Goal: Information Seeking & Learning: Learn about a topic

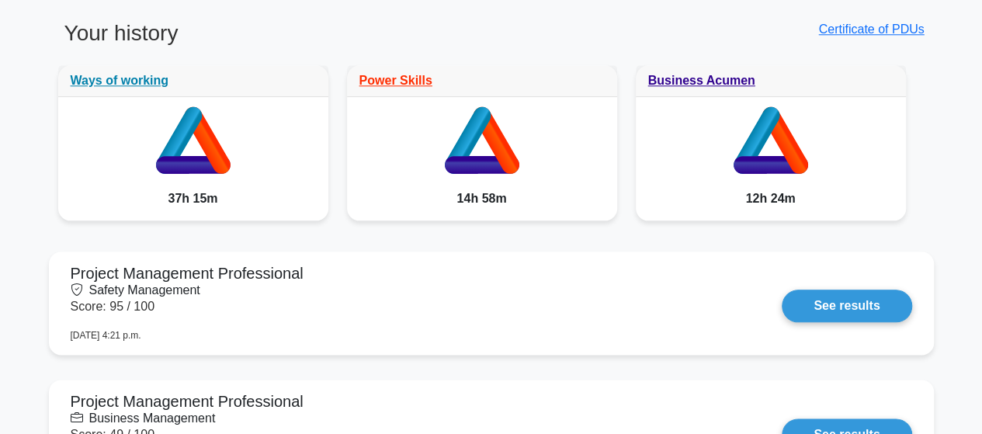
scroll to position [311, 0]
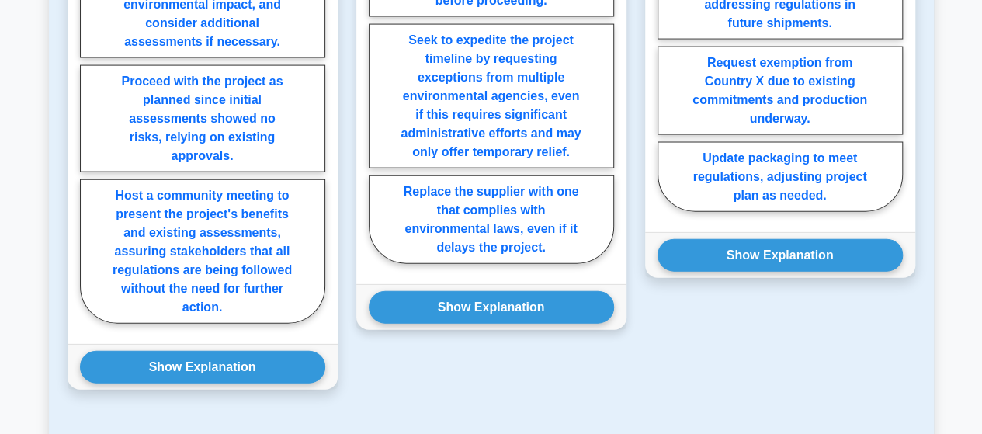
scroll to position [1864, 0]
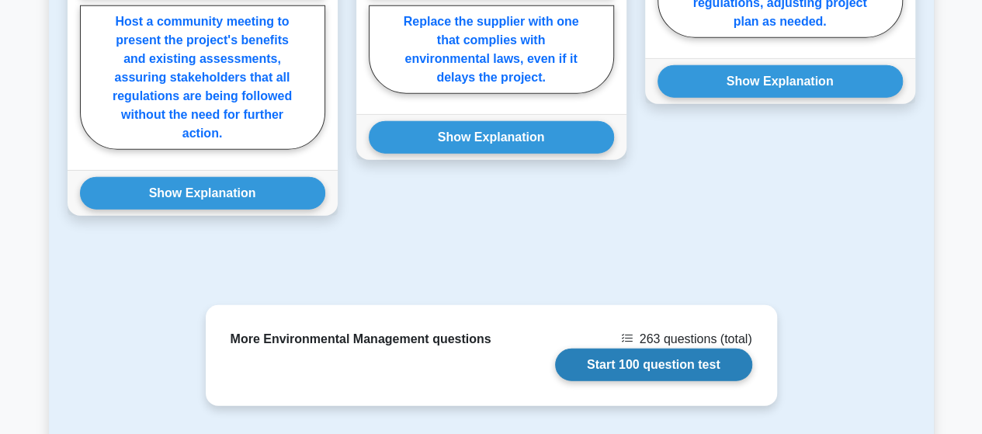
click at [635, 349] on link "Start 100 question test" at bounding box center [653, 365] width 197 height 33
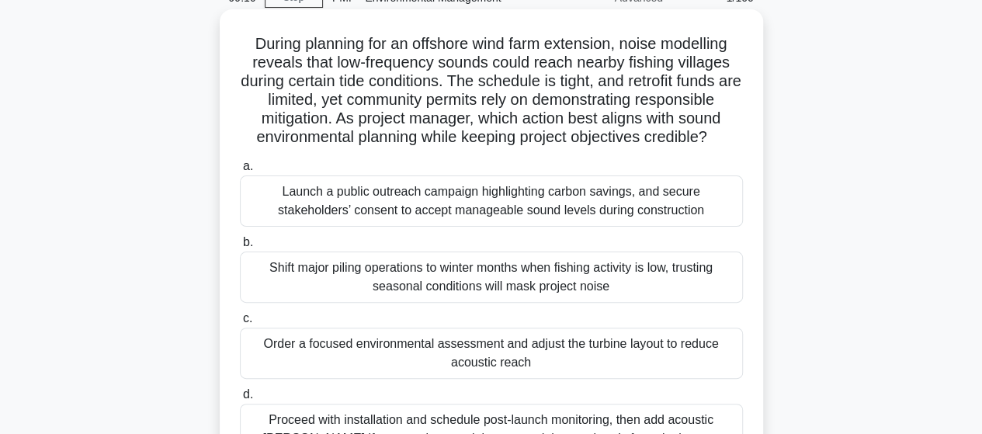
scroll to position [155, 0]
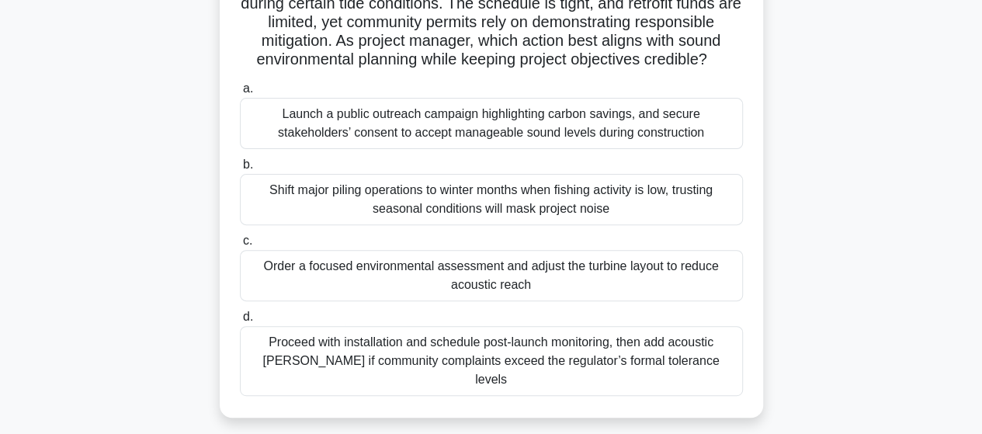
click at [457, 280] on div "Order a focused environmental assessment and adjust the turbine layout to reduc…" at bounding box center [491, 275] width 503 height 51
click at [240, 246] on input "c. Order a focused environmental assessment and adjust the turbine layout to re…" at bounding box center [240, 241] width 0 height 10
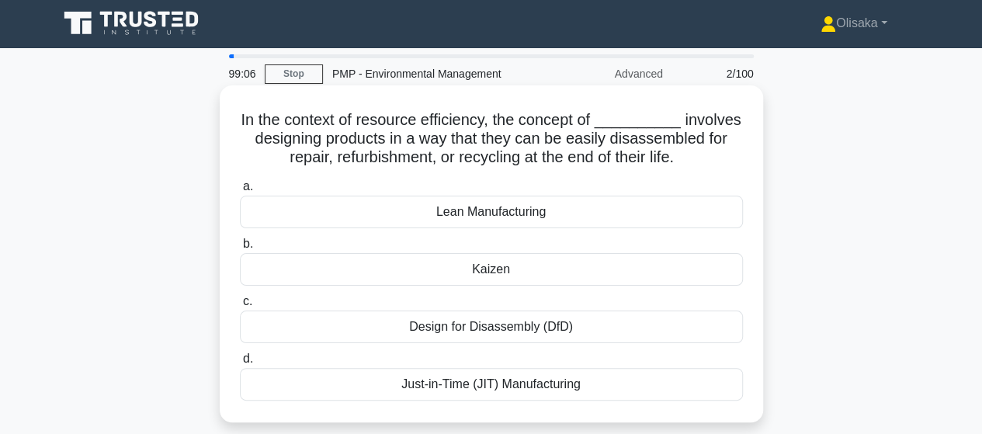
scroll to position [0, 0]
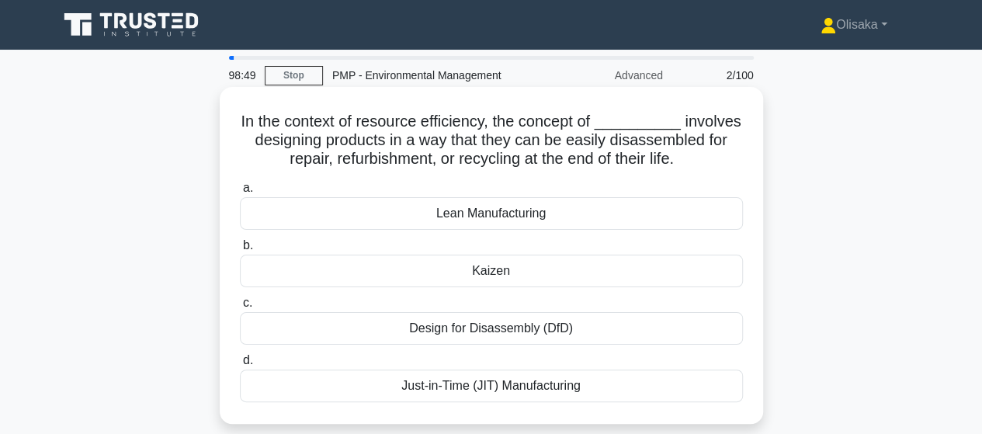
click at [460, 336] on div "Design for Disassembly (DfD)" at bounding box center [491, 328] width 503 height 33
click at [240, 308] on input "c. Design for Disassembly (DfD)" at bounding box center [240, 303] width 0 height 10
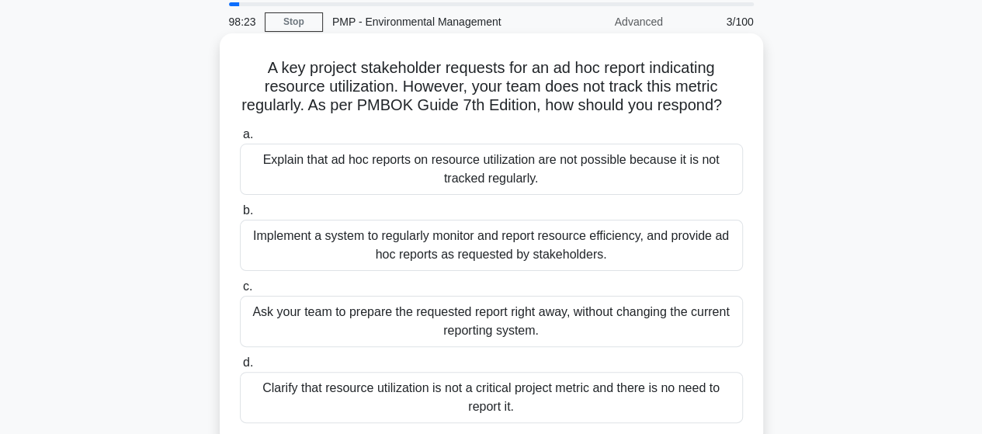
scroll to position [78, 0]
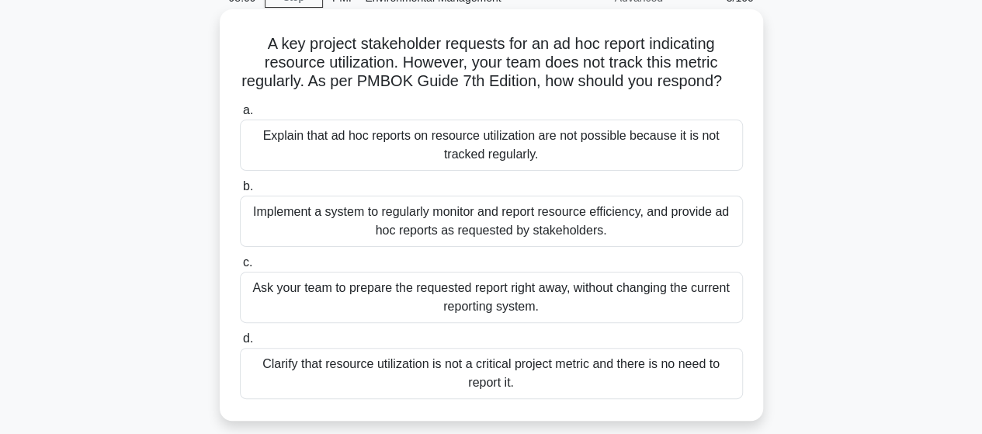
click at [474, 236] on div "Implement a system to regularly monitor and report resource efficiency, and pro…" at bounding box center [491, 221] width 503 height 51
click at [240, 192] on input "b. Implement a system to regularly monitor and report resource efficiency, and …" at bounding box center [240, 187] width 0 height 10
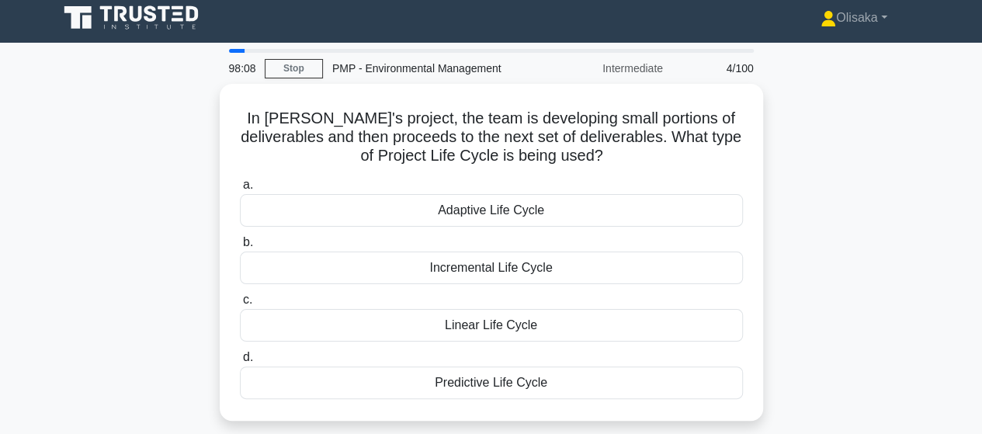
scroll to position [0, 0]
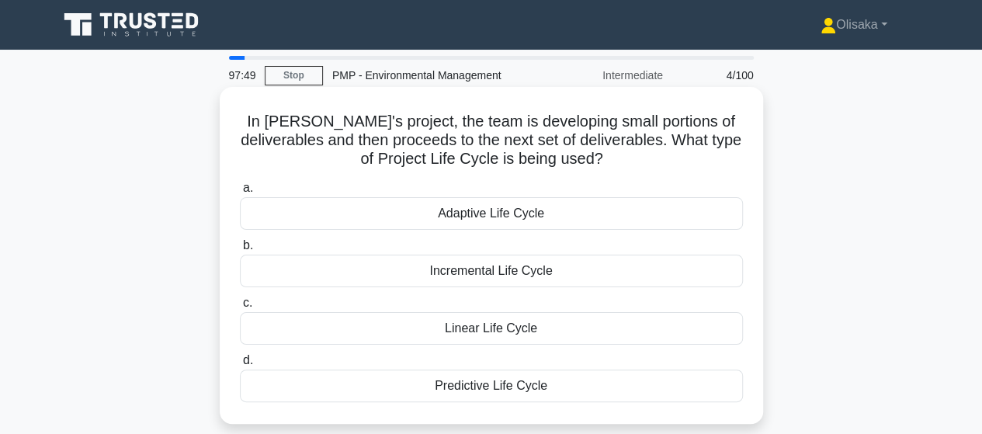
click at [482, 276] on div "Incremental Life Cycle" at bounding box center [491, 271] width 503 height 33
click at [240, 251] on input "b. Incremental Life Cycle" at bounding box center [240, 246] width 0 height 10
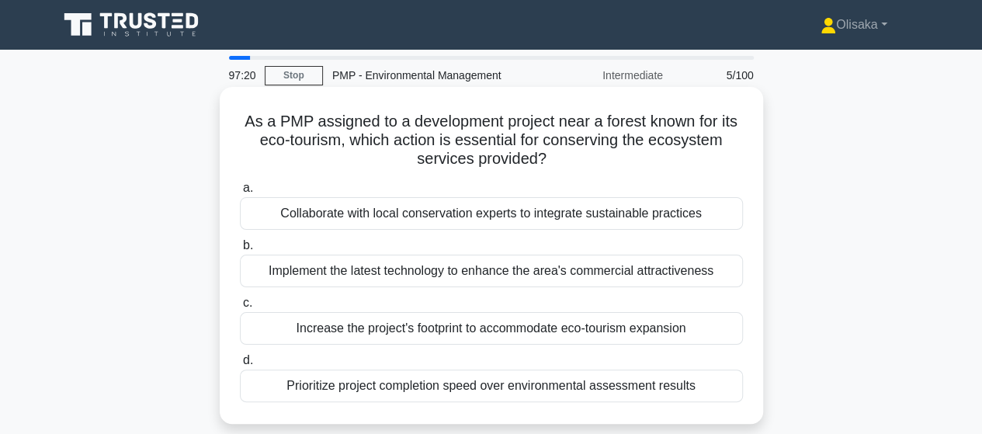
click at [475, 210] on div "Collaborate with local conservation experts to integrate sustainable practices" at bounding box center [491, 213] width 503 height 33
click at [407, 214] on div "Collaborate with local conservation experts to integrate sustainable practices" at bounding box center [491, 213] width 503 height 33
click at [240, 193] on input "a. Collaborate with local conservation experts to integrate sustainable practic…" at bounding box center [240, 188] width 0 height 10
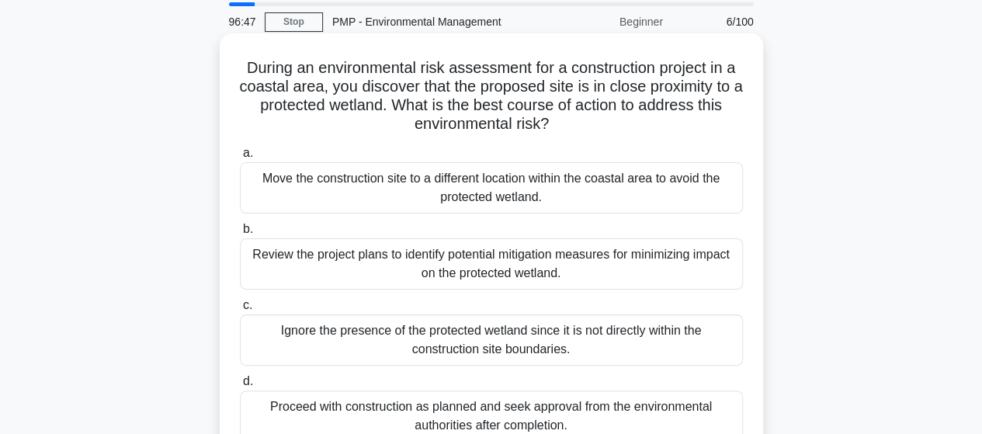
scroll to position [78, 0]
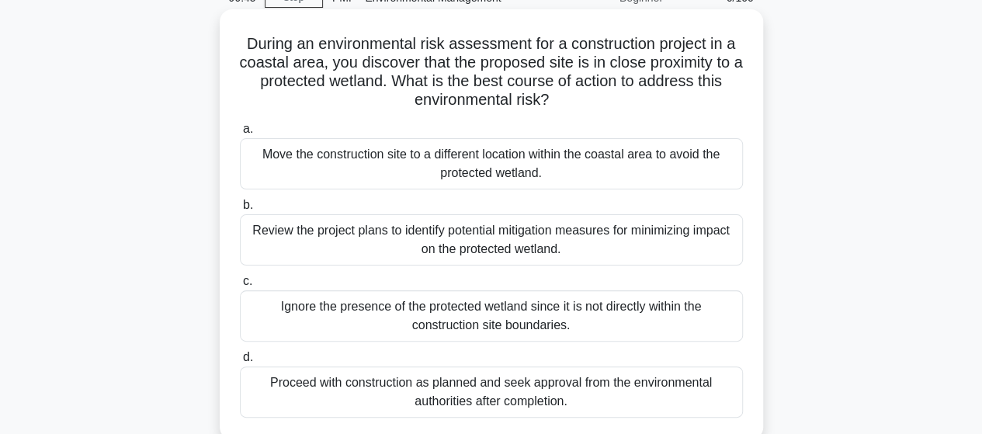
click at [450, 244] on div "Review the project plans to identify potential mitigation measures for minimizi…" at bounding box center [491, 239] width 503 height 51
click at [240, 210] on input "b. Review the project plans to identify potential mitigation measures for minim…" at bounding box center [240, 205] width 0 height 10
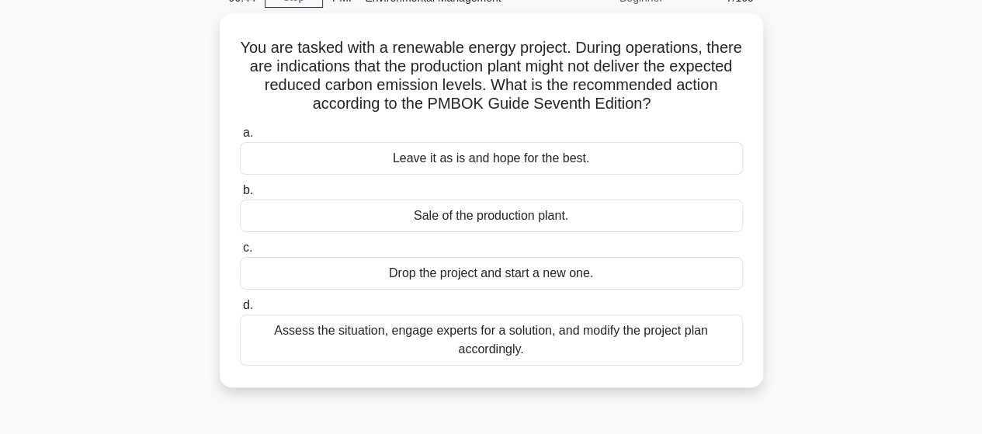
scroll to position [0, 0]
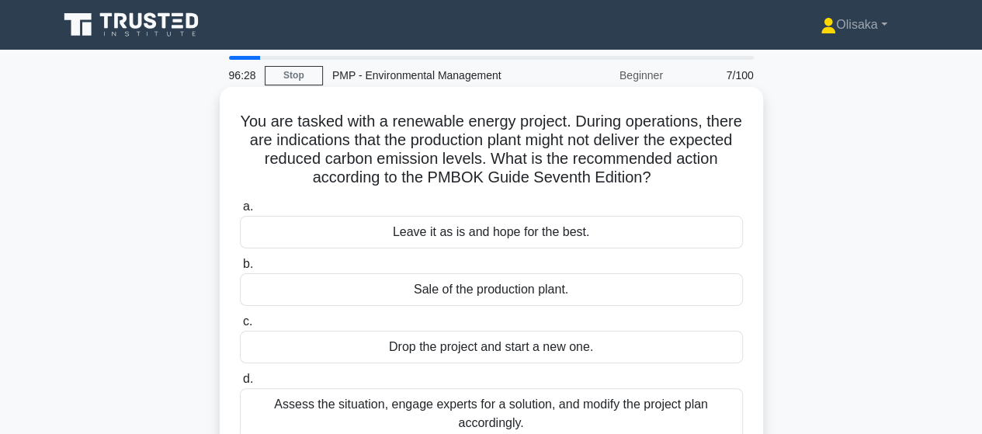
click at [492, 411] on div "Assess the situation, engage experts for a solution, and modify the project pla…" at bounding box center [491, 413] width 503 height 51
click at [240, 384] on input "d. Assess the situation, engage experts for a solution, and modify the project …" at bounding box center [240, 379] width 0 height 10
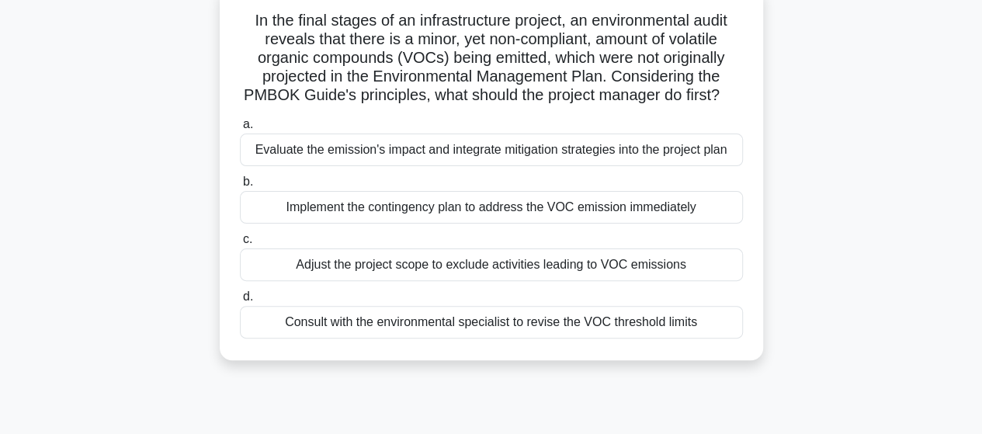
scroll to position [78, 0]
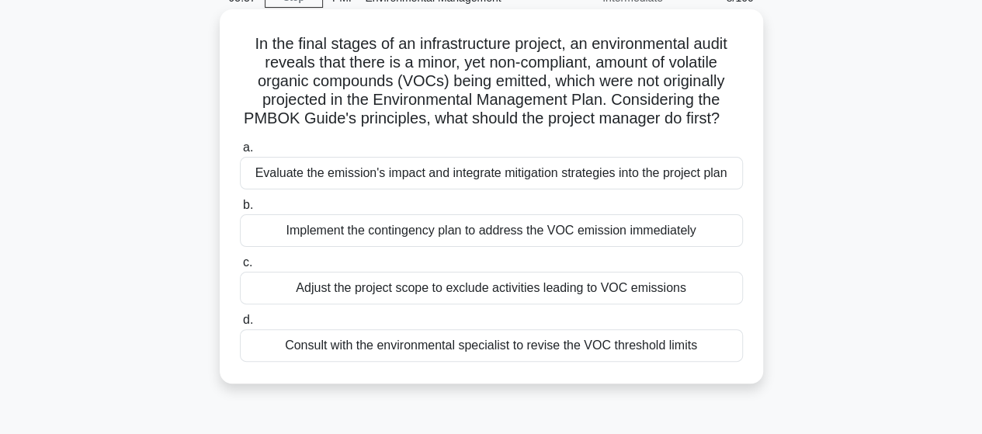
click at [457, 189] on div "Evaluate the emission's impact and integrate mitigation strategies into the pro…" at bounding box center [491, 173] width 503 height 33
click at [240, 153] on input "a. Evaluate the emission's impact and integrate mitigation strategies into the …" at bounding box center [240, 148] width 0 height 10
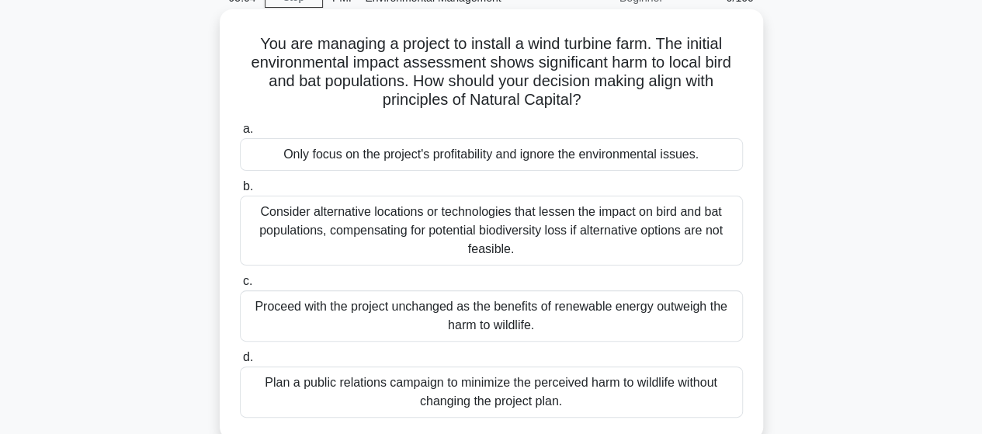
click at [490, 236] on div "Consider alternative locations or technologies that lessen the impact on bird a…" at bounding box center [491, 231] width 503 height 70
click at [240, 192] on input "b. Consider alternative locations or technologies that lessen the impact on bir…" at bounding box center [240, 187] width 0 height 10
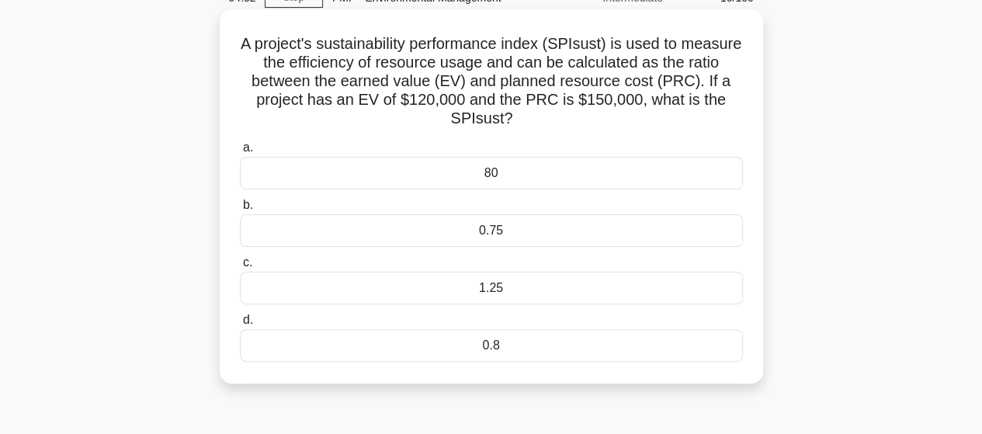
click at [485, 340] on div "0.8" at bounding box center [491, 345] width 503 height 33
click at [240, 325] on input "d. 0.8" at bounding box center [240, 320] width 0 height 10
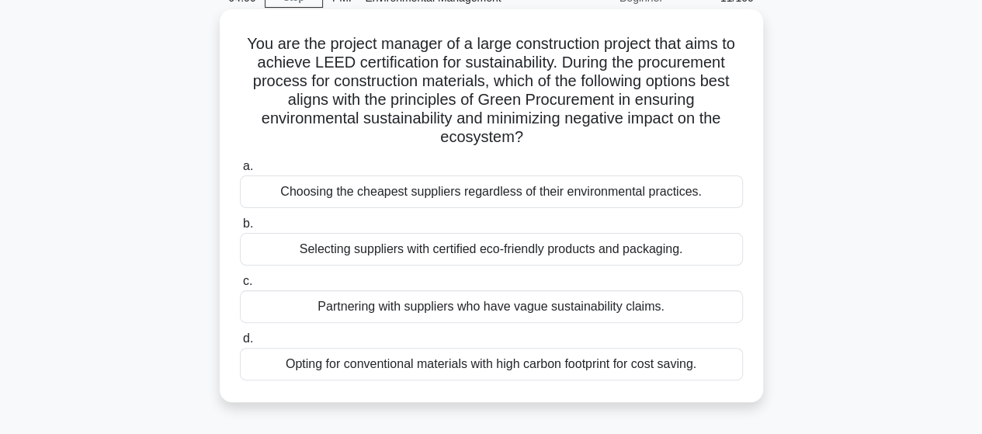
click at [433, 252] on div "Selecting suppliers with certified eco-friendly products and packaging." at bounding box center [491, 249] width 503 height 33
click at [240, 229] on input "b. Selecting suppliers with certified eco-friendly products and packaging." at bounding box center [240, 224] width 0 height 10
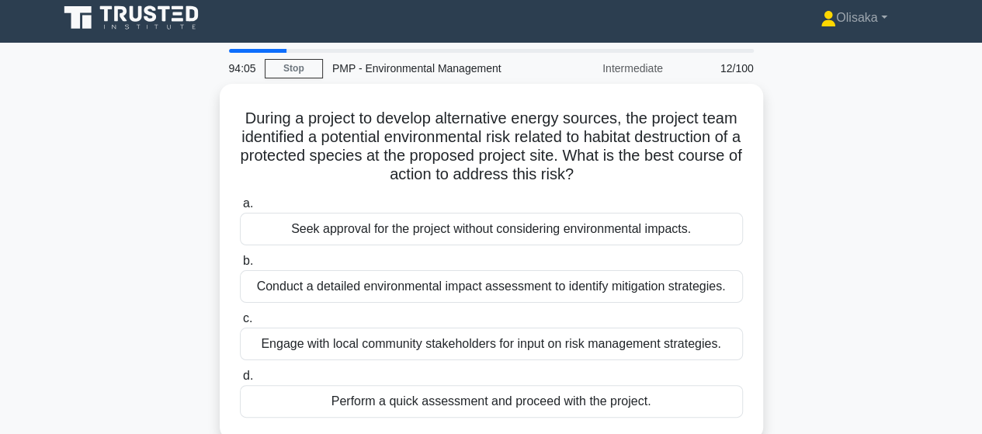
scroll to position [0, 0]
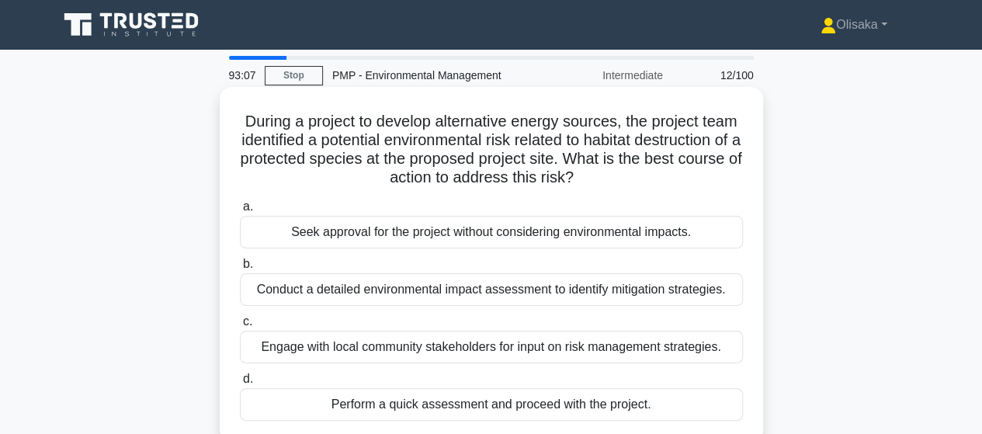
click at [447, 285] on div "Conduct a detailed environmental impact assessment to identify mitigation strat…" at bounding box center [491, 289] width 503 height 33
click at [240, 269] on input "b. Conduct a detailed environmental impact assessment to identify mitigation st…" at bounding box center [240, 264] width 0 height 10
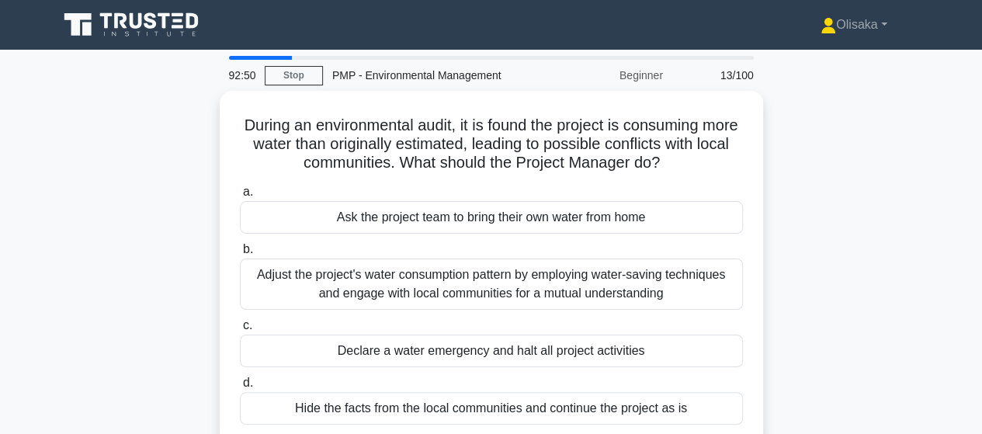
click at [447, 285] on div "Adjust the project's water consumption pattern by employing water-saving techni…" at bounding box center [491, 284] width 503 height 51
click at [240, 255] on input "b. Adjust the project's water consumption pattern by employing water-saving tec…" at bounding box center [240, 250] width 0 height 10
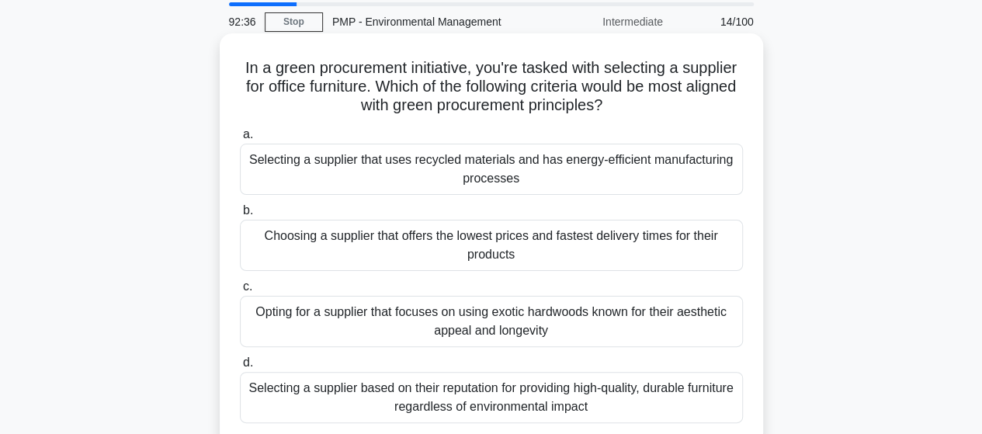
scroll to position [78, 0]
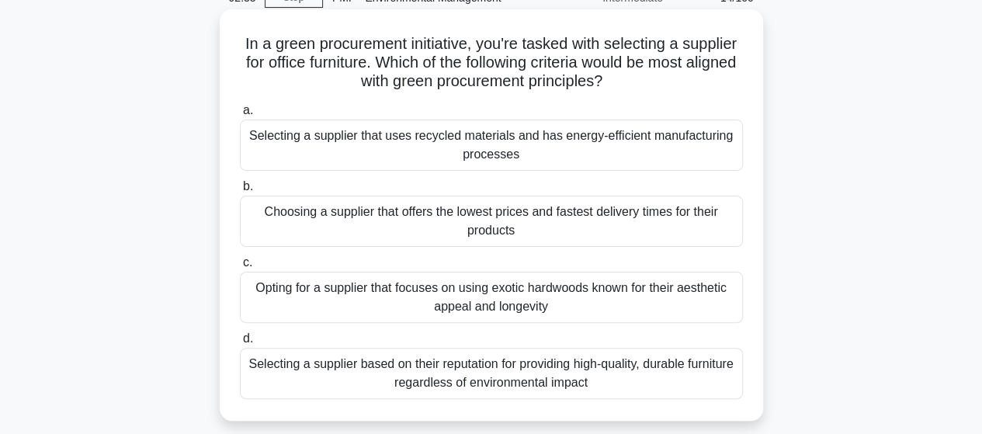
click at [493, 148] on div "Selecting a supplier that uses recycled materials and has energy-efficient manu…" at bounding box center [491, 145] width 503 height 51
click at [240, 116] on input "a. Selecting a supplier that uses recycled materials and has energy-efficient m…" at bounding box center [240, 111] width 0 height 10
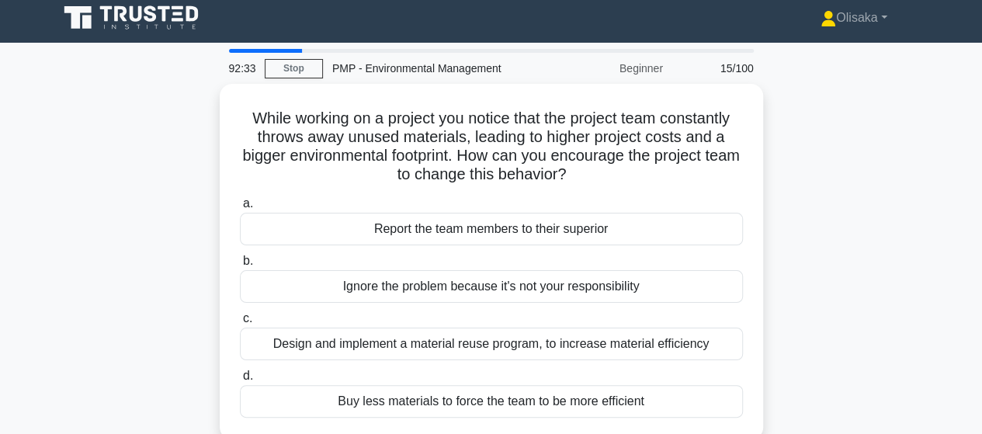
scroll to position [0, 0]
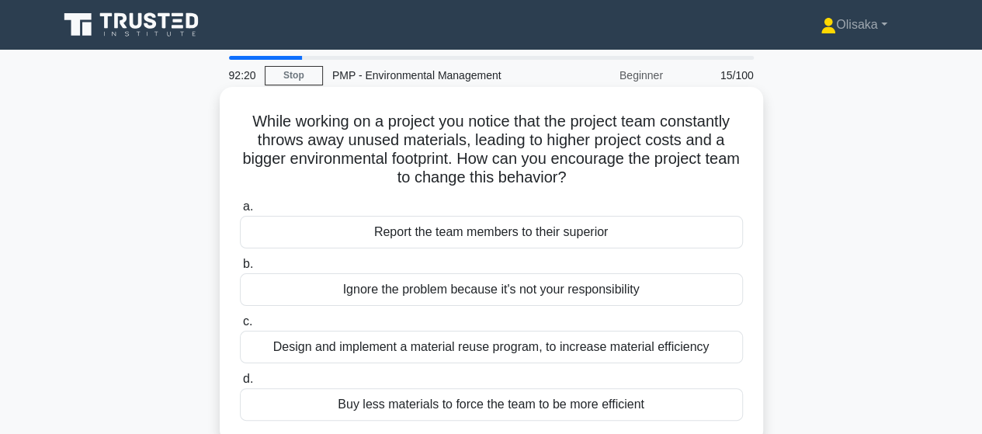
click at [502, 349] on div "Design and implement a material reuse program, to increase material efficiency" at bounding box center [491, 347] width 503 height 33
click at [240, 327] on input "c. Design and implement a material reuse program, to increase material efficien…" at bounding box center [240, 322] width 0 height 10
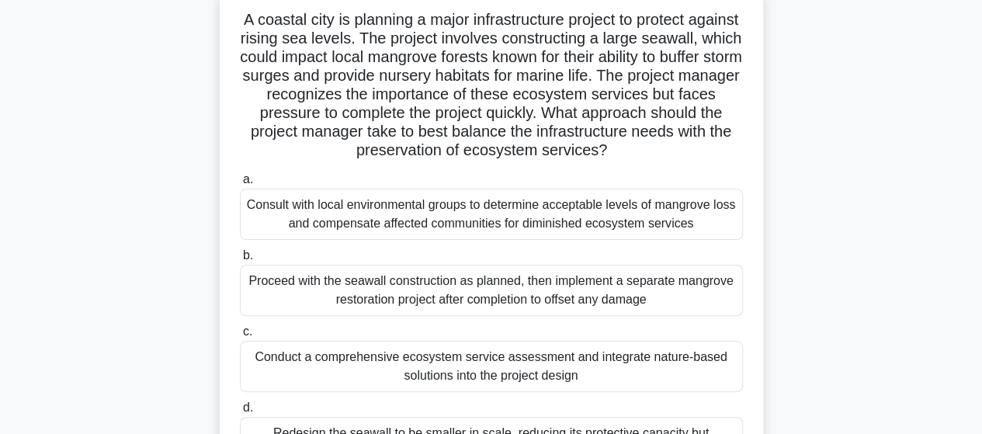
scroll to position [78, 0]
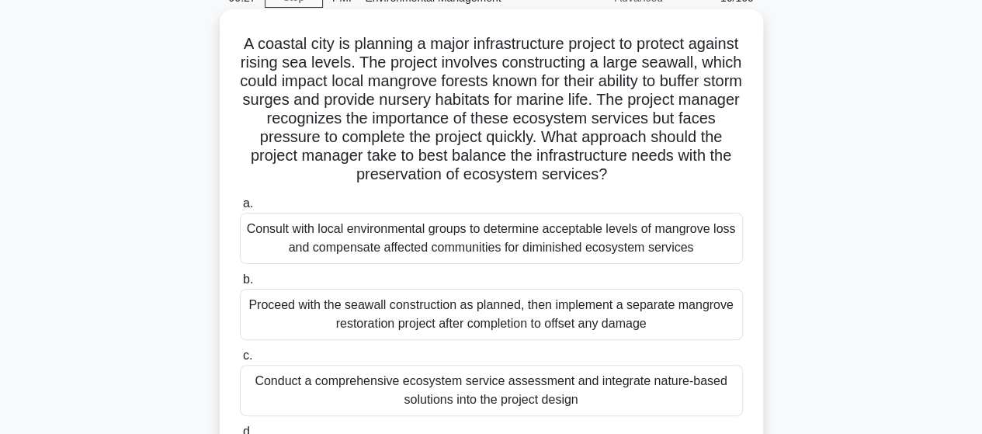
click at [508, 252] on div "Consult with local environmental groups to determine acceptable levels of mangr…" at bounding box center [491, 238] width 503 height 51
click at [240, 209] on input "a. Consult with local environmental groups to determine acceptable levels of ma…" at bounding box center [240, 204] width 0 height 10
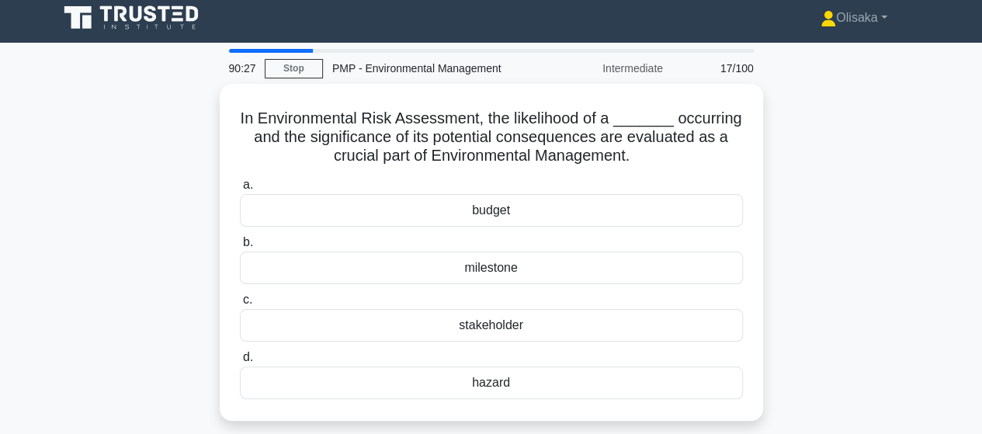
scroll to position [0, 0]
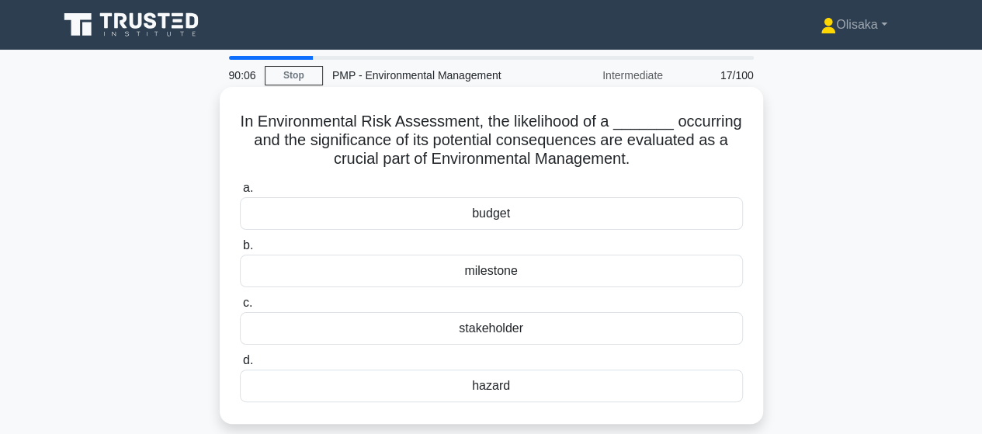
click at [488, 384] on div "hazard" at bounding box center [491, 386] width 503 height 33
click at [240, 366] on input "d. hazard" at bounding box center [240, 361] width 0 height 10
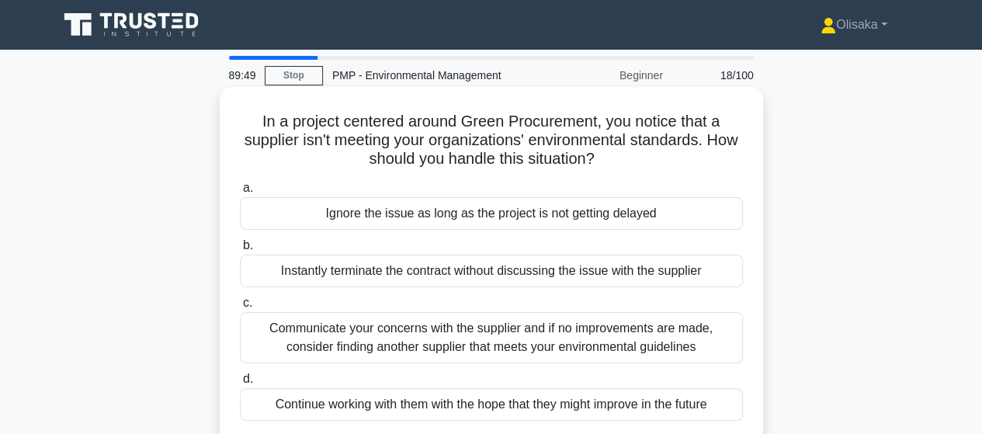
click at [490, 339] on div "Communicate your concerns with the supplier and if no improvements are made, co…" at bounding box center [491, 337] width 503 height 51
click at [240, 308] on input "c. Communicate your concerns with the supplier and if no improvements are made,…" at bounding box center [240, 303] width 0 height 10
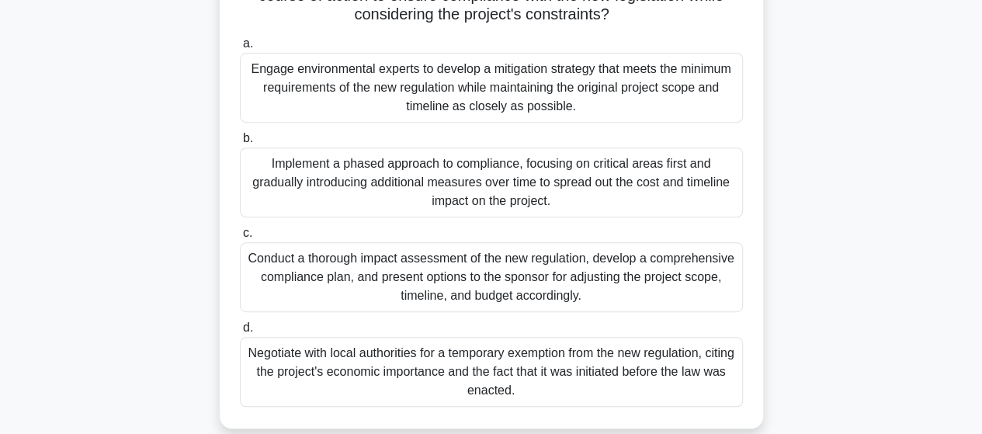
scroll to position [233, 0]
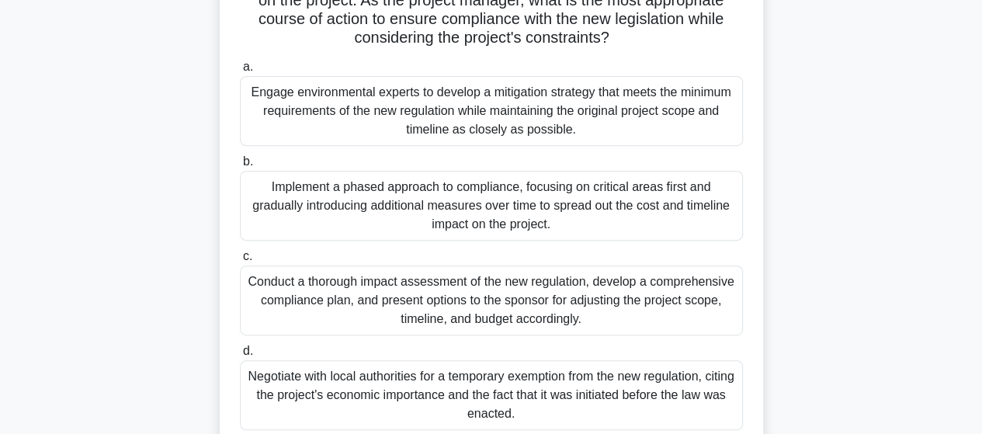
click at [485, 305] on div "Conduct a thorough impact assessment of the new regulation, develop a comprehen…" at bounding box center [491, 301] width 503 height 70
click at [240, 262] on input "c. Conduct a thorough impact assessment of the new regulation, develop a compre…" at bounding box center [240, 257] width 0 height 10
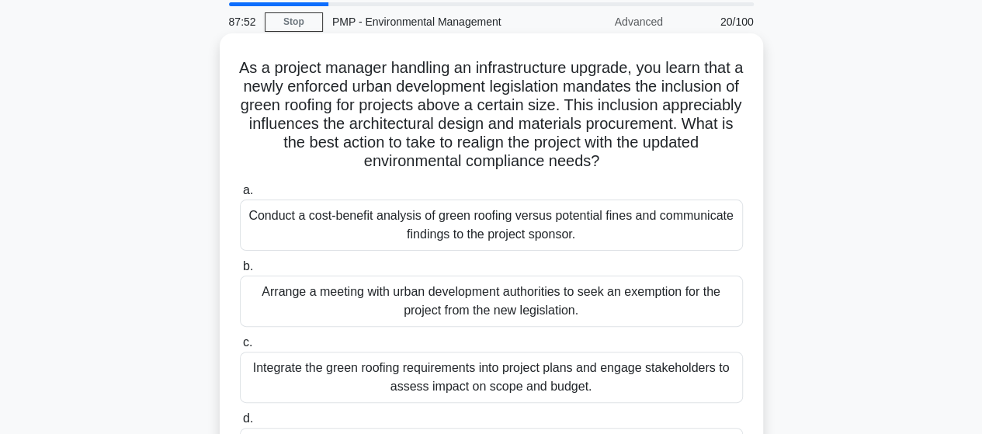
scroll to position [78, 0]
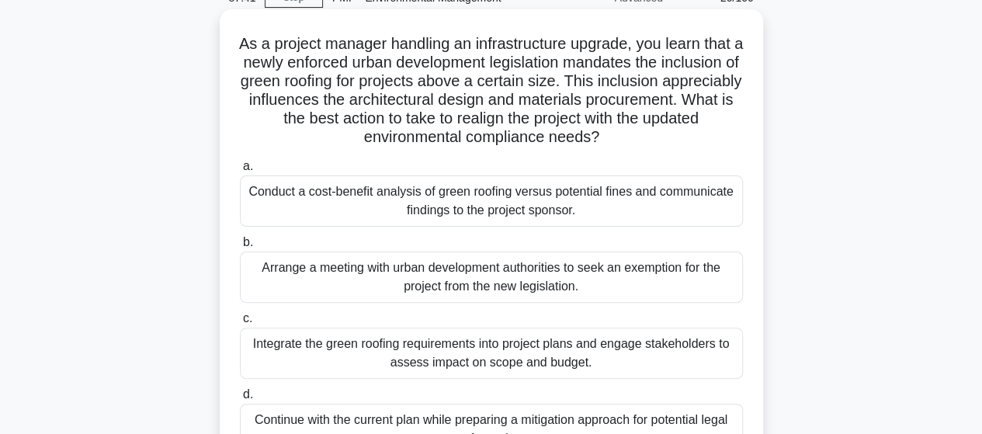
click at [461, 351] on div "Integrate the green roofing requirements into project plans and engage stakehol…" at bounding box center [491, 353] width 503 height 51
click at [240, 324] on input "c. Integrate the green roofing requirements into project plans and engage stake…" at bounding box center [240, 319] width 0 height 10
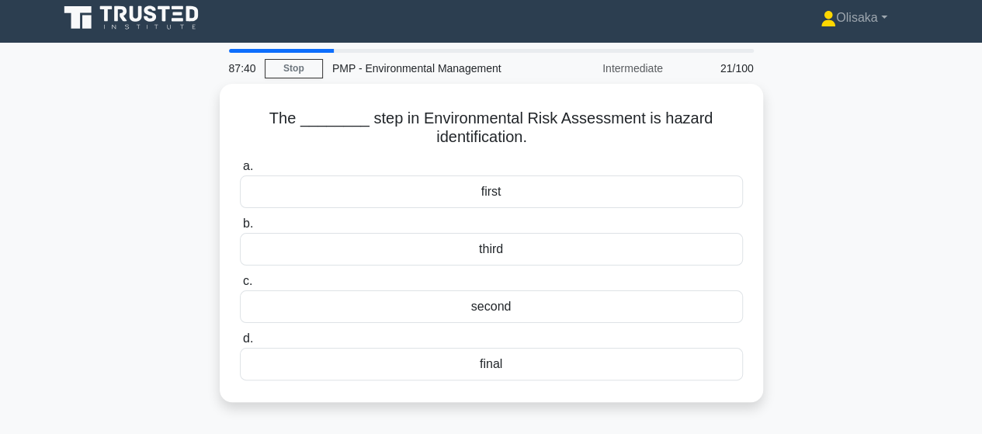
scroll to position [0, 0]
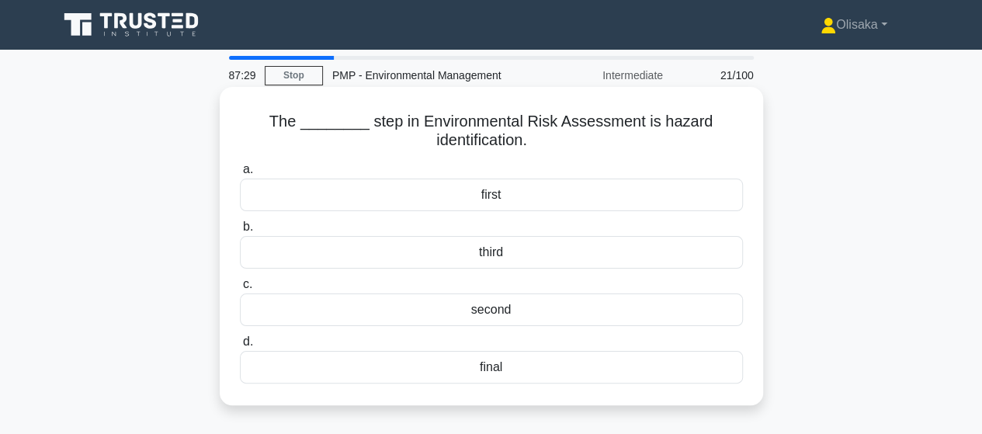
click at [477, 191] on div "first" at bounding box center [491, 195] width 503 height 33
click at [240, 175] on input "a. first" at bounding box center [240, 170] width 0 height 10
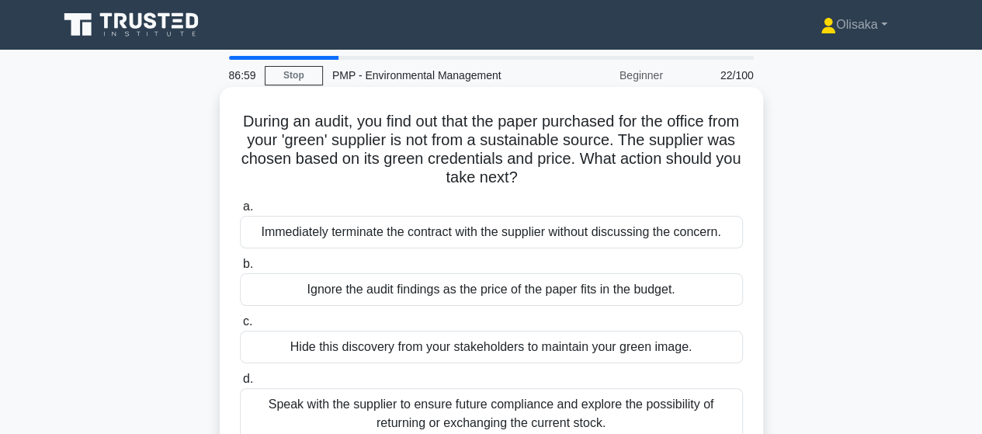
scroll to position [78, 0]
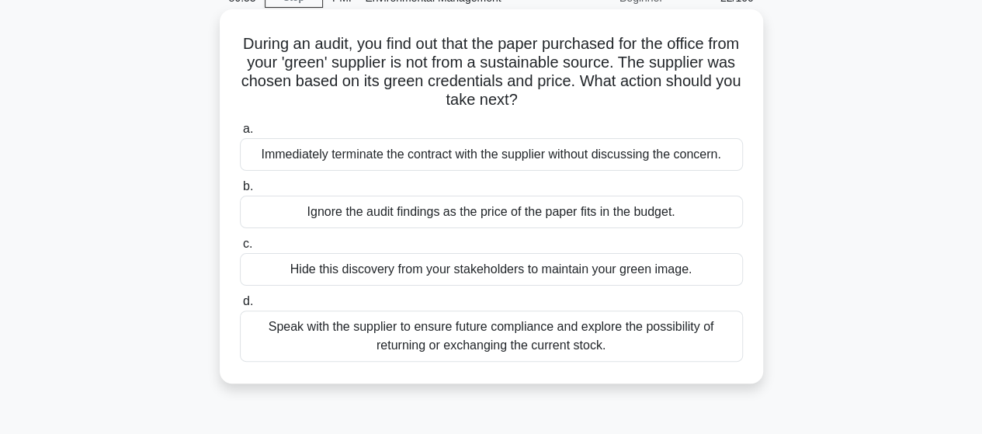
click at [500, 330] on div "Speak with the supplier to ensure future compliance and explore the possibility…" at bounding box center [491, 336] width 503 height 51
click at [240, 307] on input "d. Speak with the supplier to ensure future compliance and explore the possibil…" at bounding box center [240, 302] width 0 height 10
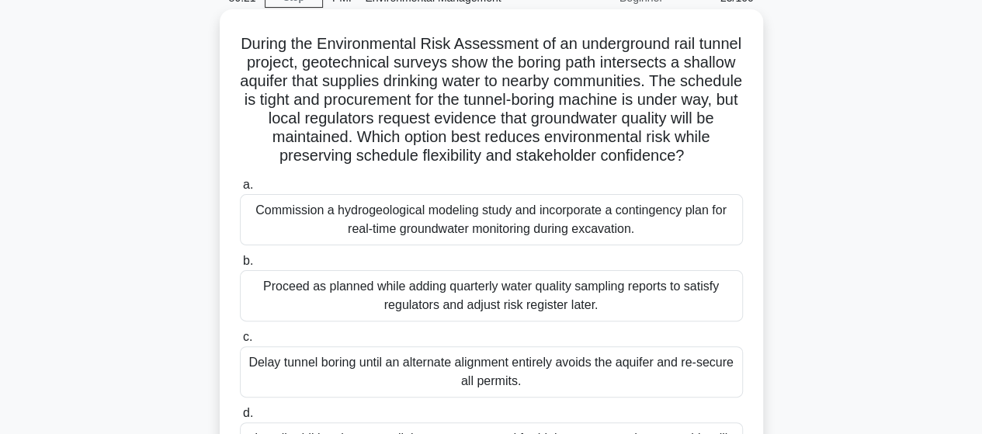
scroll to position [155, 0]
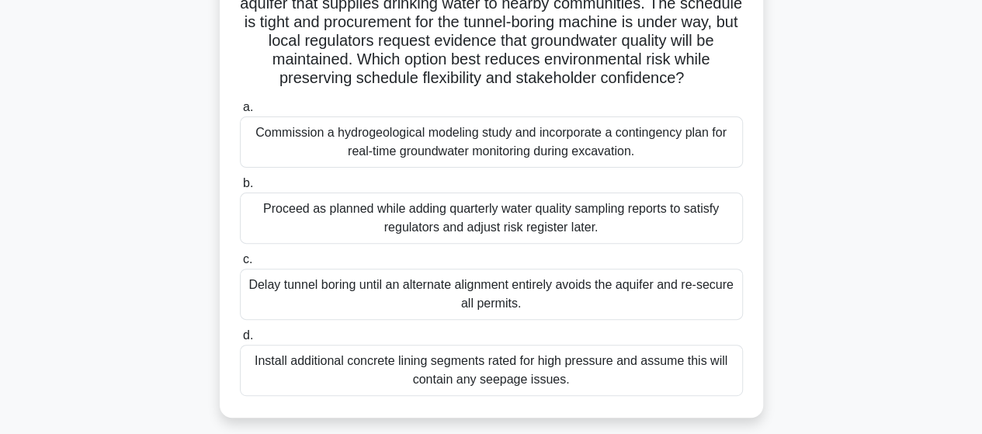
click at [474, 164] on div "Commission a hydrogeological modeling study and incorporate a contingency plan …" at bounding box center [491, 141] width 503 height 51
click at [240, 113] on input "a. Commission a hydrogeological modeling study and incorporate a contingency pl…" at bounding box center [240, 108] width 0 height 10
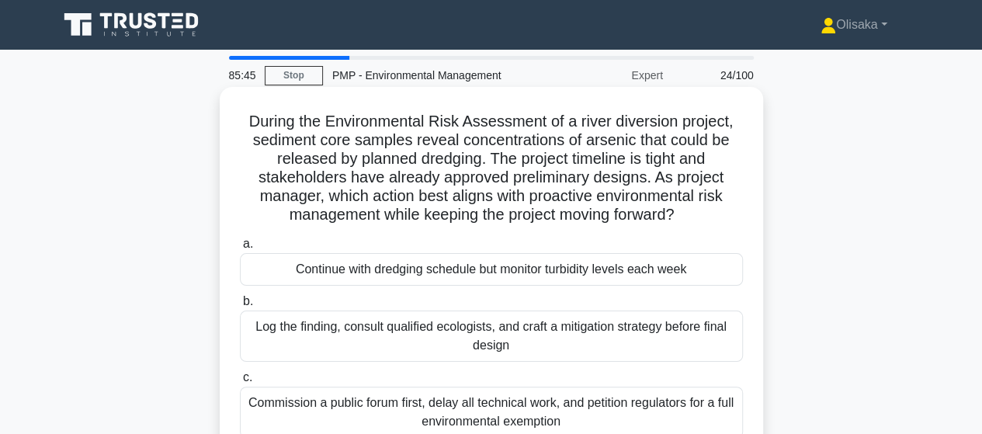
scroll to position [78, 0]
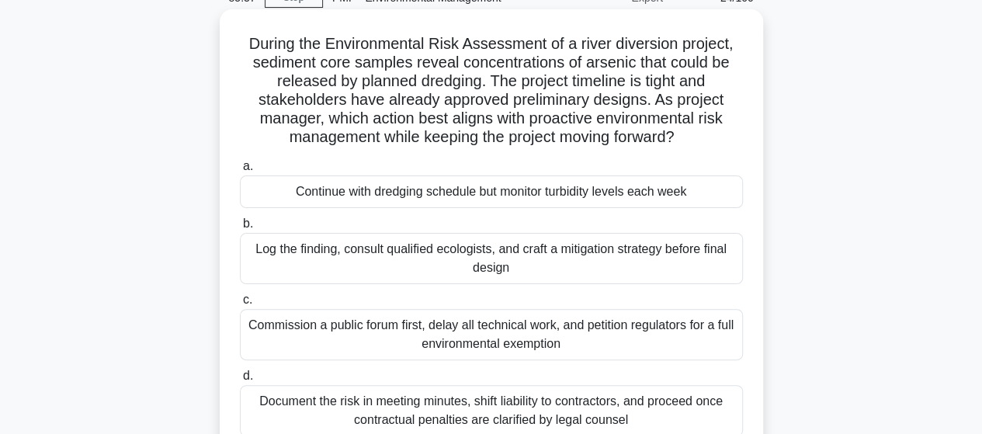
click at [485, 259] on div "Log the finding, consult qualified ecologists, and craft a mitigation strategy …" at bounding box center [491, 258] width 503 height 51
click at [240, 229] on input "b. Log the finding, consult qualified ecologists, and craft a mitigation strate…" at bounding box center [240, 224] width 0 height 10
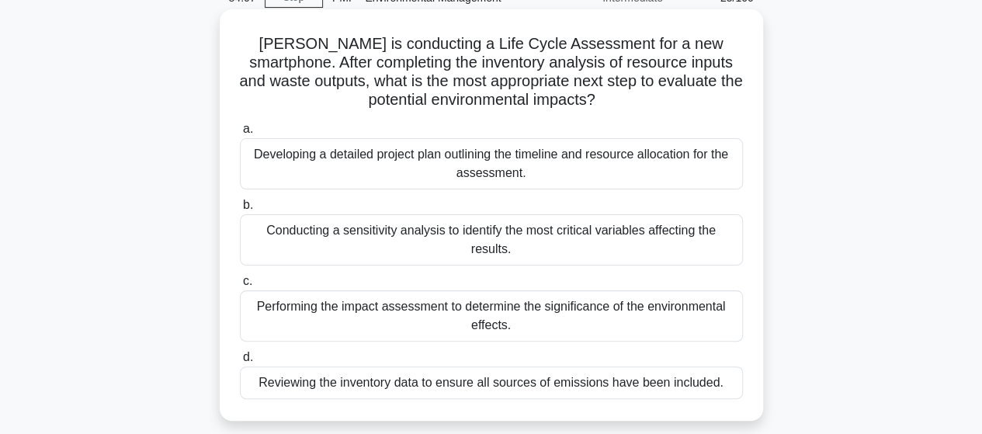
click at [533, 315] on div "Performing the impact assessment to determine the significance of the environme…" at bounding box center [491, 315] width 503 height 51
click at [240, 287] on input "c. Performing the impact assessment to determine the significance of the enviro…" at bounding box center [240, 281] width 0 height 10
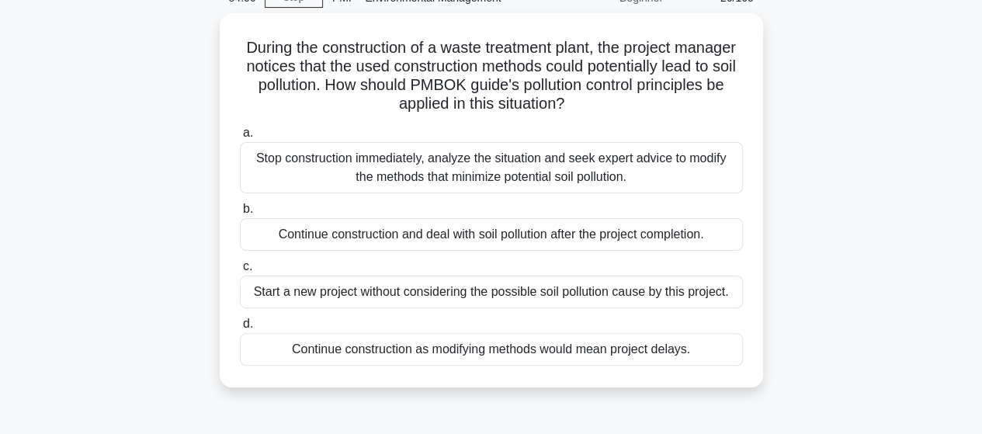
scroll to position [0, 0]
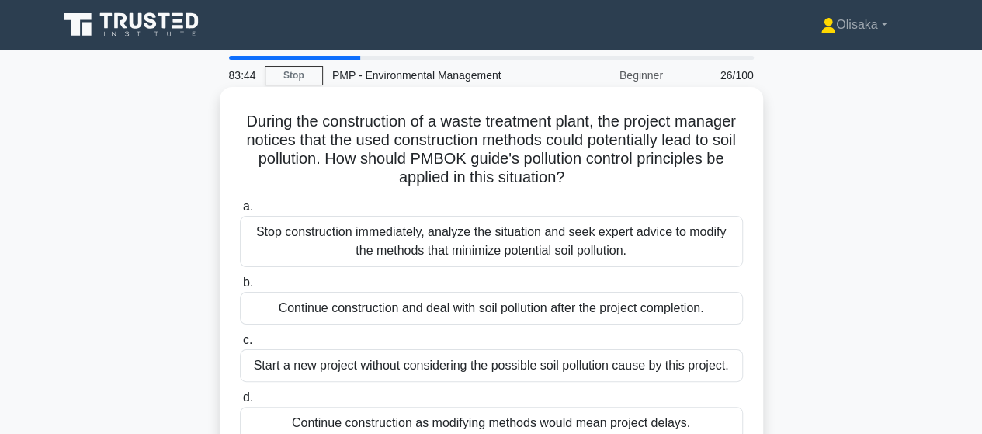
click at [482, 252] on div "Stop construction immediately, analyze the situation and seek expert advice to …" at bounding box center [491, 241] width 503 height 51
click at [240, 212] on input "a. Stop construction immediately, analyze the situation and seek expert advice …" at bounding box center [240, 207] width 0 height 10
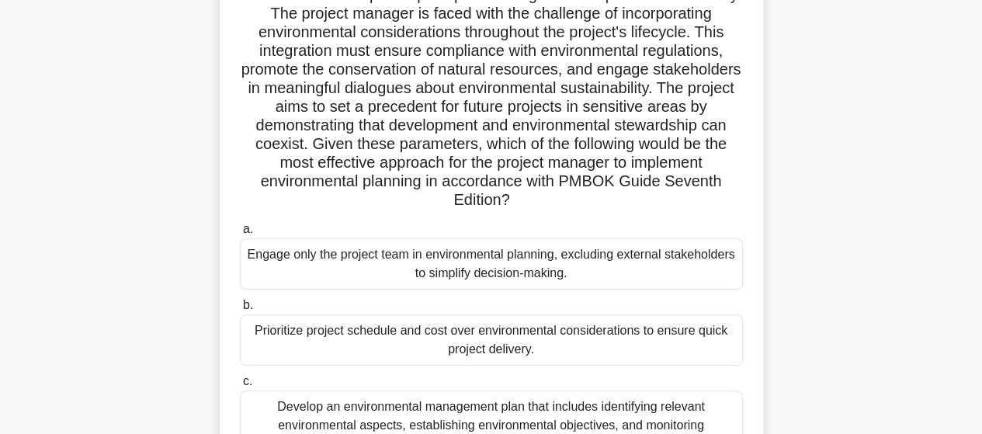
scroll to position [78, 0]
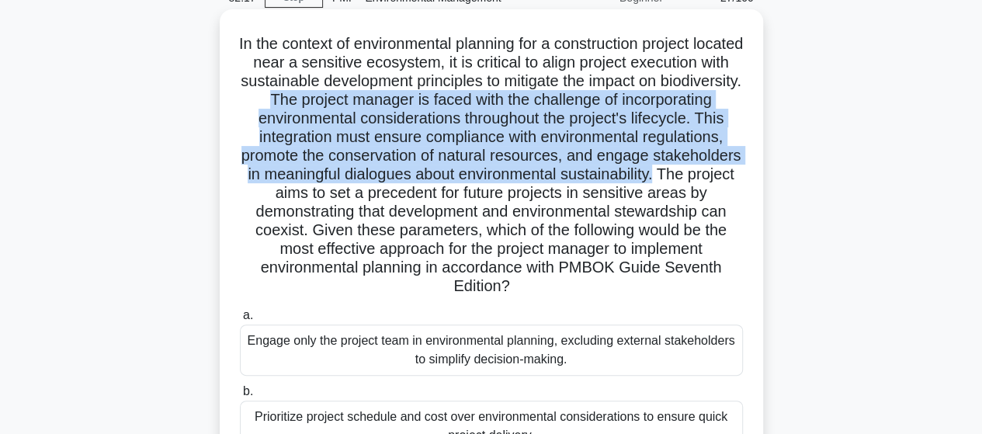
drag, startPoint x: 403, startPoint y: 93, endPoint x: 382, endPoint y: 363, distance: 270.3
click at [338, 200] on h5 "In the context of environmental planning for a construction project located nea…" at bounding box center [491, 165] width 506 height 262
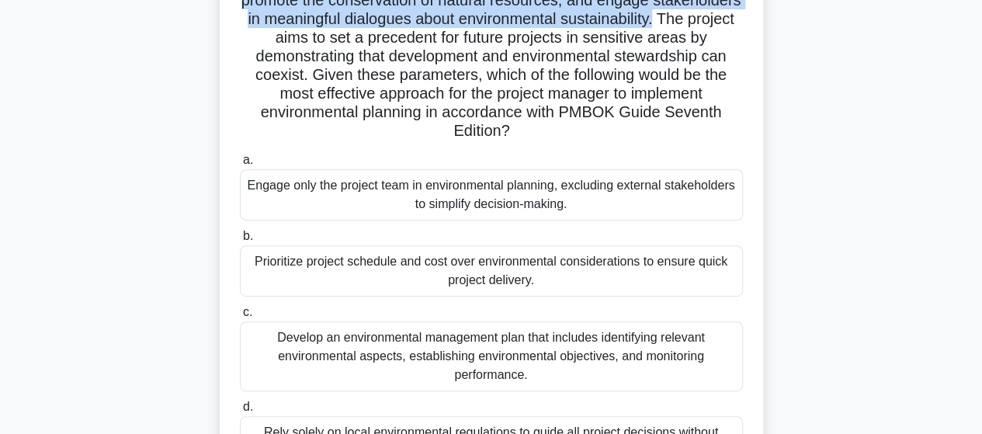
scroll to position [311, 0]
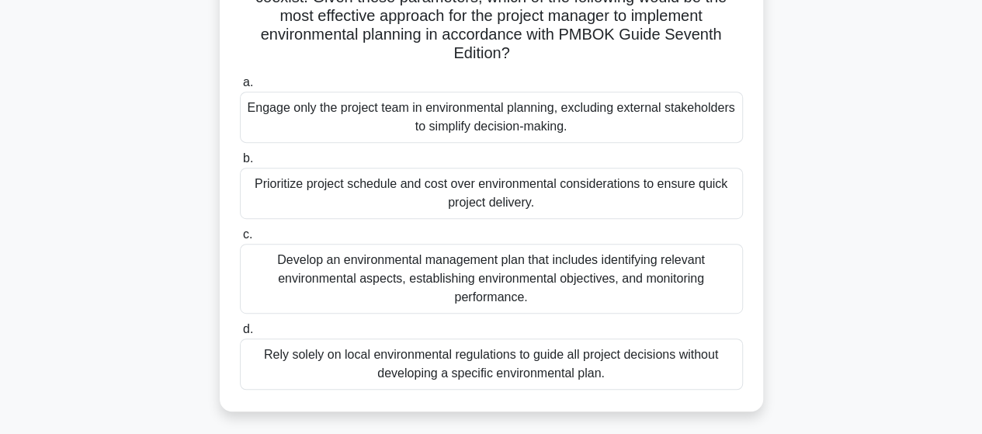
click at [397, 269] on div "Develop an environmental management plan that includes identifying relevant env…" at bounding box center [491, 279] width 503 height 70
click at [240, 240] on input "c. Develop an environmental management plan that includes identifying relevant …" at bounding box center [240, 235] width 0 height 10
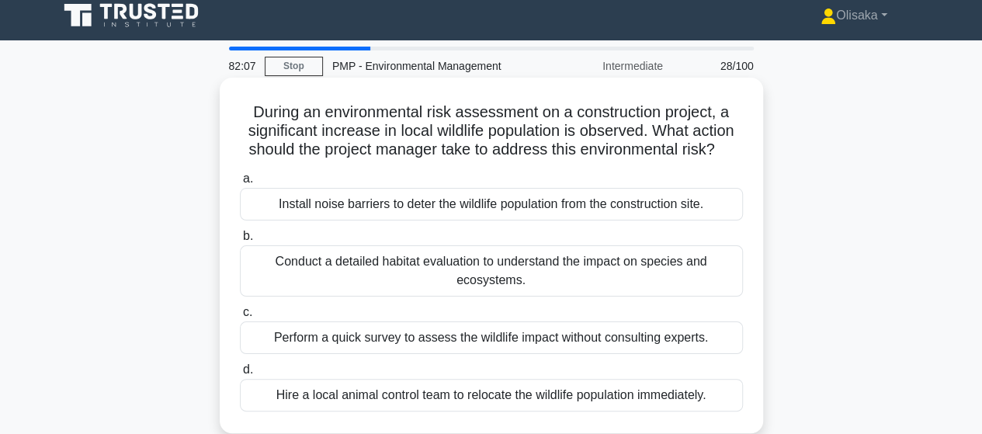
scroll to position [0, 0]
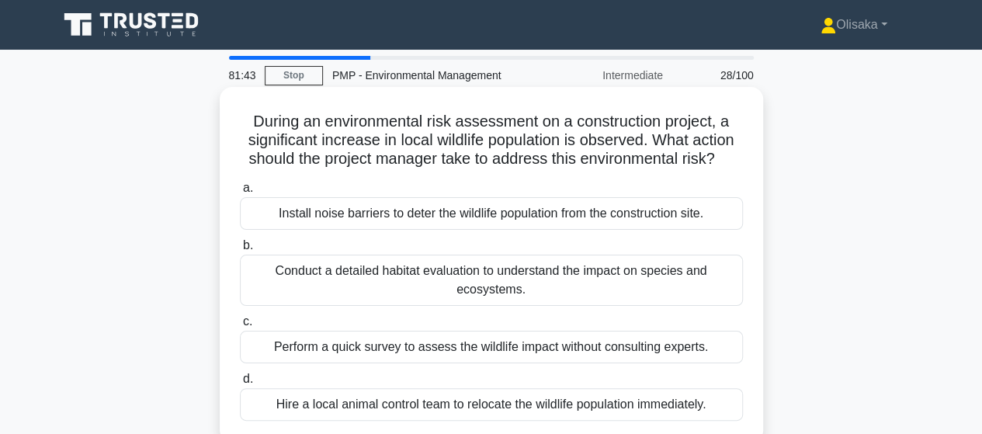
click at [536, 283] on div "Conduct a detailed habitat evaluation to understand the impact on species and e…" at bounding box center [491, 280] width 503 height 51
click at [240, 251] on input "b. Conduct a detailed habitat evaluation to understand the impact on species an…" at bounding box center [240, 246] width 0 height 10
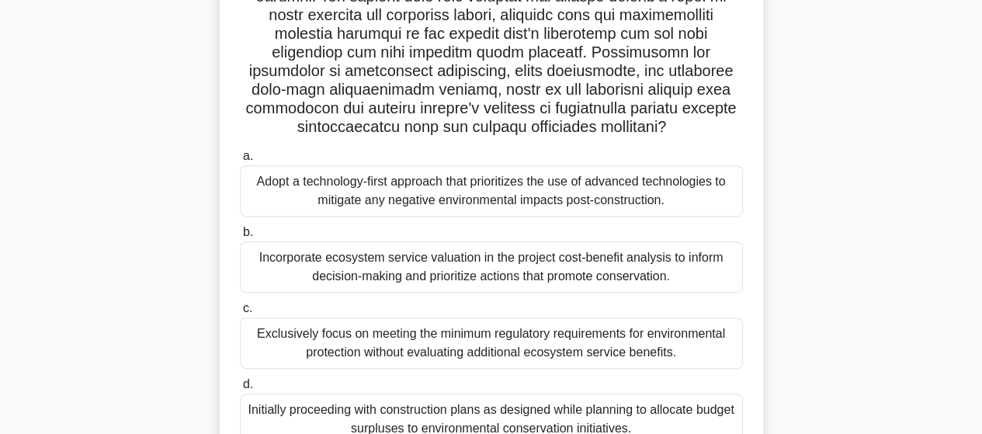
scroll to position [388, 0]
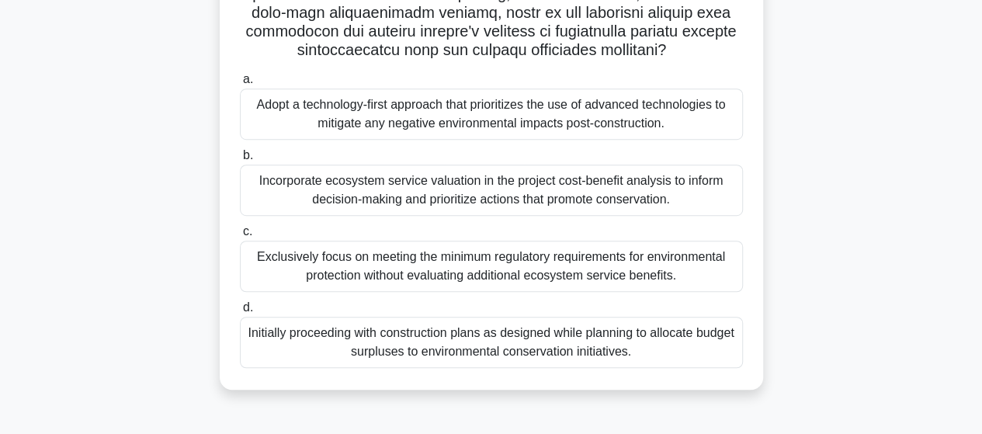
click at [502, 186] on div "Incorporate ecosystem service valuation in the project cost-benefit analysis to…" at bounding box center [491, 190] width 503 height 51
click at [240, 161] on input "b. Incorporate ecosystem service valuation in the project cost-benefit analysis…" at bounding box center [240, 156] width 0 height 10
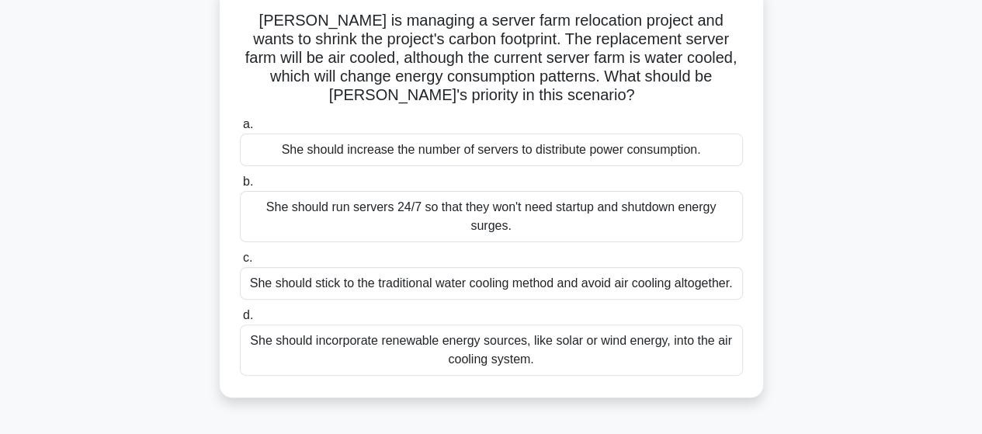
scroll to position [78, 0]
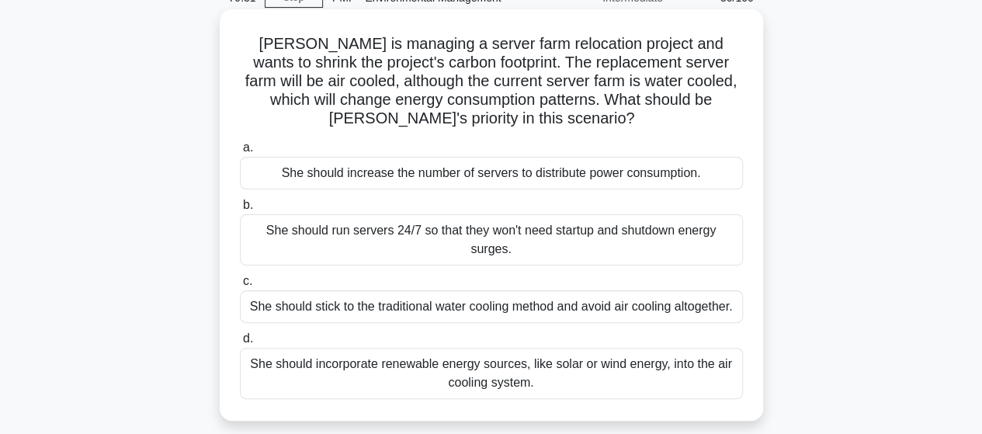
click at [447, 376] on div "She should incorporate renewable energy sources, like solar or wind energy, int…" at bounding box center [491, 373] width 503 height 51
click at [240, 344] on input "d. She should incorporate renewable energy sources, like solar or wind energy, …" at bounding box center [240, 339] width 0 height 10
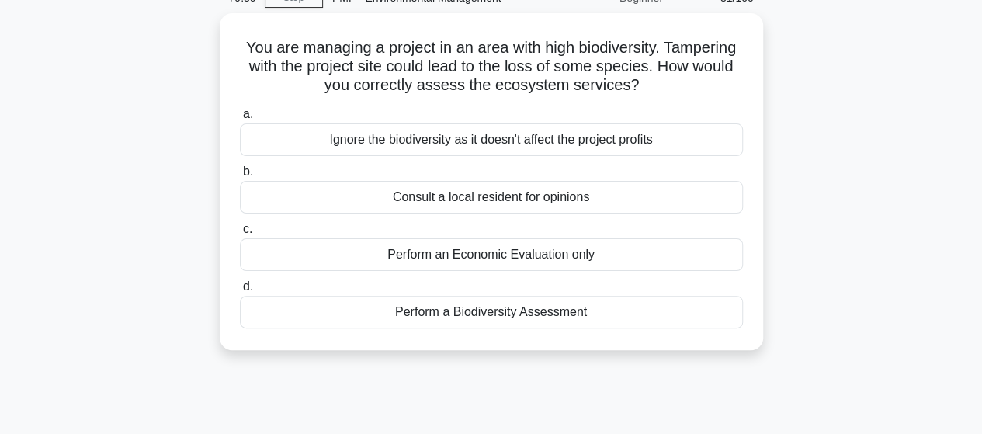
scroll to position [0, 0]
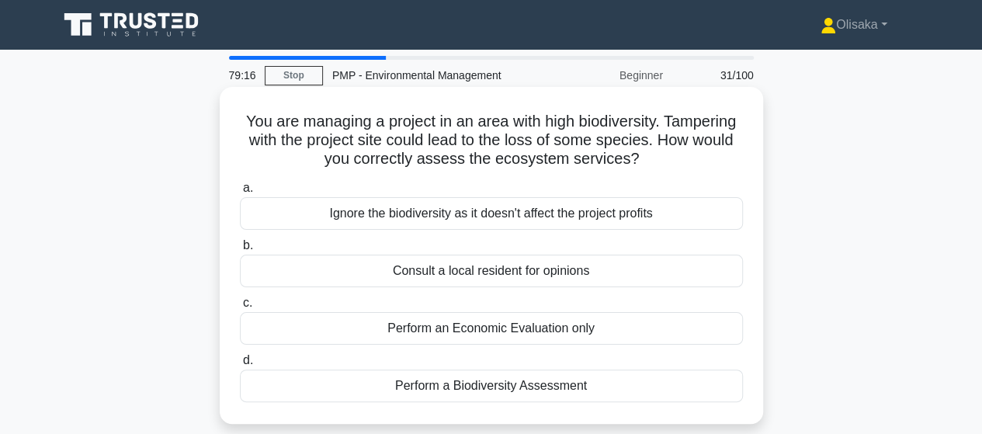
click at [440, 383] on div "Perform a Biodiversity Assessment" at bounding box center [491, 386] width 503 height 33
click at [240, 366] on input "d. Perform a Biodiversity Assessment" at bounding box center [240, 361] width 0 height 10
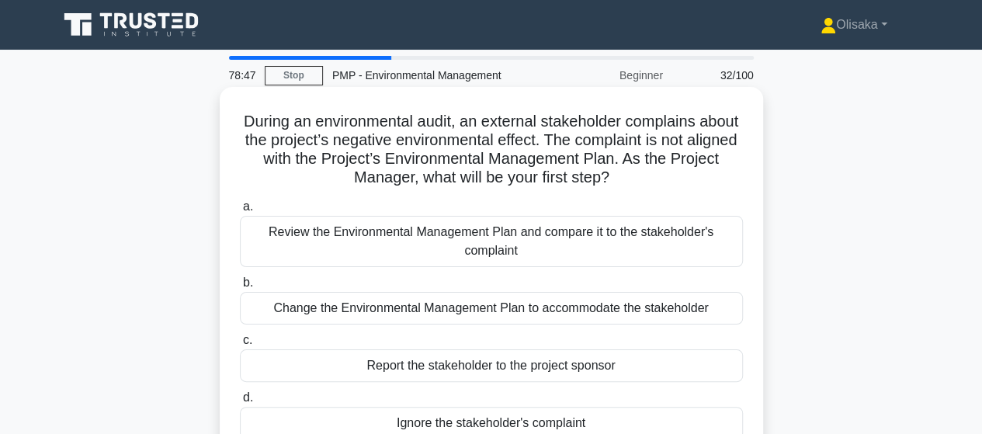
click at [518, 243] on div "Review the Environmental Management Plan and compare it to the stakeholder's co…" at bounding box center [491, 241] width 503 height 51
click at [240, 212] on input "a. Review the Environmental Management Plan and compare it to the stakeholder's…" at bounding box center [240, 207] width 0 height 10
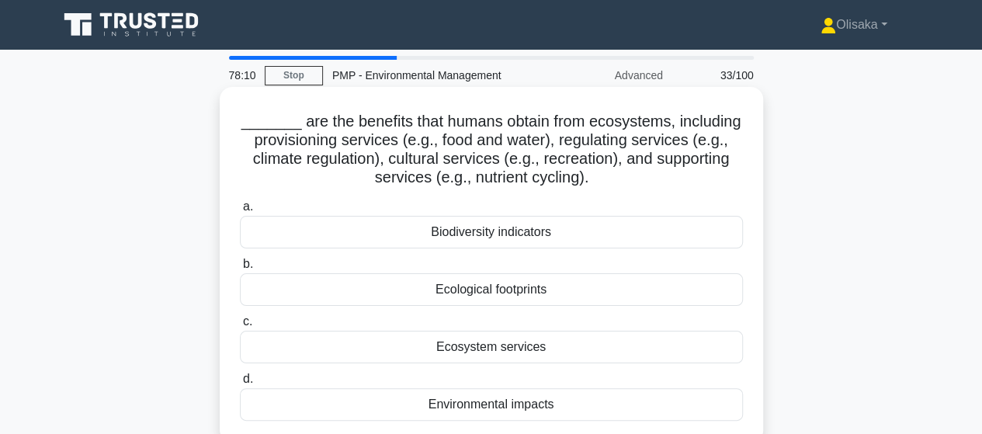
click at [469, 339] on div "Ecosystem services" at bounding box center [491, 347] width 503 height 33
click at [240, 327] on input "c. Ecosystem services" at bounding box center [240, 322] width 0 height 10
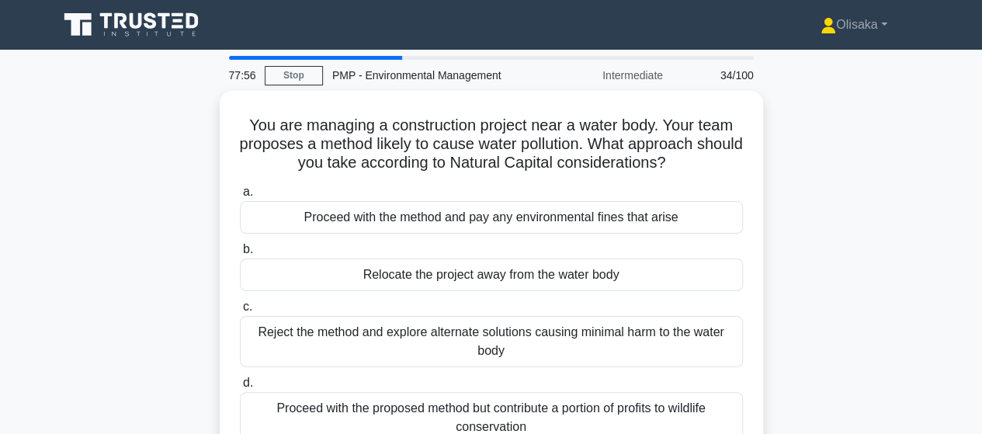
click at [469, 339] on div "Reject the method and explore alternate solutions causing minimal harm to the w…" at bounding box center [491, 341] width 503 height 51
click at [240, 312] on input "c. Reject the method and explore alternate solutions causing minimal harm to th…" at bounding box center [240, 307] width 0 height 10
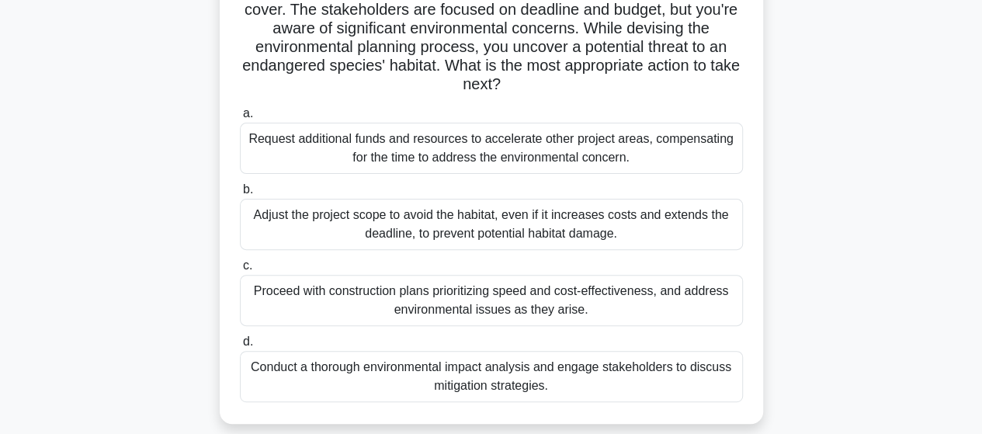
scroll to position [155, 0]
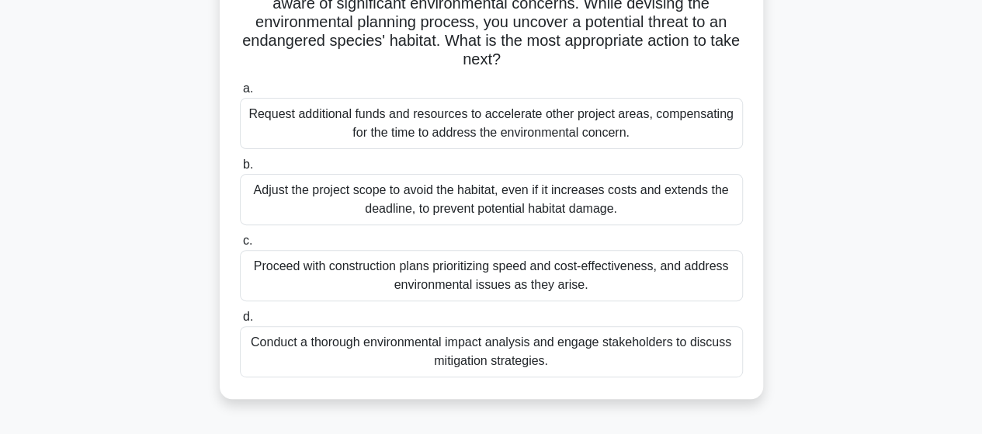
click at [467, 342] on div "Conduct a thorough environmental impact analysis and engage stakeholders to dis…" at bounding box center [491, 351] width 503 height 51
click at [240, 322] on input "d. Conduct a thorough environmental impact analysis and engage stakeholders to …" at bounding box center [240, 317] width 0 height 10
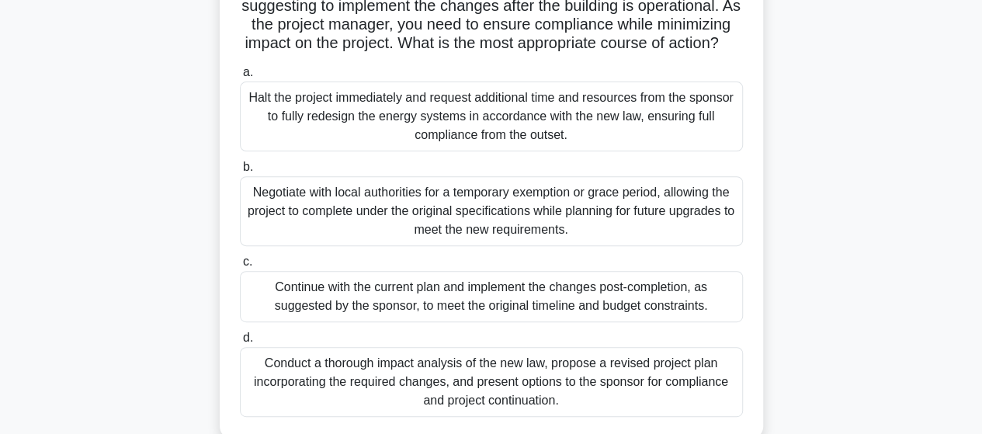
scroll to position [233, 0]
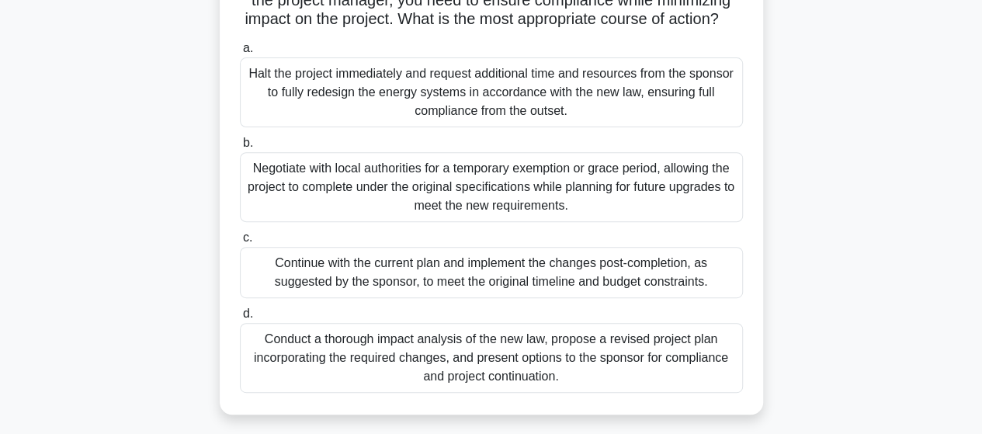
click at [457, 377] on div "Conduct a thorough impact analysis of the new law, propose a revised project pl…" at bounding box center [491, 358] width 503 height 70
click at [240, 319] on input "d. Conduct a thorough impact analysis of the new law, propose a revised project…" at bounding box center [240, 314] width 0 height 10
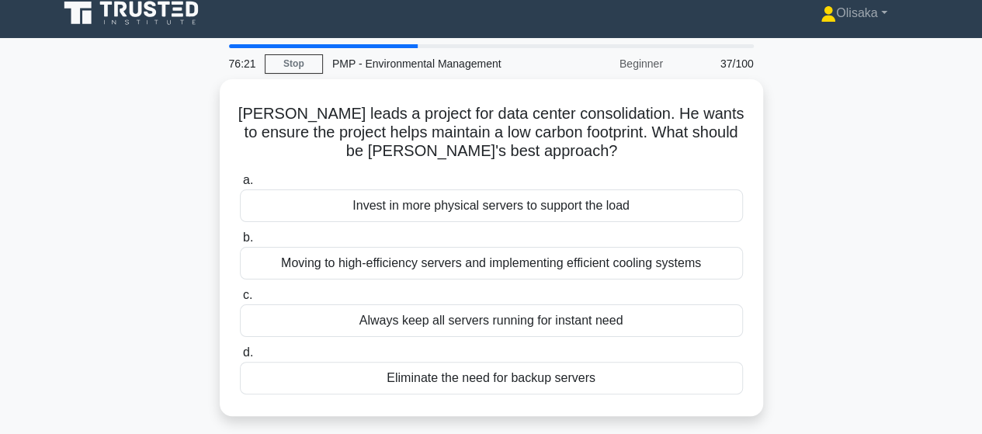
scroll to position [0, 0]
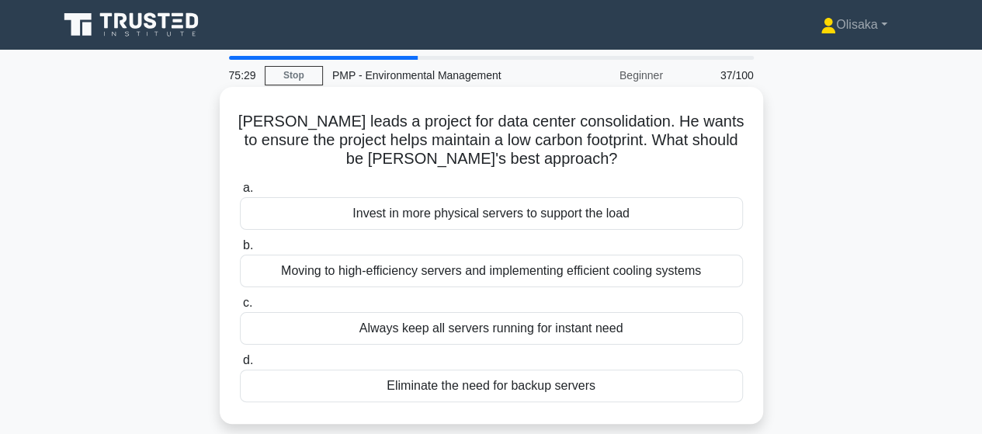
click at [451, 276] on div "Moving to high-efficiency servers and implementing efficient cooling systems" at bounding box center [491, 271] width 503 height 33
click at [240, 251] on input "b. Moving to high-efficiency servers and implementing efficient cooling systems" at bounding box center [240, 246] width 0 height 10
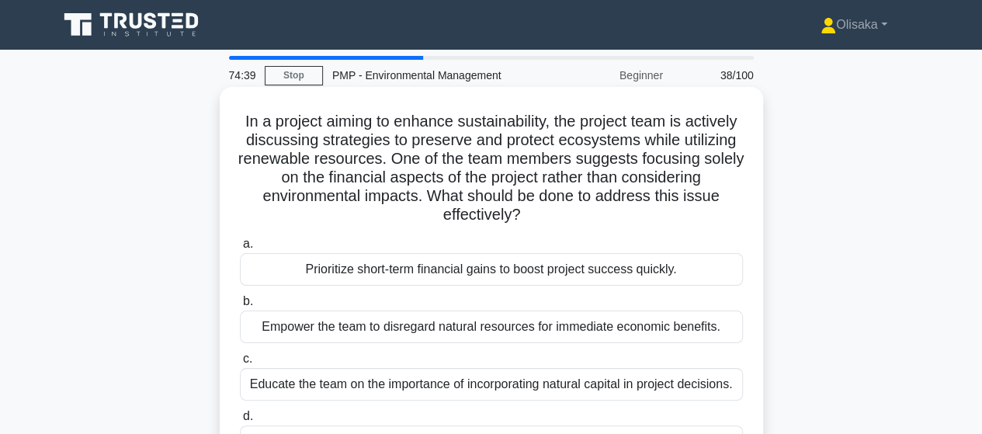
scroll to position [78, 0]
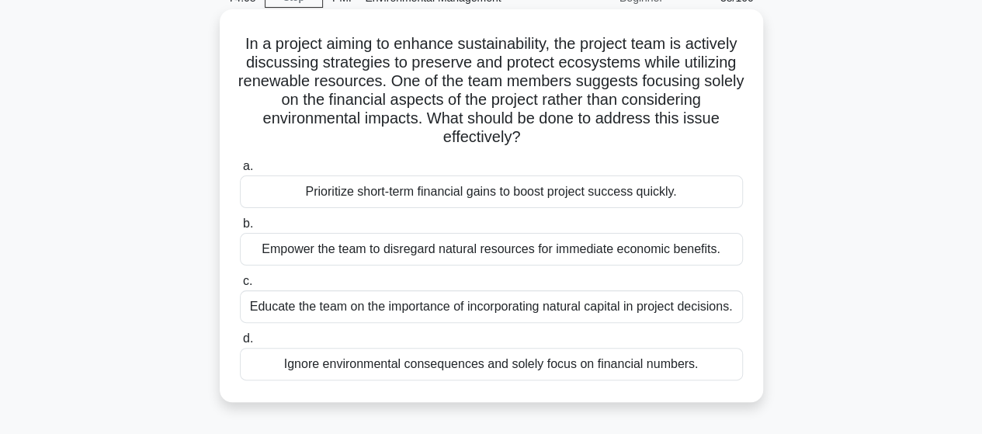
click at [387, 312] on div "Educate the team on the importance of incorporating natural capital in project …" at bounding box center [491, 306] width 503 height 33
click at [240, 287] on input "c. Educate the team on the importance of incorporating natural capital in proje…" at bounding box center [240, 281] width 0 height 10
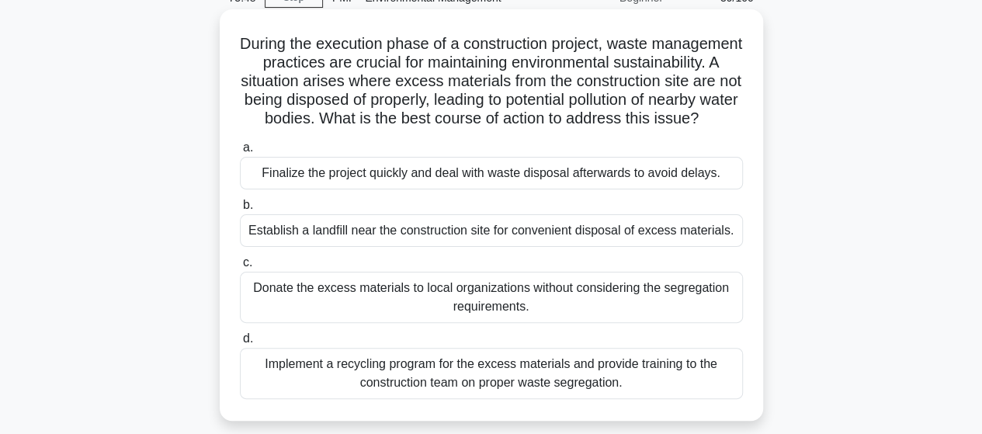
click at [400, 391] on div "Implement a recycling program for the excess materials and provide training to …" at bounding box center [491, 373] width 503 height 51
click at [240, 344] on input "d. Implement a recycling program for the excess materials and provide training …" at bounding box center [240, 339] width 0 height 10
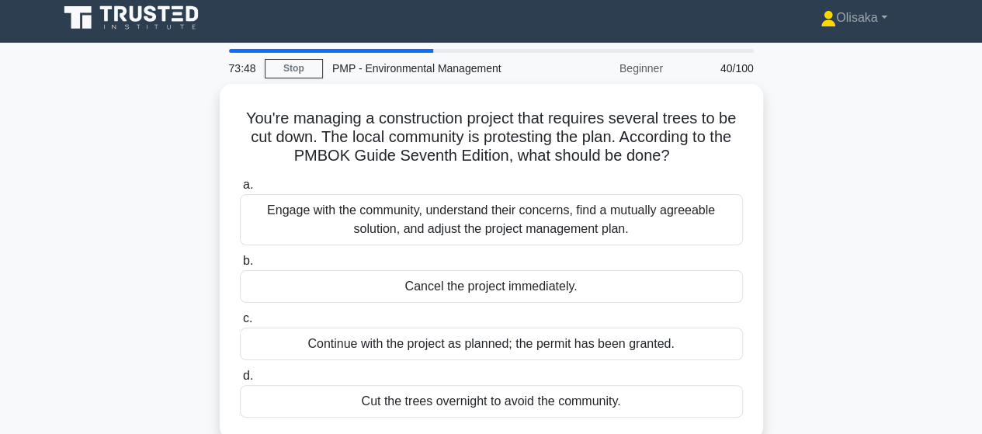
scroll to position [0, 0]
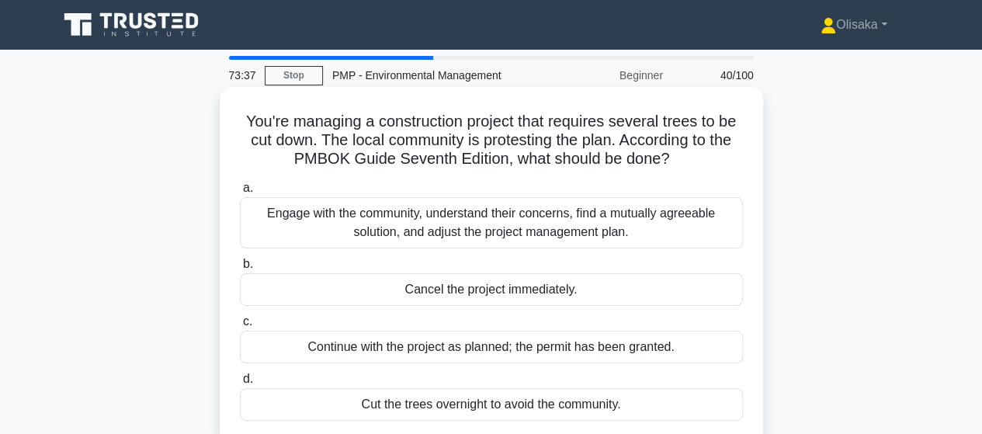
click at [478, 231] on div "Engage with the community, understand their concerns, find a mutually agreeable…" at bounding box center [491, 222] width 503 height 51
click at [240, 193] on input "a. Engage with the community, understand their concerns, find a mutually agreea…" at bounding box center [240, 188] width 0 height 10
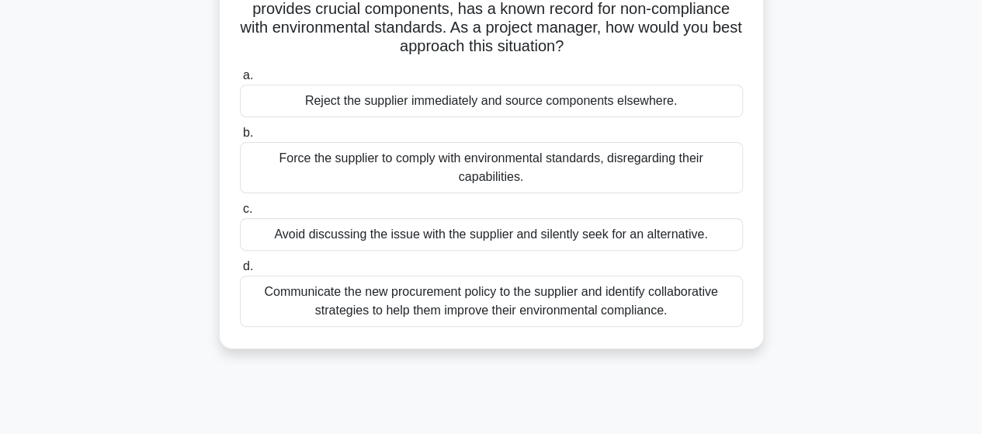
scroll to position [155, 0]
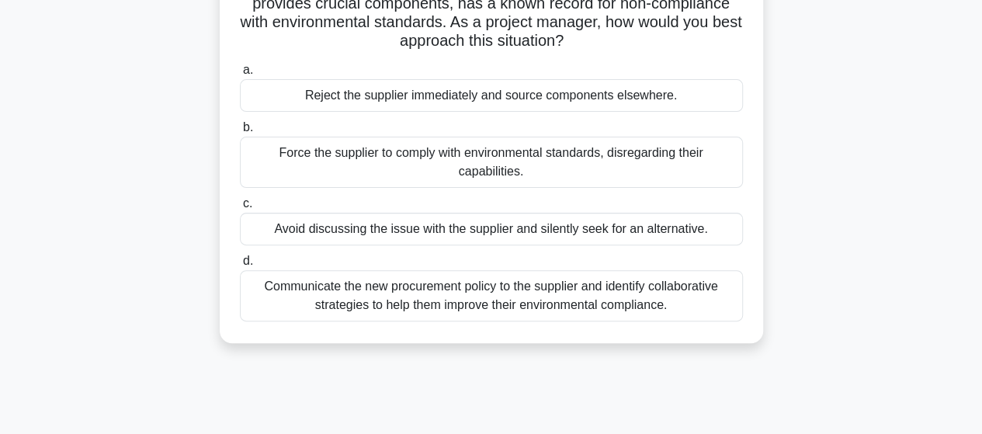
click at [503, 296] on div "Communicate the new procurement policy to the supplier and identify collaborati…" at bounding box center [491, 295] width 503 height 51
click at [240, 266] on input "d. Communicate the new procurement policy to the supplier and identify collabor…" at bounding box center [240, 261] width 0 height 10
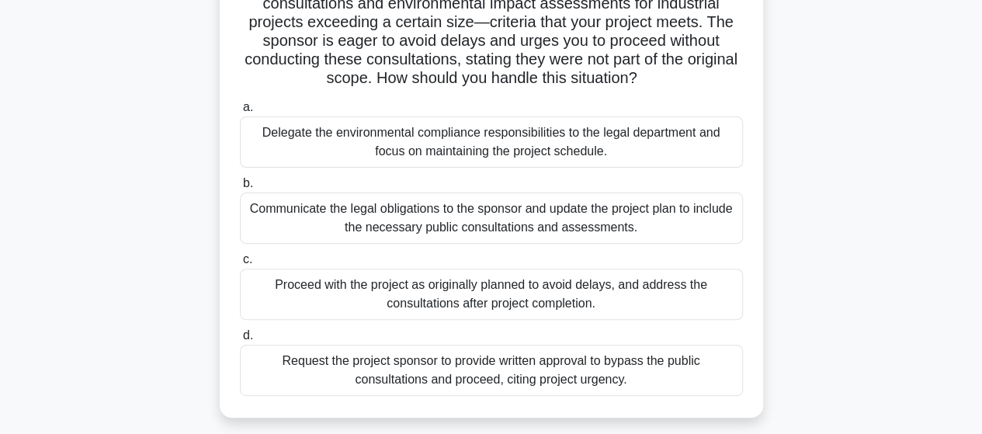
click at [499, 221] on div "Communicate the legal obligations to the sponsor and update the project plan to…" at bounding box center [491, 218] width 503 height 51
click at [240, 189] on input "b. Communicate the legal obligations to the sponsor and update the project plan…" at bounding box center [240, 184] width 0 height 10
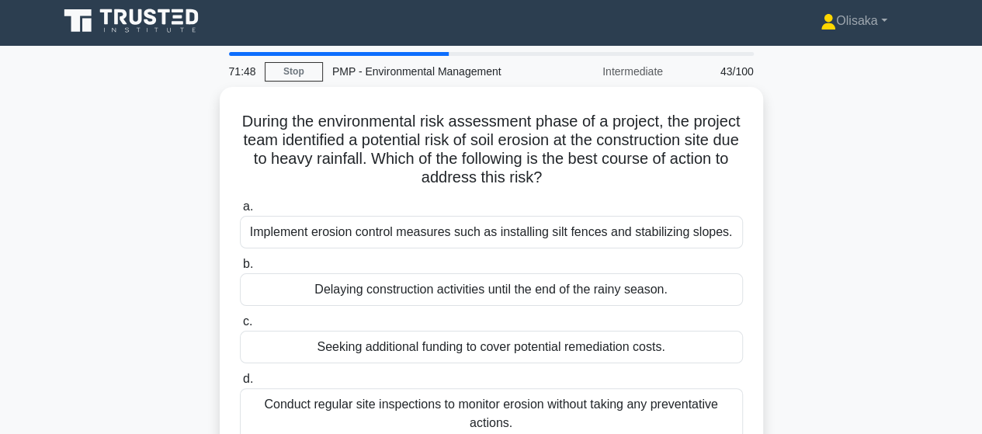
scroll to position [0, 0]
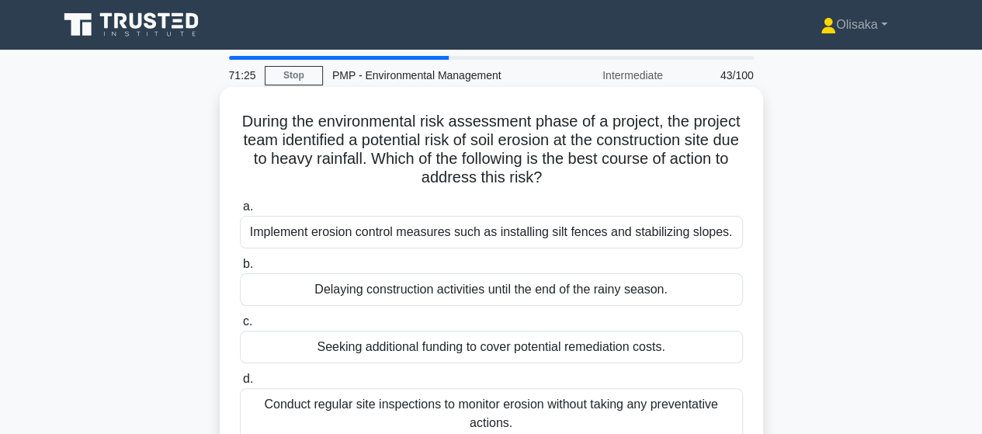
click at [584, 238] on div "Implement erosion control measures such as installing silt fences and stabilizi…" at bounding box center [491, 232] width 503 height 33
click at [240, 212] on input "a. Implement erosion control measures such as installing silt fences and stabil…" at bounding box center [240, 207] width 0 height 10
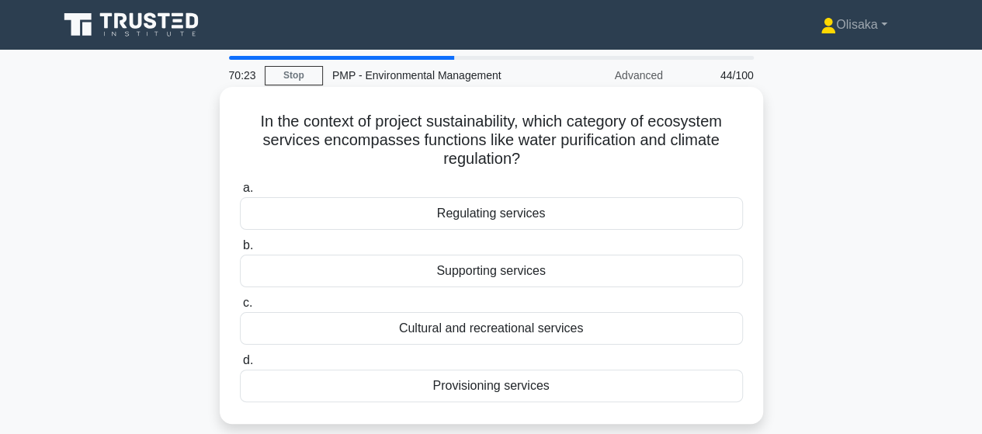
click at [479, 221] on div "Regulating services" at bounding box center [491, 213] width 503 height 33
click at [240, 193] on input "a. Regulating services" at bounding box center [240, 188] width 0 height 10
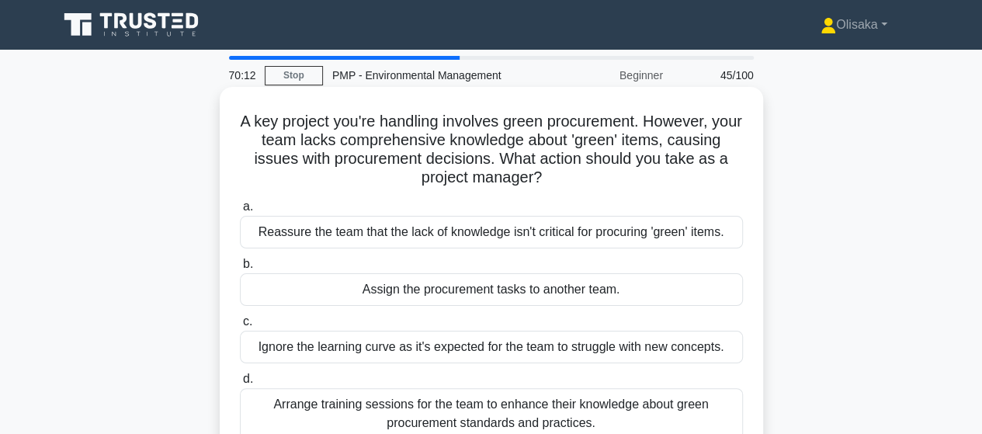
click at [502, 408] on div "Arrange training sessions for the team to enhance their knowledge about green p…" at bounding box center [491, 413] width 503 height 51
click at [240, 384] on input "d. Arrange training sessions for the team to enhance their knowledge about gree…" at bounding box center [240, 379] width 0 height 10
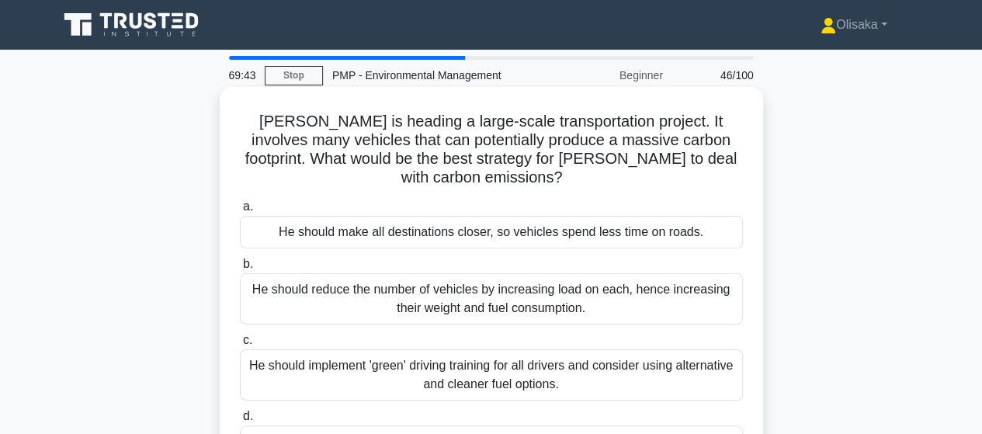
click at [521, 362] on div "He should implement 'green' driving training for all drivers and consider using…" at bounding box center [491, 374] width 503 height 51
click at [240, 346] on input "c. He should implement 'green' driving training for all drivers and consider us…" at bounding box center [240, 340] width 0 height 10
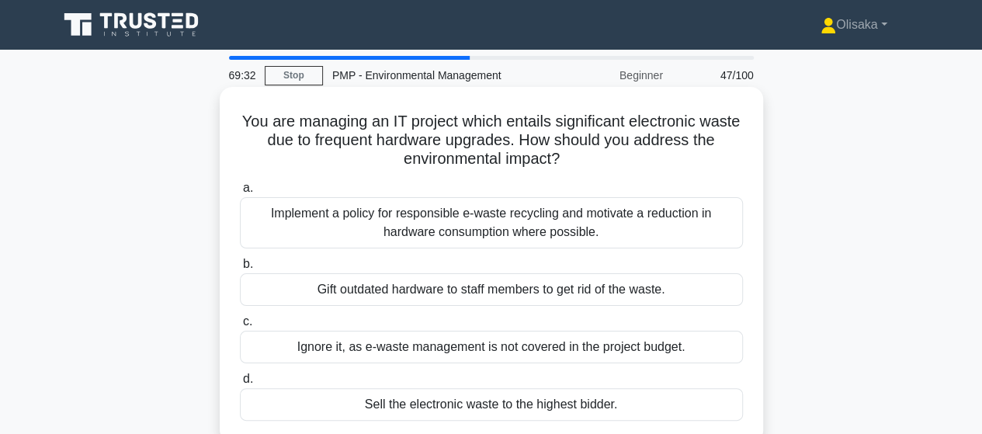
click at [493, 224] on div "Implement a policy for responsible e-waste recycling and motivate a reduction i…" at bounding box center [491, 222] width 503 height 51
click at [240, 193] on input "a. Implement a policy for responsible e-waste recycling and motivate a reductio…" at bounding box center [240, 188] width 0 height 10
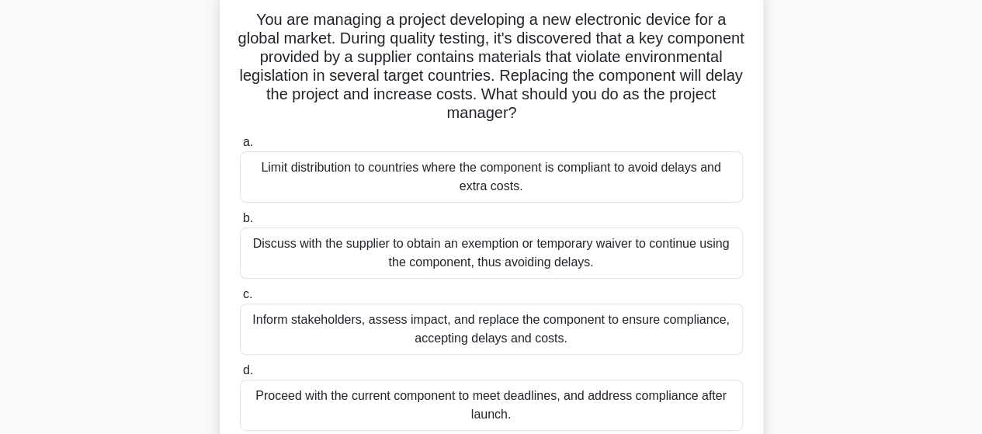
scroll to position [78, 0]
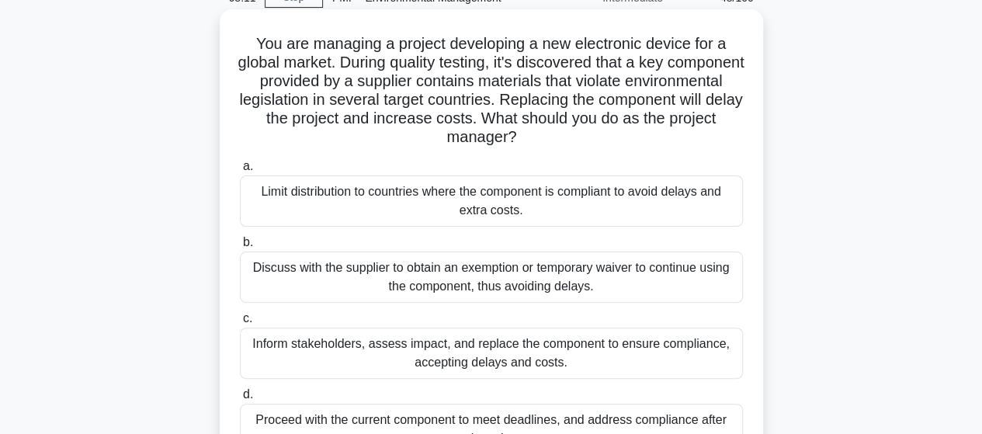
click at [479, 356] on div "Inform stakeholders, assess impact, and replace the component to ensure complia…" at bounding box center [491, 353] width 503 height 51
click at [240, 324] on input "c. Inform stakeholders, assess impact, and replace the component to ensure comp…" at bounding box center [240, 319] width 0 height 10
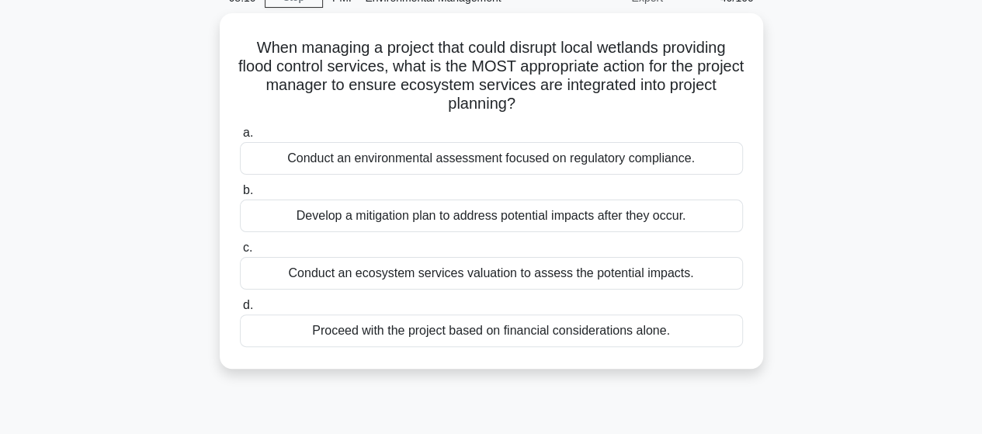
scroll to position [0, 0]
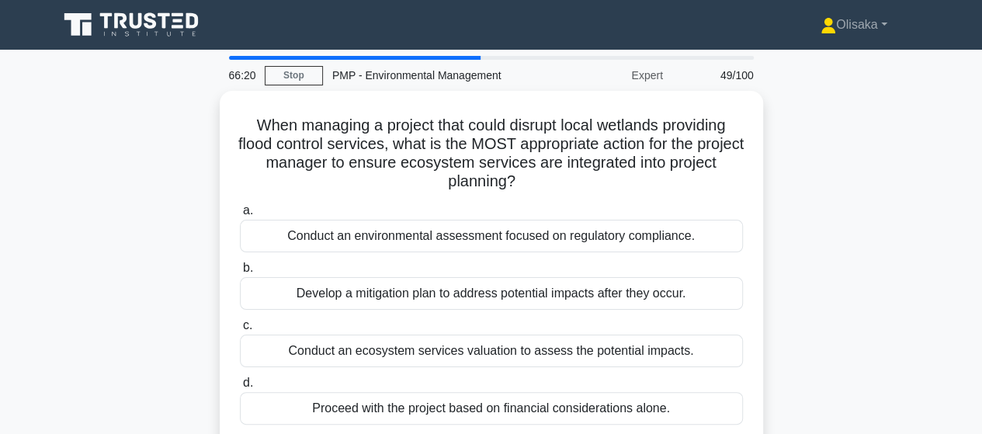
click at [479, 356] on div "Conduct an ecosystem services valuation to assess the potential impacts." at bounding box center [491, 351] width 503 height 33
click at [240, 331] on input "c. Conduct an ecosystem services valuation to assess the potential impacts." at bounding box center [240, 326] width 0 height 10
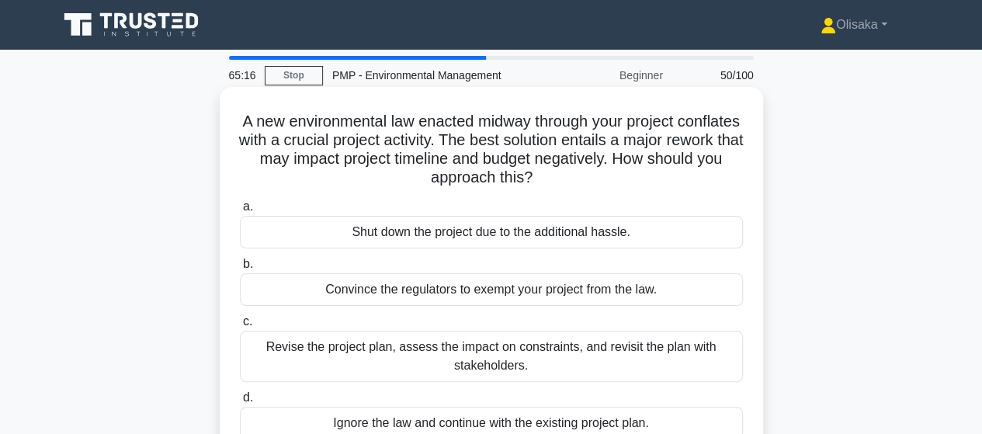
scroll to position [78, 0]
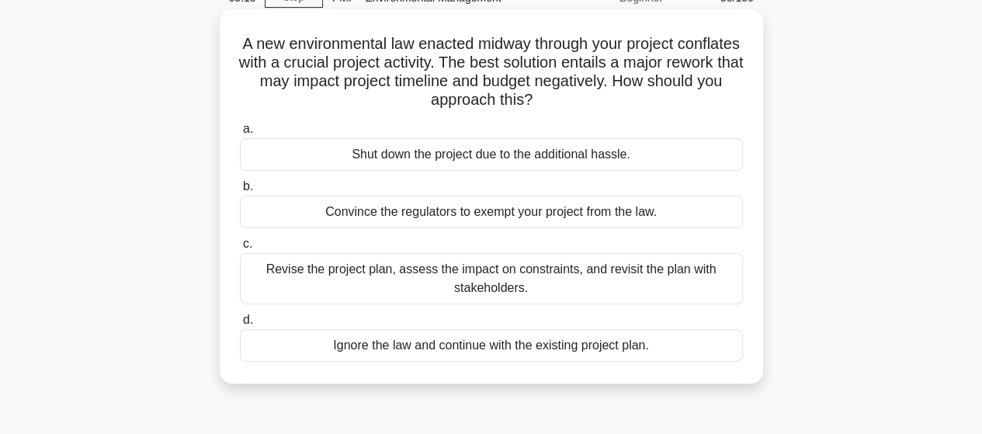
click at [472, 285] on div "Revise the project plan, assess the impact on constraints, and revisit the plan…" at bounding box center [491, 278] width 503 height 51
click at [240, 249] on input "c. Revise the project plan, assess the impact on constraints, and revisit the p…" at bounding box center [240, 244] width 0 height 10
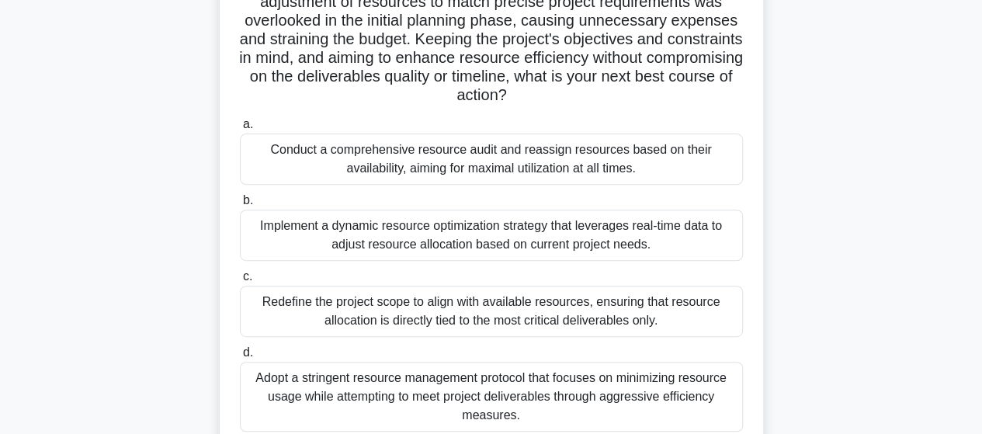
scroll to position [233, 0]
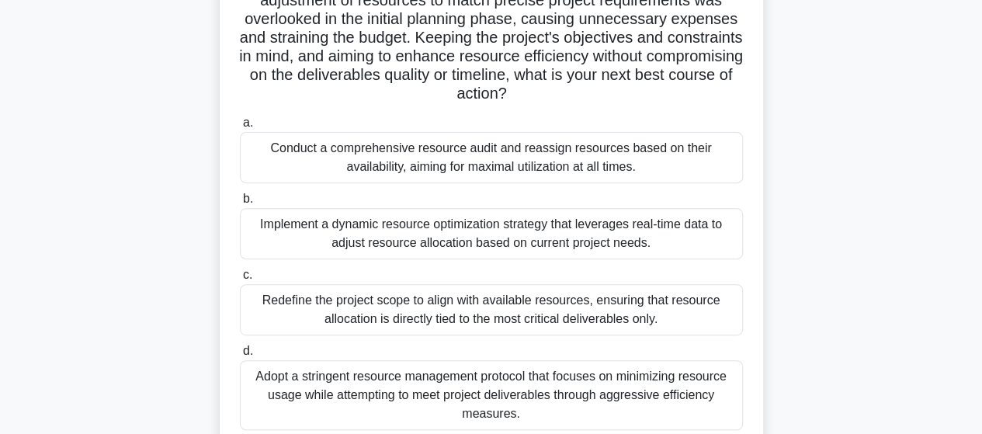
click at [460, 242] on div "Implement a dynamic resource optimization strategy that leverages real-time dat…" at bounding box center [491, 233] width 503 height 51
click at [240, 204] on input "b. Implement a dynamic resource optimization strategy that leverages real-time …" at bounding box center [240, 199] width 0 height 10
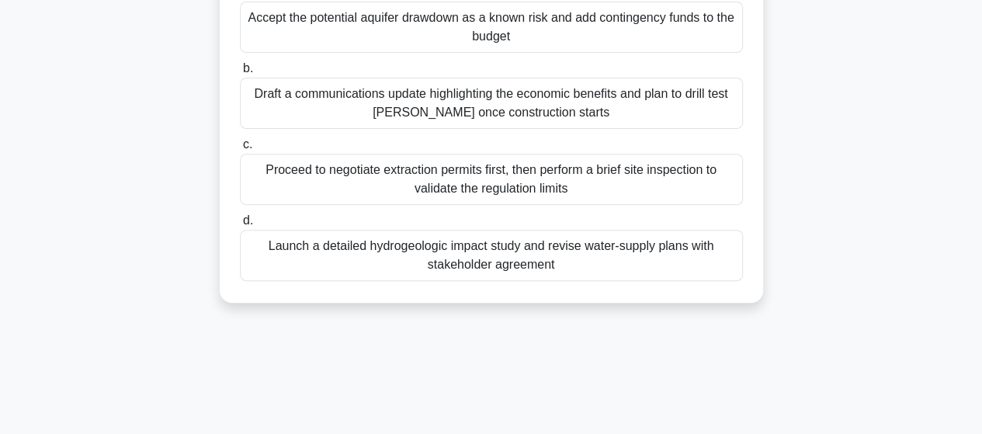
click at [444, 256] on div "Launch a detailed hydrogeologic impact study and revise water-supply plans with…" at bounding box center [491, 255] width 503 height 51
click at [240, 226] on input "d. Launch a detailed hydrogeologic impact study and revise water-supply plans w…" at bounding box center [240, 221] width 0 height 10
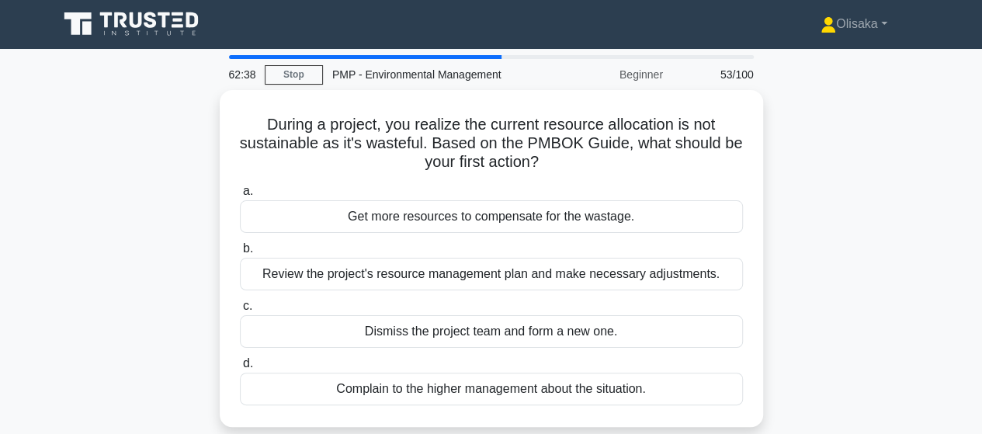
scroll to position [0, 0]
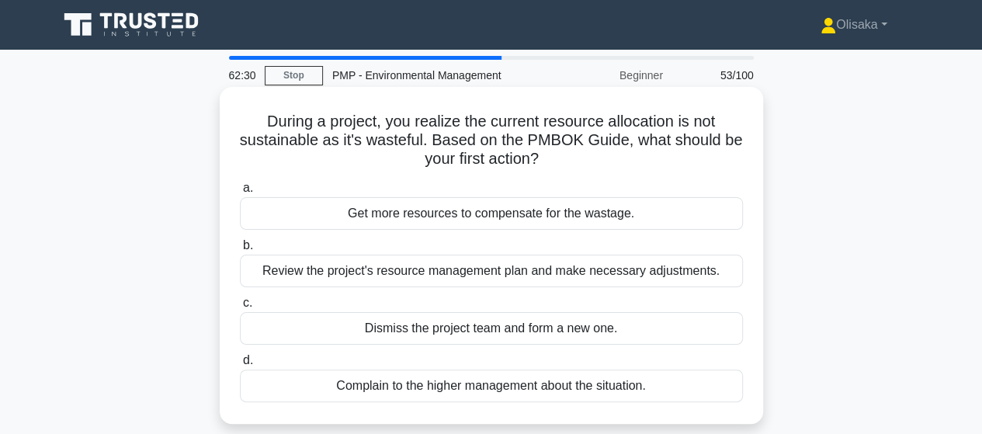
click at [449, 276] on div "Review the project's resource management plan and make necessary adjustments." at bounding box center [491, 271] width 503 height 33
click at [240, 251] on input "b. Review the project's resource management plan and make necessary adjustments." at bounding box center [240, 246] width 0 height 10
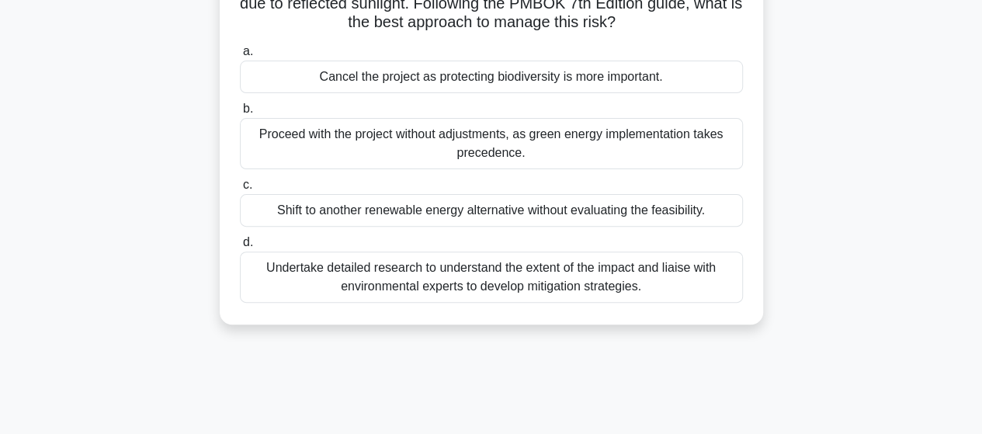
scroll to position [78, 0]
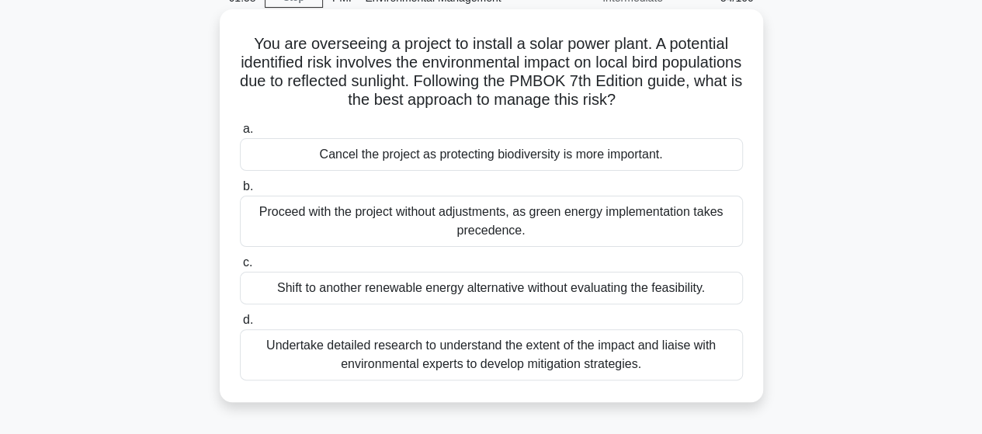
click at [483, 356] on div "Undertake detailed research to understand the extent of the impact and liaise w…" at bounding box center [491, 354] width 503 height 51
click at [240, 325] on input "d. Undertake detailed research to understand the extent of the impact and liais…" at bounding box center [240, 320] width 0 height 10
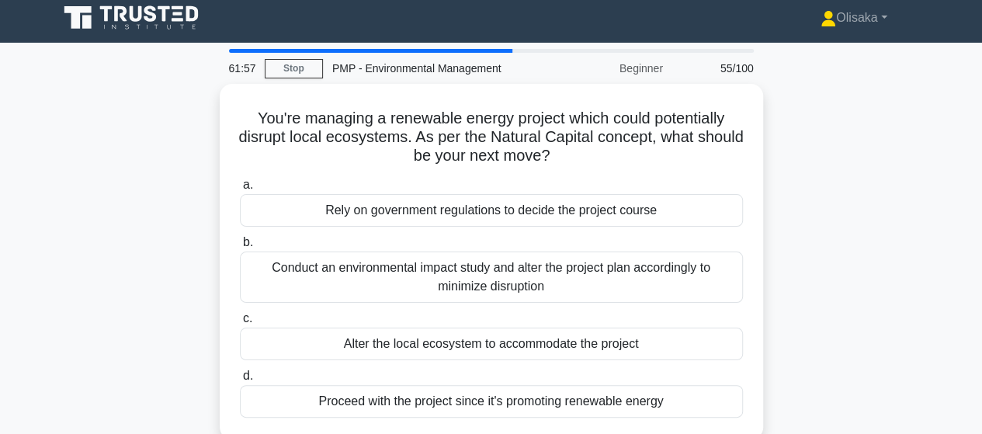
scroll to position [0, 0]
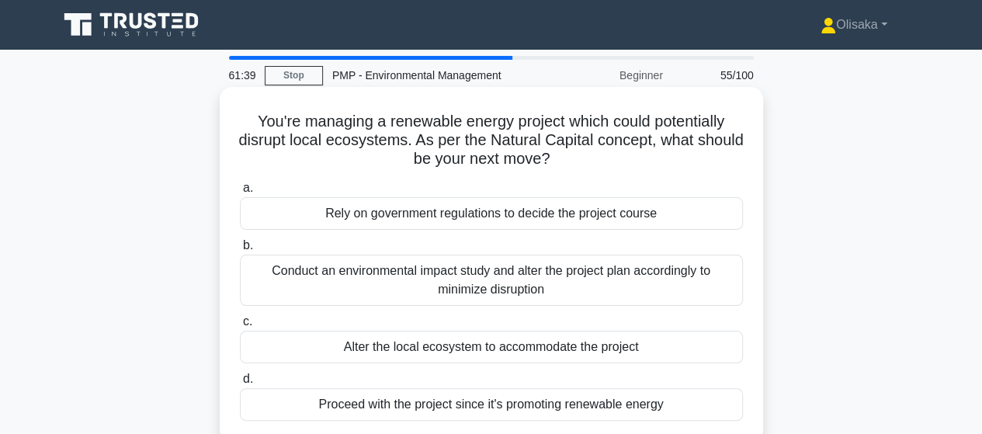
click at [517, 283] on div "Conduct an environmental impact study and alter the project plan accordingly to…" at bounding box center [491, 280] width 503 height 51
click at [240, 251] on input "b. Conduct an environmental impact study and alter the project plan accordingly…" at bounding box center [240, 246] width 0 height 10
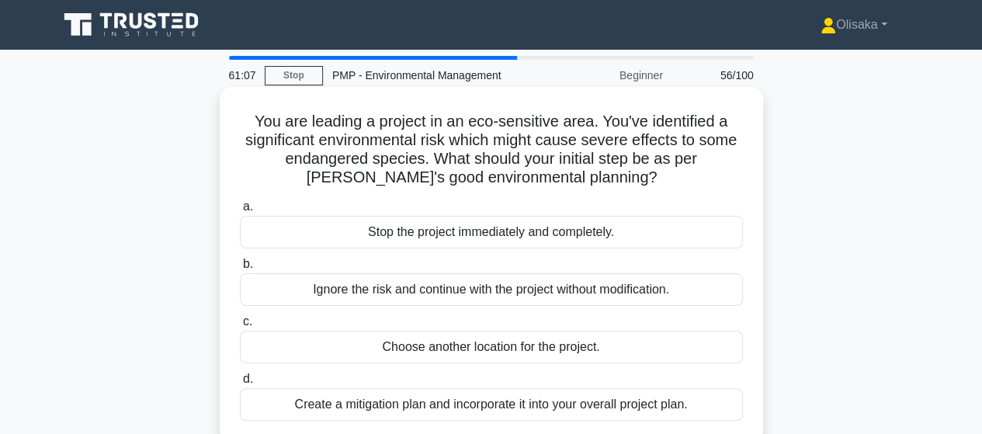
click at [475, 405] on div "Create a mitigation plan and incorporate it into your overall project plan." at bounding box center [491, 404] width 503 height 33
click at [240, 384] on input "d. Create a mitigation plan and incorporate it into your overall project plan." at bounding box center [240, 379] width 0 height 10
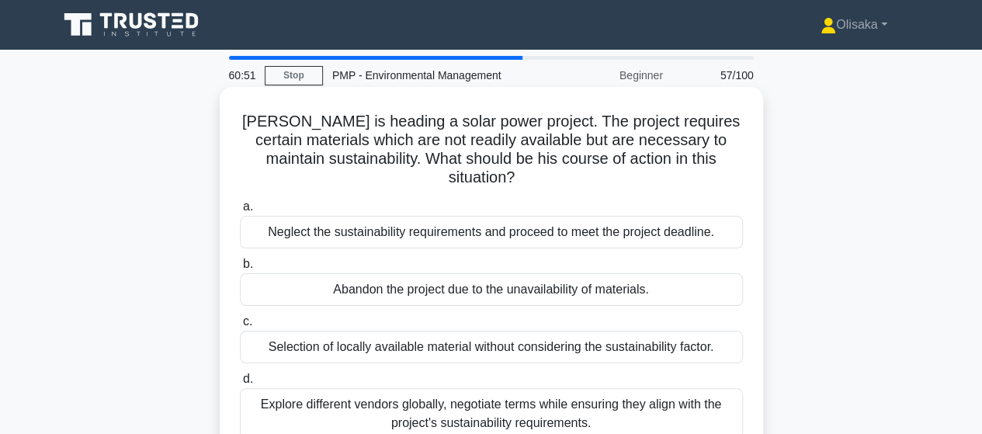
click at [475, 402] on div "Explore different vendors globally, negotiate terms while ensuring they align w…" at bounding box center [491, 413] width 503 height 51
click at [240, 384] on input "d. Explore different vendors globally, negotiate terms while ensuring they alig…" at bounding box center [240, 379] width 0 height 10
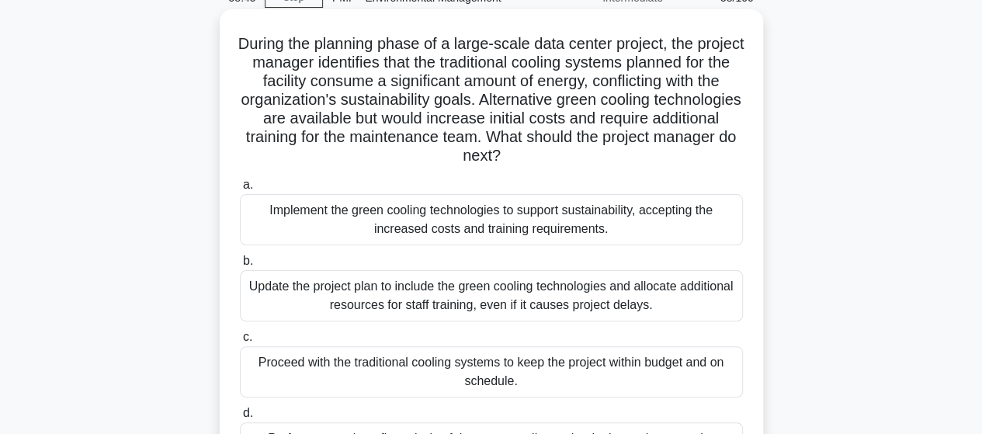
scroll to position [233, 0]
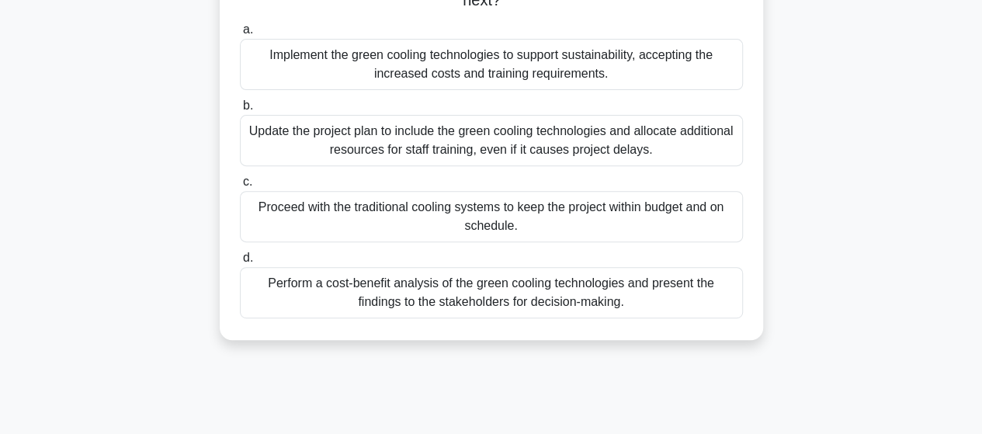
click at [462, 301] on div "Perform a cost-benefit analysis of the green cooling technologies and present t…" at bounding box center [491, 292] width 503 height 51
click at [240, 263] on input "d. Perform a cost-benefit analysis of the green cooling technologies and presen…" at bounding box center [240, 258] width 0 height 10
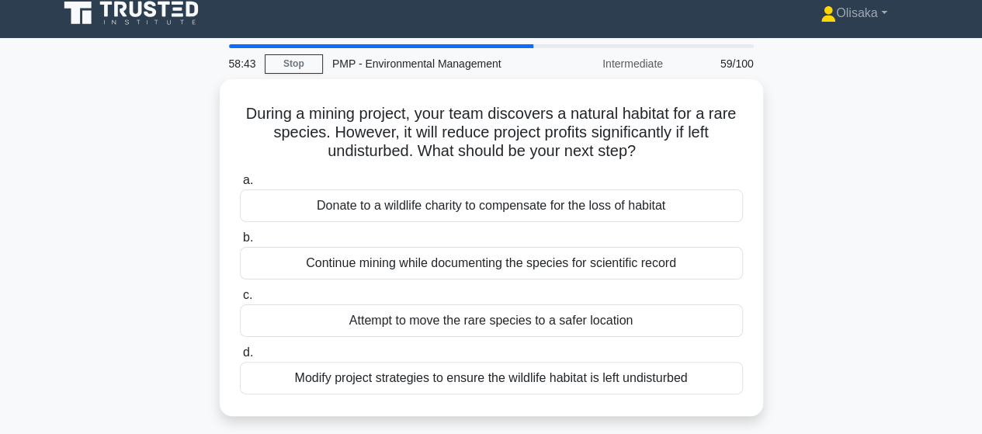
scroll to position [0, 0]
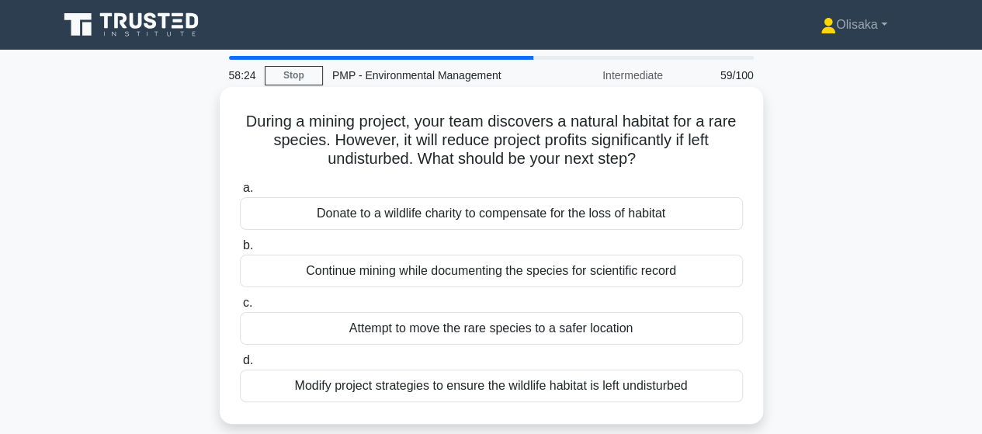
click at [443, 391] on div "Modify project strategies to ensure the wildlife habitat is left undisturbed" at bounding box center [491, 386] width 503 height 33
click at [240, 366] on input "d. Modify project strategies to ensure the wildlife habitat is left undisturbed" at bounding box center [240, 361] width 0 height 10
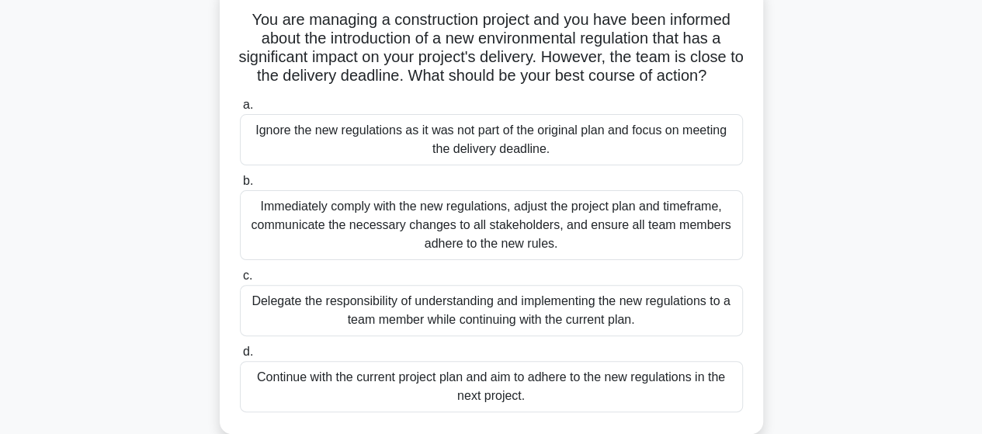
scroll to position [78, 0]
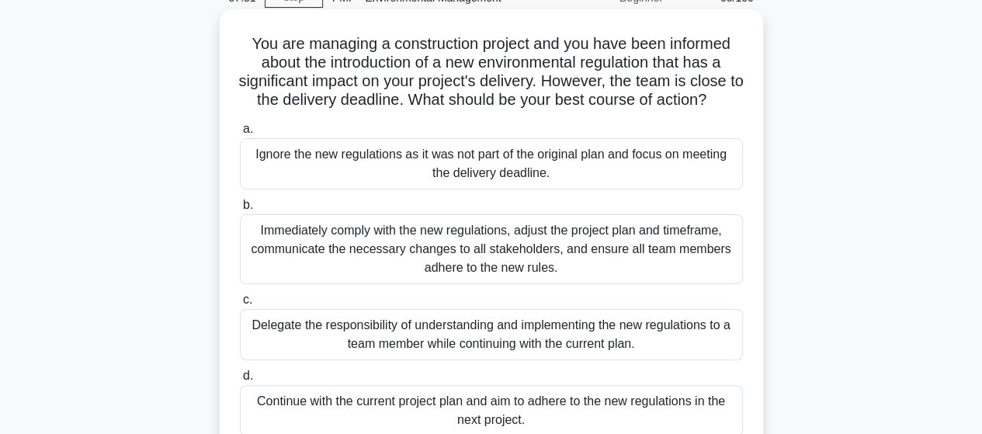
click at [488, 248] on div "Immediately comply with the new regulations, adjust the project plan and timefr…" at bounding box center [491, 249] width 503 height 70
click at [240, 210] on input "b. Immediately comply with the new regulations, adjust the project plan and tim…" at bounding box center [240, 205] width 0 height 10
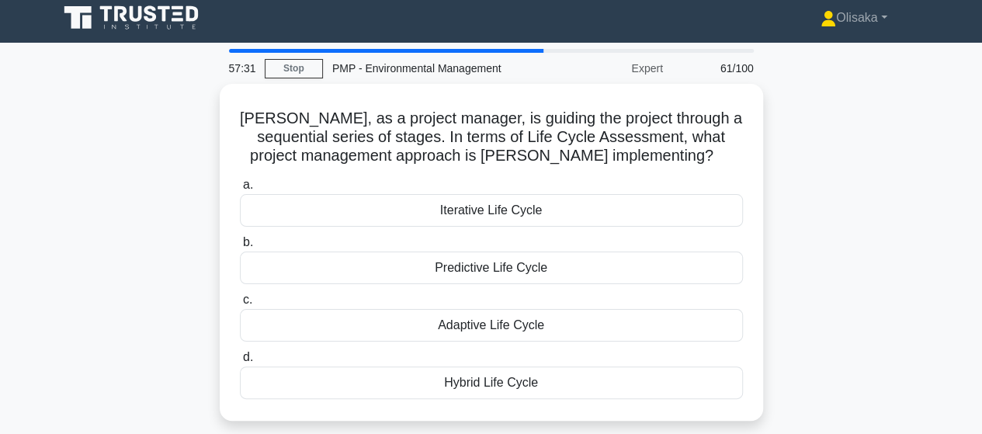
scroll to position [0, 0]
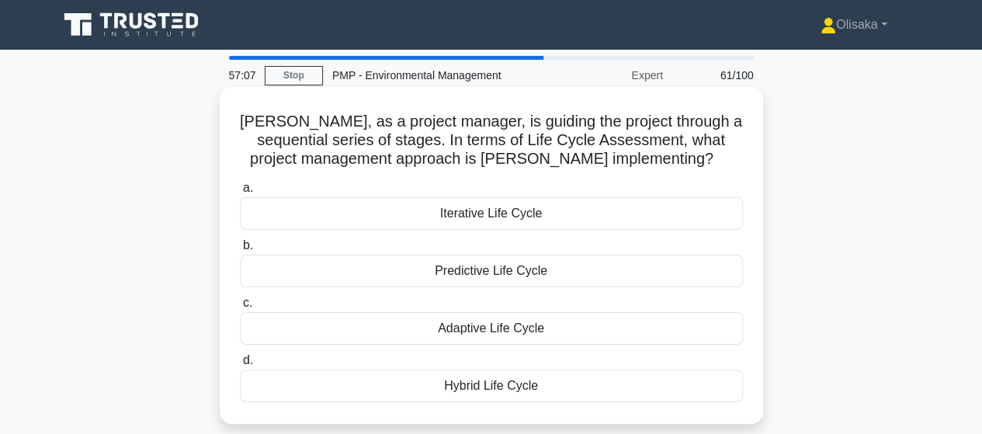
click at [484, 221] on div "Iterative Life Cycle" at bounding box center [491, 213] width 503 height 33
click at [240, 193] on input "a. Iterative Life Cycle" at bounding box center [240, 188] width 0 height 10
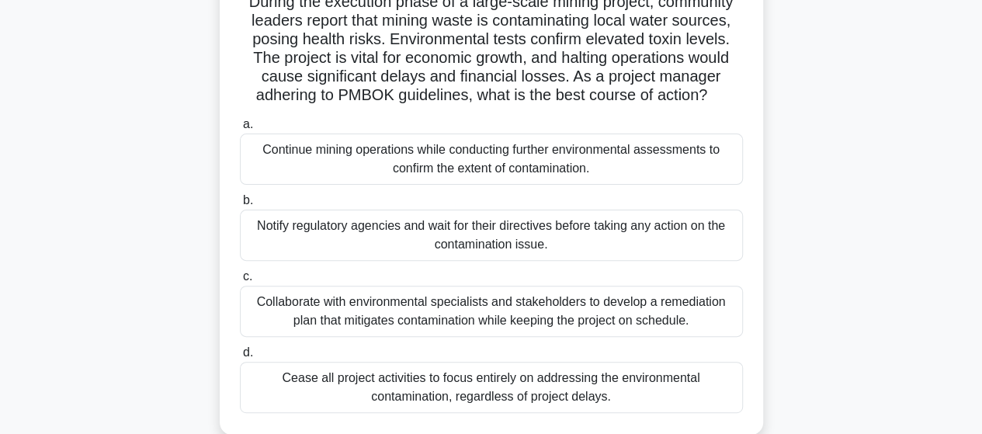
scroll to position [155, 0]
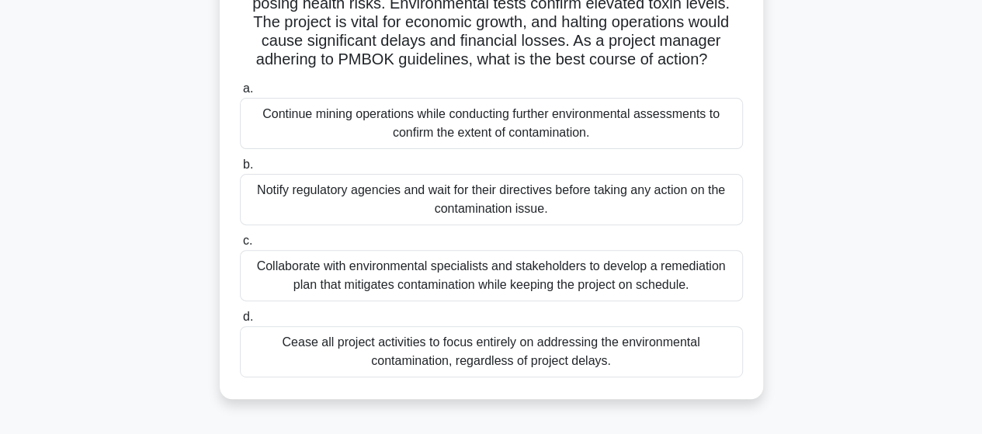
click at [485, 286] on div "Collaborate with environmental specialists and stakeholders to develop a remedi…" at bounding box center [491, 275] width 503 height 51
click at [240, 246] on input "c. Collaborate with environmental specialists and stakeholders to develop a rem…" at bounding box center [240, 241] width 0 height 10
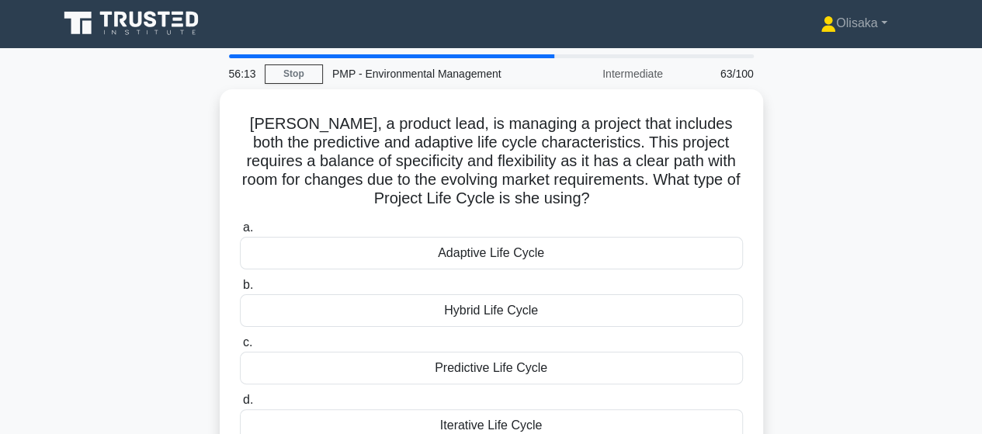
scroll to position [0, 0]
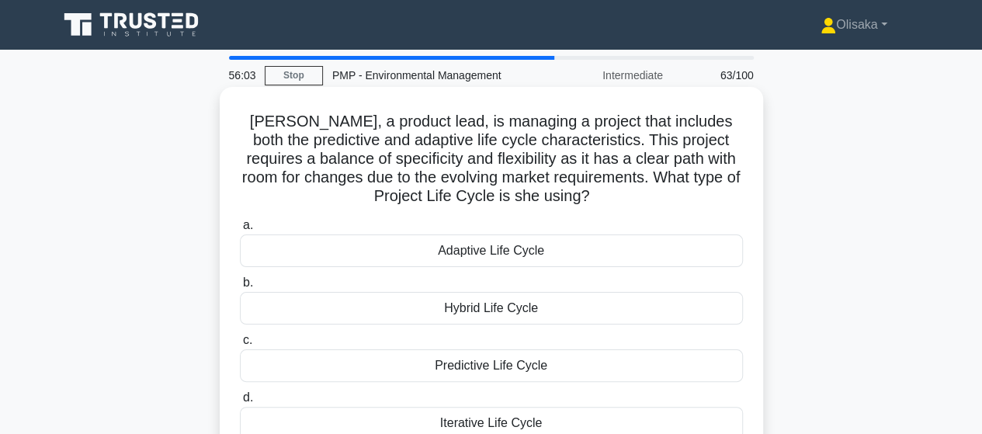
click at [488, 311] on div "Hybrid Life Cycle" at bounding box center [491, 308] width 503 height 33
click at [240, 288] on input "b. Hybrid Life Cycle" at bounding box center [240, 283] width 0 height 10
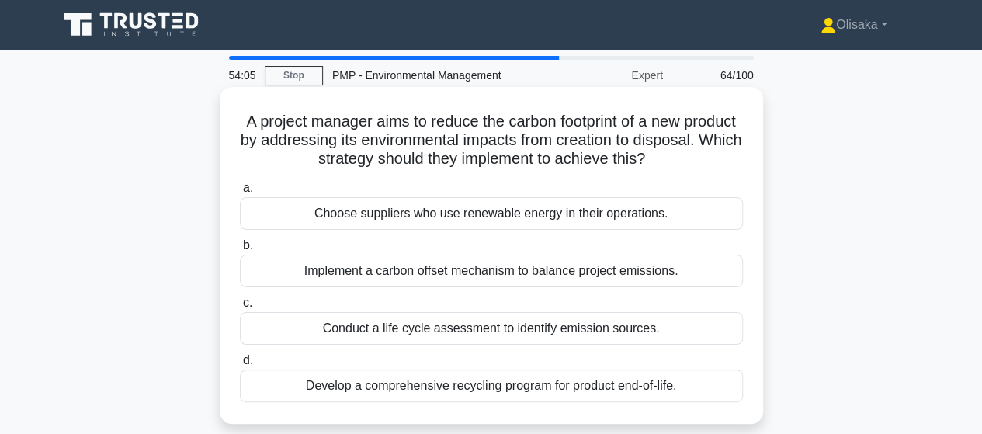
click at [439, 273] on div "Implement a carbon offset mechanism to balance project emissions." at bounding box center [491, 271] width 503 height 33
click at [240, 251] on input "b. Implement a carbon offset mechanism to balance project emissions." at bounding box center [240, 246] width 0 height 10
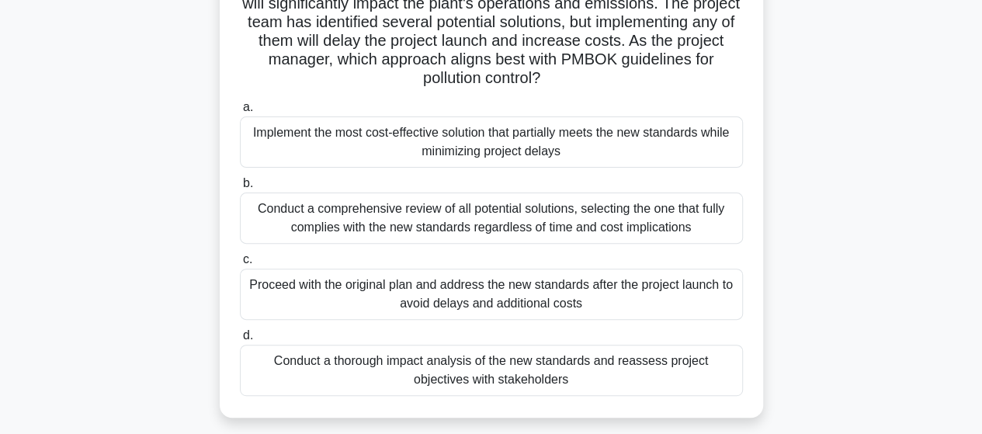
scroll to position [78, 0]
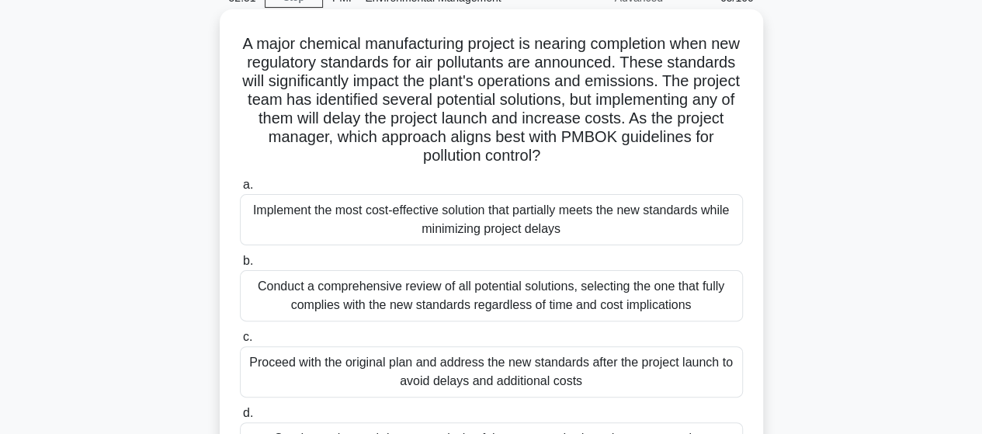
click at [433, 296] on div "Conduct a comprehensive review of all potential solutions, selecting the one th…" at bounding box center [491, 295] width 503 height 51
click at [240, 266] on input "b. Conduct a comprehensive review of all potential solutions, selecting the one…" at bounding box center [240, 261] width 0 height 10
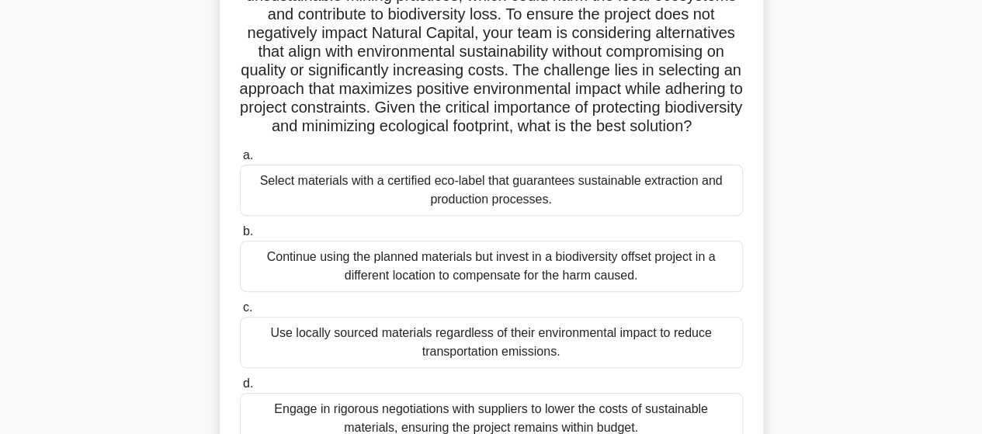
scroll to position [233, 0]
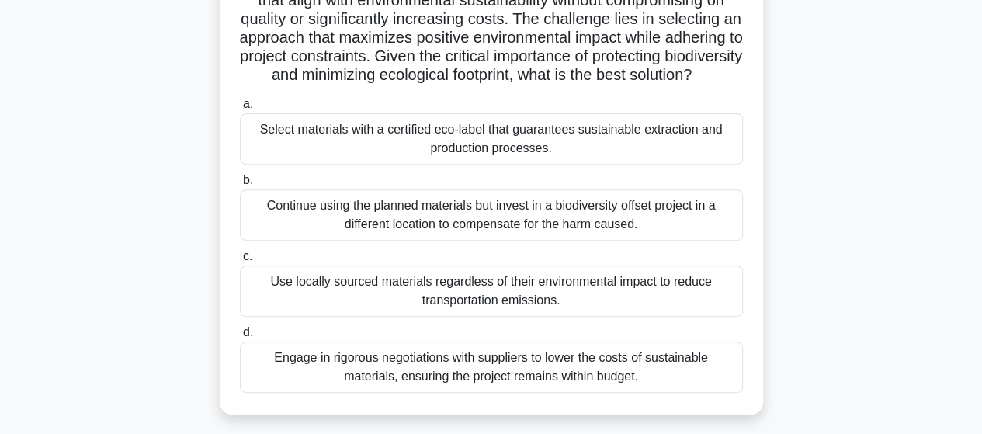
click at [492, 165] on div "Select materials with a certified eco-label that guarantees sustainable extract…" at bounding box center [491, 138] width 503 height 51
click at [405, 159] on div "Select materials with a certified eco-label that guarantees sustainable extract…" at bounding box center [491, 138] width 503 height 51
click at [240, 110] on input "a. Select materials with a certified eco-label that guarantees sustainable extr…" at bounding box center [240, 104] width 0 height 10
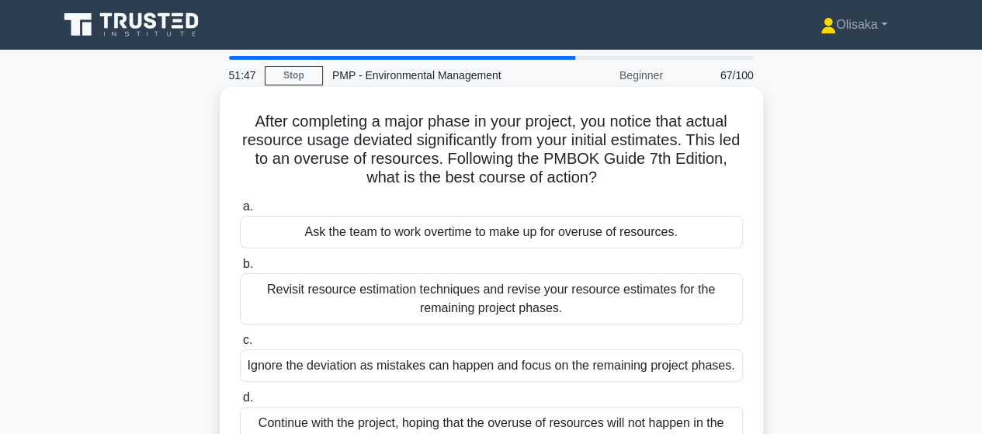
scroll to position [0, 0]
click at [496, 289] on div "Revisit resource estimation techniques and revise your resource estimates for t…" at bounding box center [491, 298] width 503 height 51
click at [240, 269] on input "b. Revisit resource estimation techniques and revise your resource estimates fo…" at bounding box center [240, 264] width 0 height 10
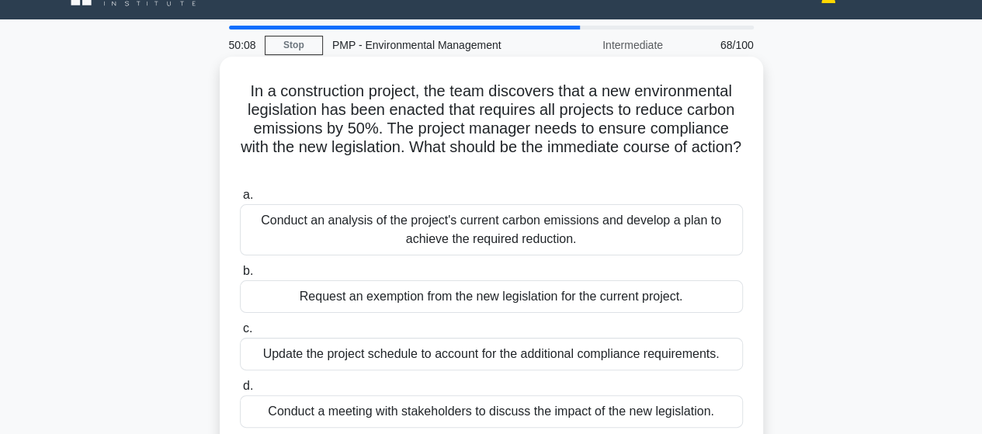
scroll to position [78, 0]
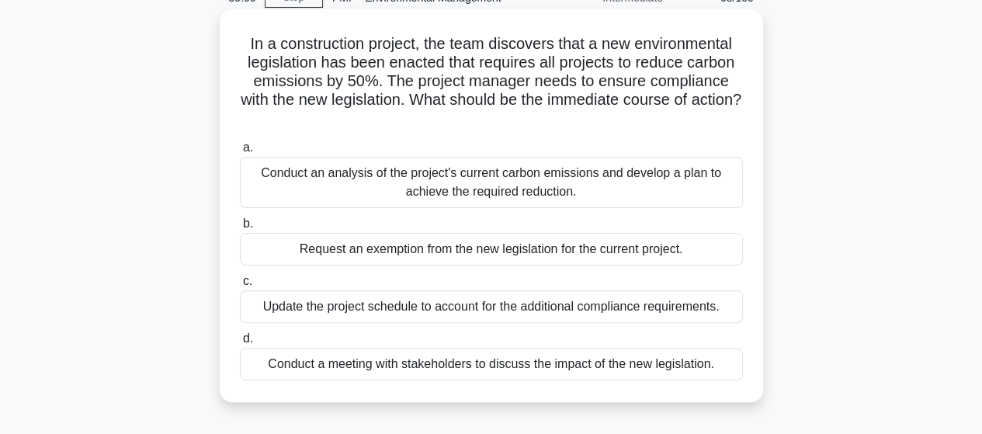
click at [449, 183] on div "Conduct an analysis of the project's current carbon emissions and develop a pla…" at bounding box center [491, 182] width 503 height 51
click at [240, 153] on input "a. Conduct an analysis of the project's current carbon emissions and develop a …" at bounding box center [240, 148] width 0 height 10
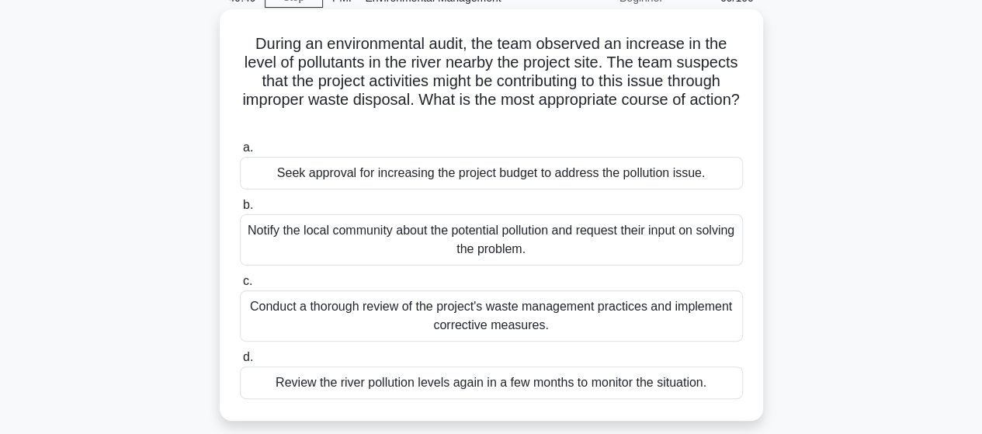
click at [524, 317] on div "Conduct a thorough review of the project's waste management practices and imple…" at bounding box center [491, 315] width 503 height 51
click at [240, 287] on input "c. Conduct a thorough review of the project's waste management practices and im…" at bounding box center [240, 281] width 0 height 10
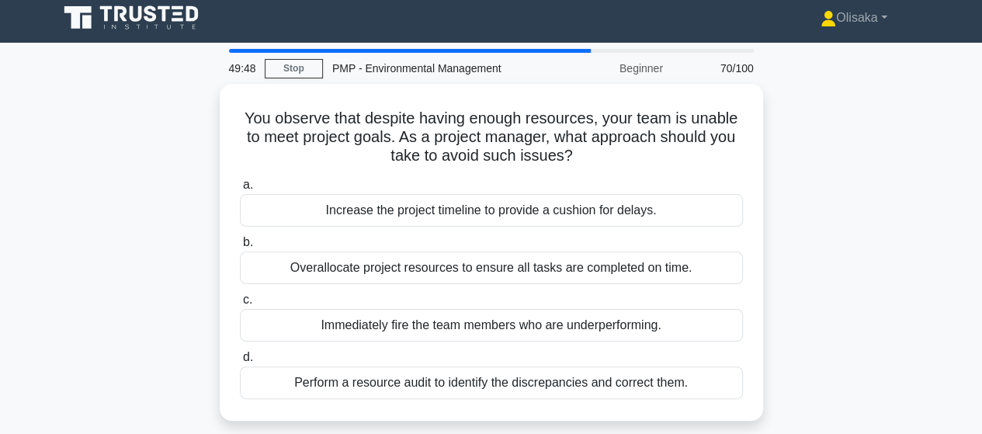
scroll to position [0, 0]
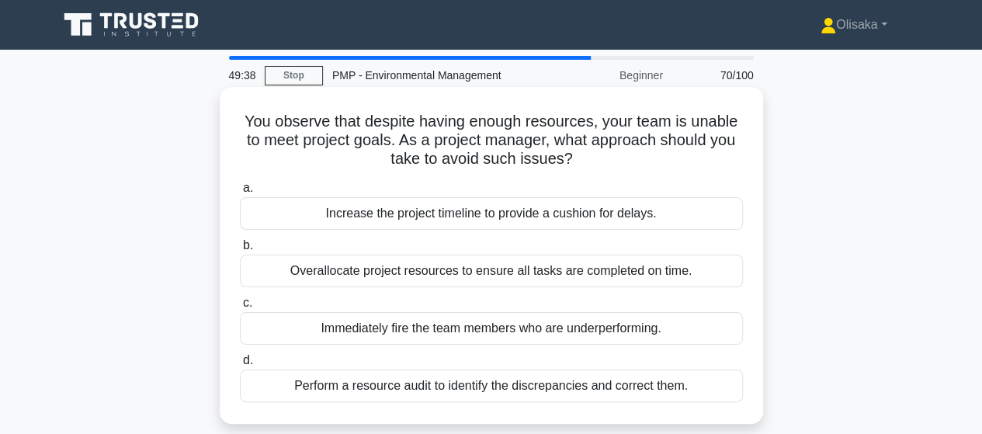
click at [496, 388] on div "Perform a resource audit to identify the discrepancies and correct them." at bounding box center [491, 386] width 503 height 33
click at [240, 366] on input "d. Perform a resource audit to identify the discrepancies and correct them." at bounding box center [240, 361] width 0 height 10
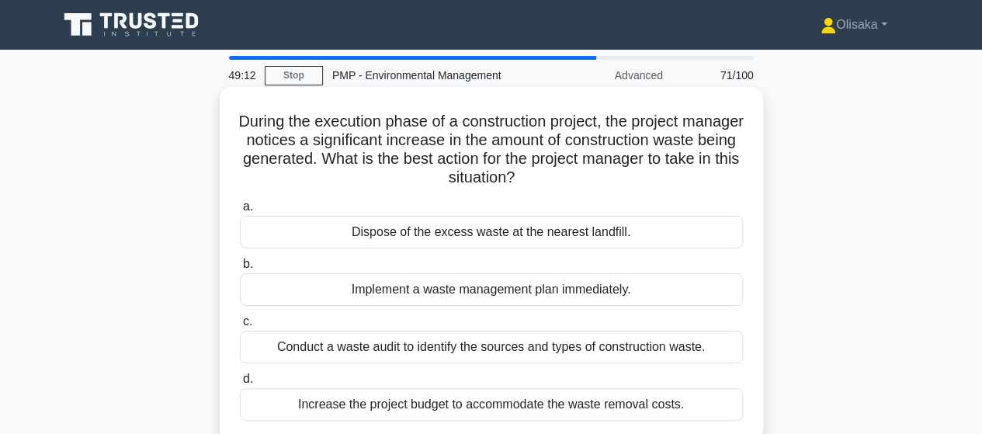
click at [517, 349] on div "Conduct a waste audit to identify the sources and types of construction waste." at bounding box center [491, 347] width 503 height 33
click at [240, 327] on input "c. Conduct a waste audit to identify the sources and types of construction wast…" at bounding box center [240, 322] width 0 height 10
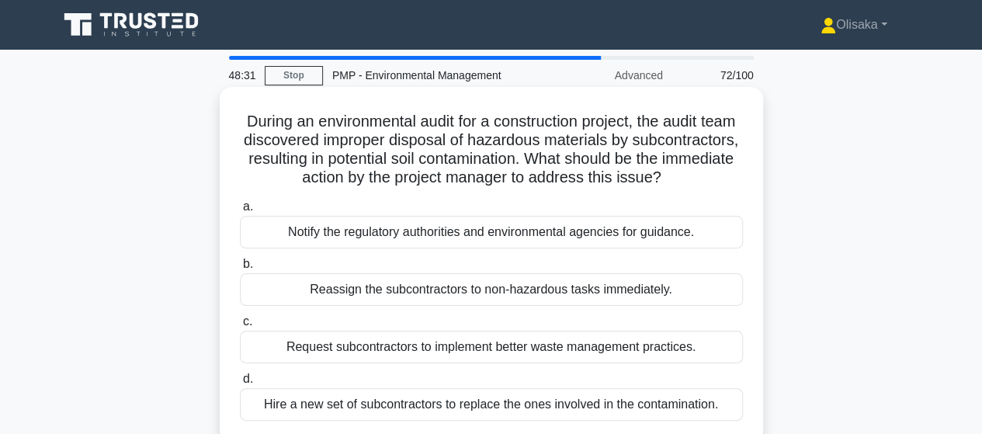
click at [497, 249] on div "Notify the regulatory authorities and environmental agencies for guidance." at bounding box center [491, 232] width 503 height 33
click at [240, 212] on input "a. Notify the regulatory authorities and environmental agencies for guidance." at bounding box center [240, 207] width 0 height 10
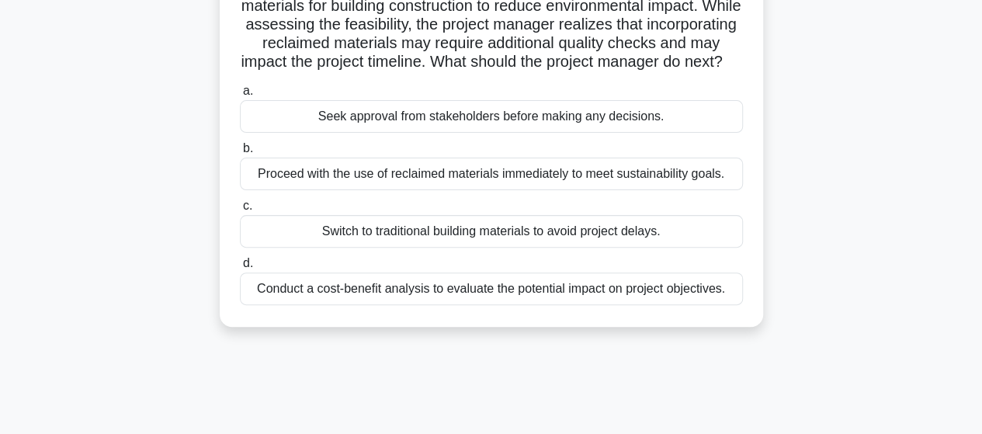
scroll to position [155, 0]
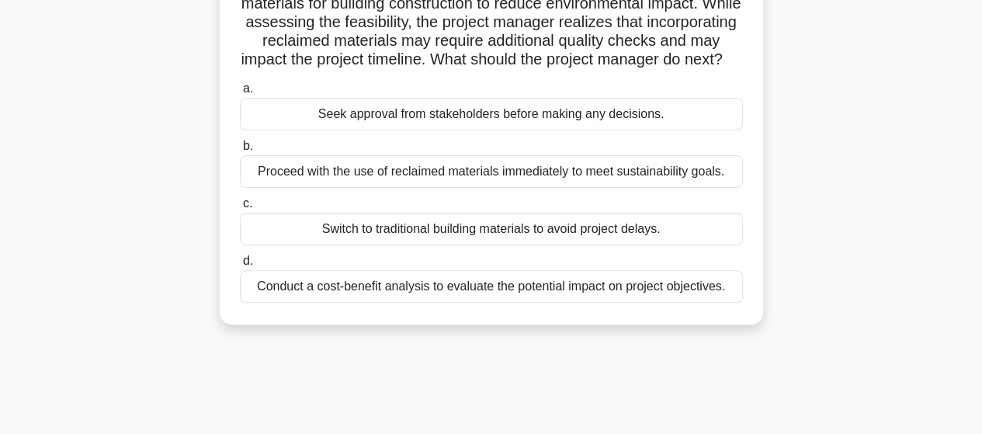
click at [458, 303] on div "Conduct a cost-benefit analysis to evaluate the potential impact on project obj…" at bounding box center [491, 286] width 503 height 33
click at [240, 266] on input "d. Conduct a cost-benefit analysis to evaluate the potential impact on project …" at bounding box center [240, 261] width 0 height 10
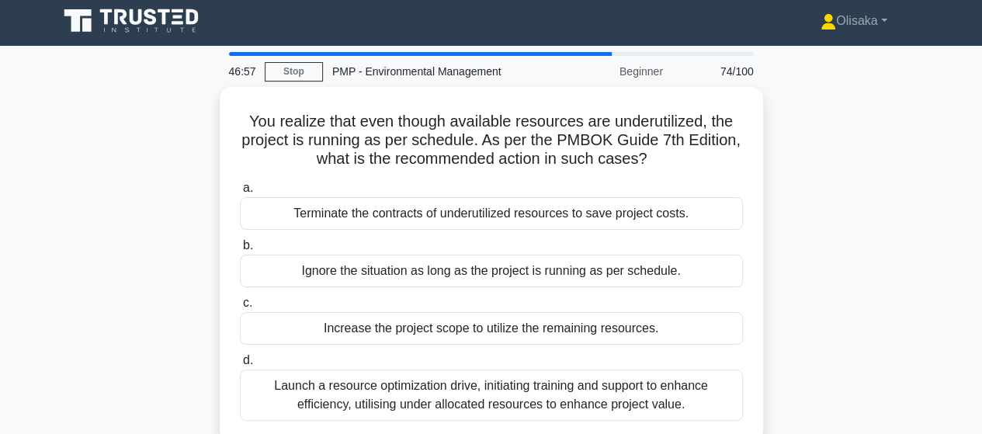
scroll to position [0, 0]
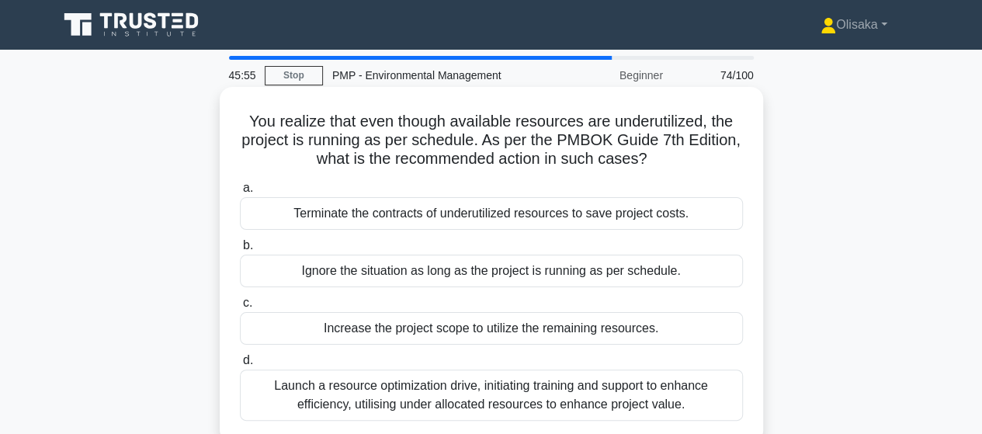
click at [448, 395] on div "Launch a resource optimization drive, initiating training and support to enhanc…" at bounding box center [491, 395] width 503 height 51
click at [240, 366] on input "d. Launch a resource optimization drive, initiating training and support to enh…" at bounding box center [240, 361] width 0 height 10
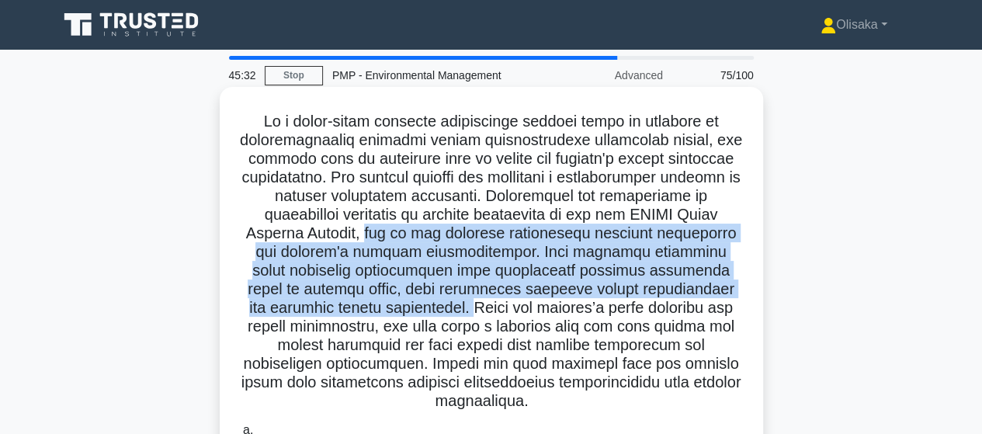
drag, startPoint x: 363, startPoint y: 231, endPoint x: 467, endPoint y: 316, distance: 133.5
click at [467, 316] on h5 ".spinner_0XTQ{transform-origin:center;animation:spinner_y6GP .75s linear infini…" at bounding box center [491, 262] width 506 height 300
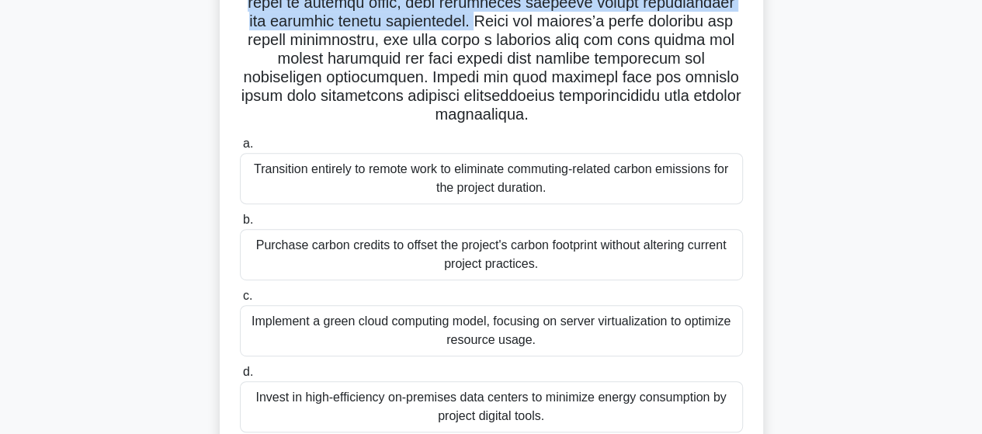
scroll to position [311, 0]
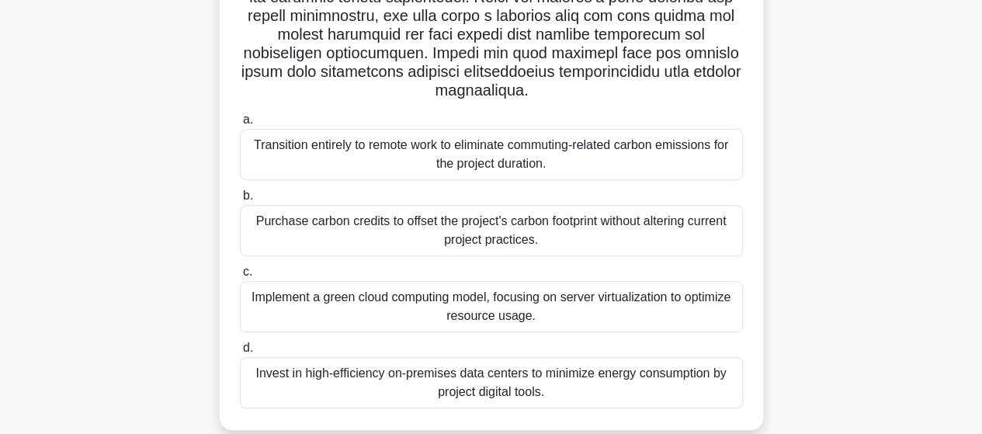
click at [450, 317] on div "Implement a green cloud computing model, focusing on server virtualization to o…" at bounding box center [491, 306] width 503 height 51
click at [240, 277] on input "c. Implement a green cloud computing model, focusing on server virtualization t…" at bounding box center [240, 272] width 0 height 10
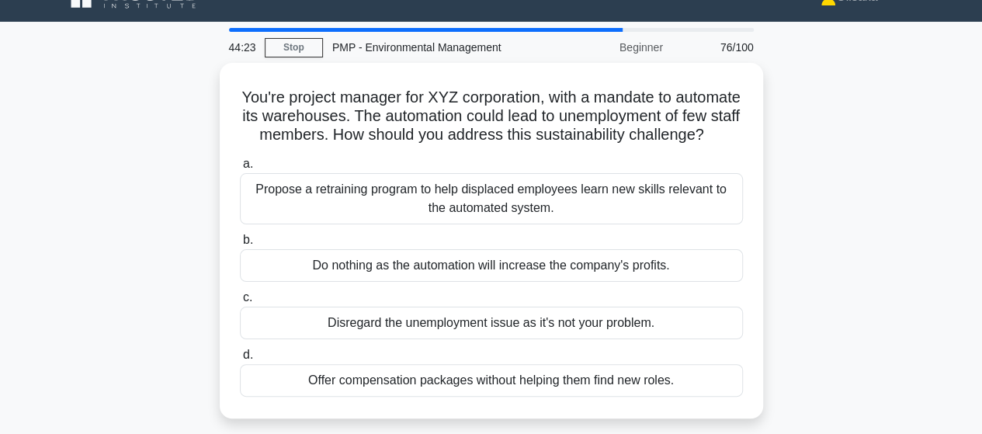
scroll to position [0, 0]
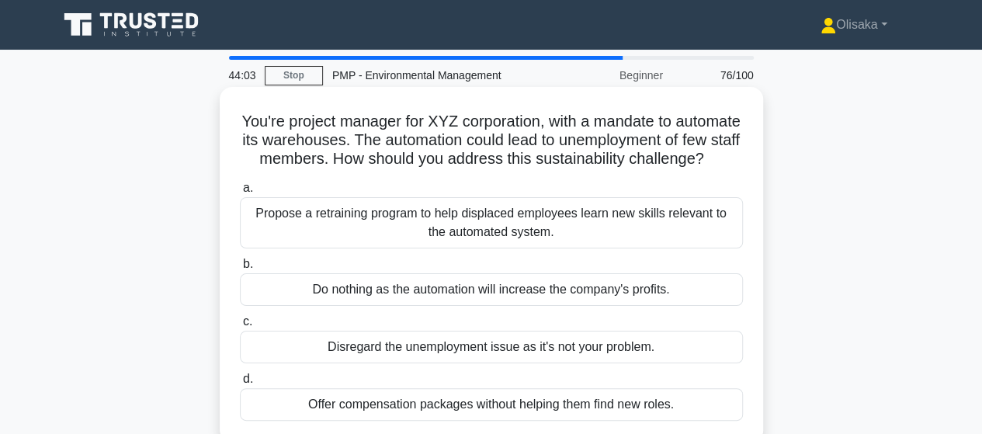
click at [430, 235] on div "Propose a retraining program to help displaced employees learn new skills relev…" at bounding box center [491, 222] width 503 height 51
click at [240, 193] on input "a. Propose a retraining program to help displaced employees learn new skills re…" at bounding box center [240, 188] width 0 height 10
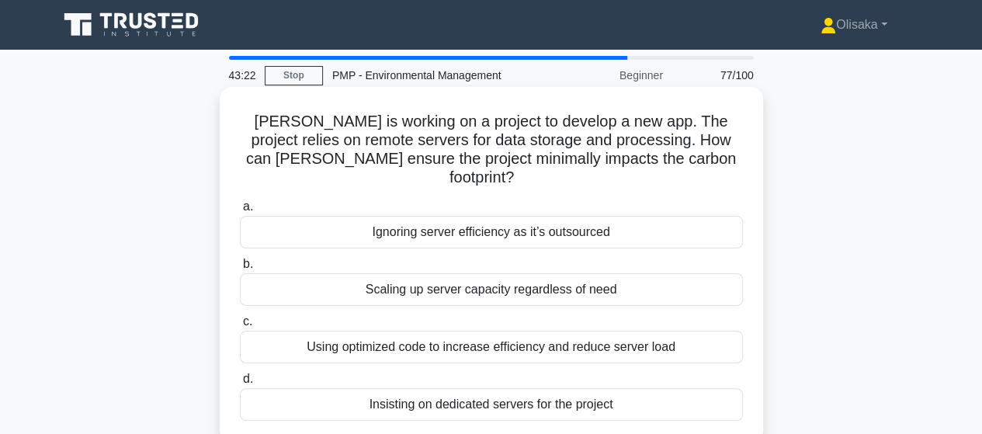
click at [457, 332] on div "Using optimized code to increase efficiency and reduce server load" at bounding box center [491, 347] width 503 height 33
click at [240, 327] on input "c. Using optimized code to increase efficiency and reduce server load" at bounding box center [240, 322] width 0 height 10
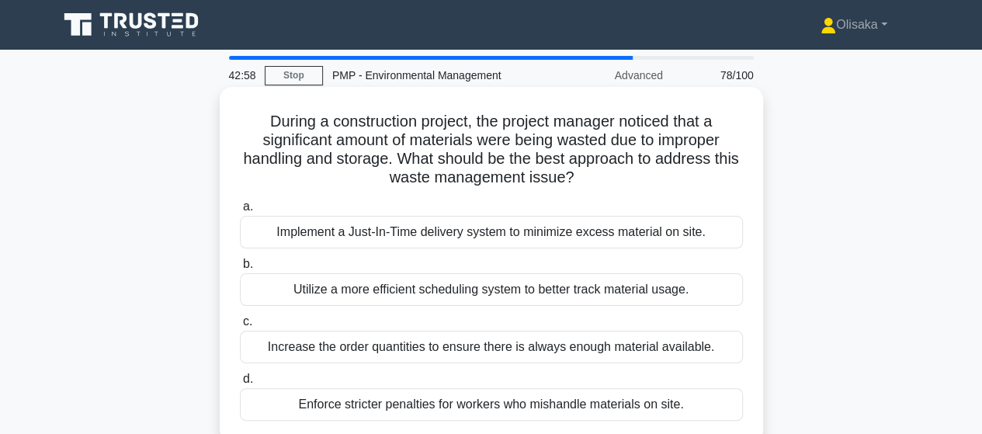
click at [435, 241] on div "Implement a Just-In-Time delivery system to minimize excess material on site." at bounding box center [491, 232] width 503 height 33
click at [240, 212] on input "a. Implement a Just-In-Time delivery system to minimize excess material on site." at bounding box center [240, 207] width 0 height 10
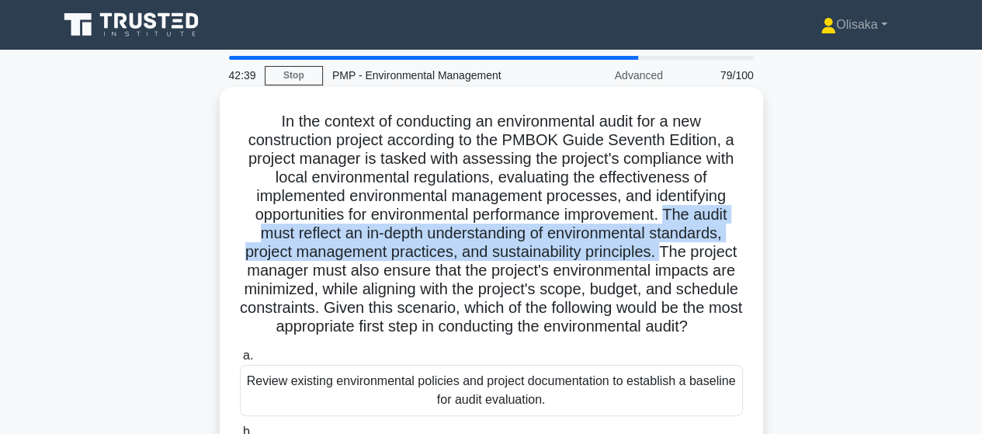
drag, startPoint x: 672, startPoint y: 212, endPoint x: 665, endPoint y: 259, distance: 47.9
click at [665, 259] on h5 "In the context of conducting an environmental audit for a new construction proj…" at bounding box center [491, 224] width 506 height 225
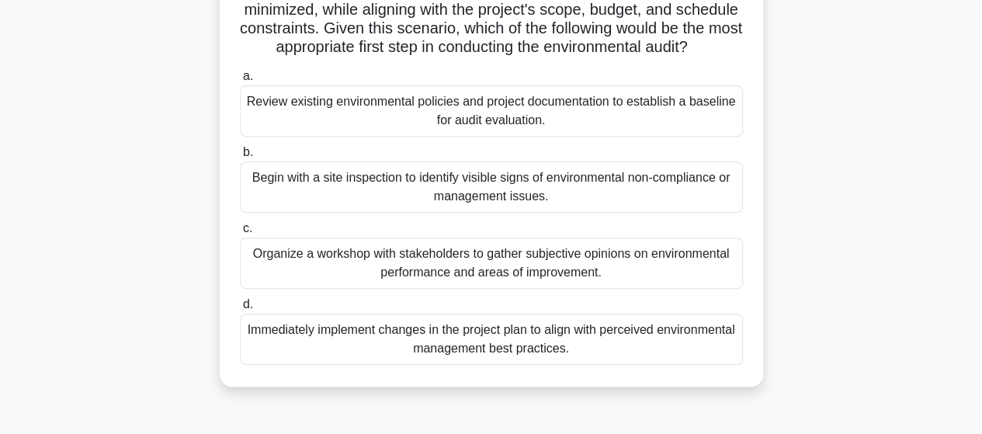
scroll to position [233, 0]
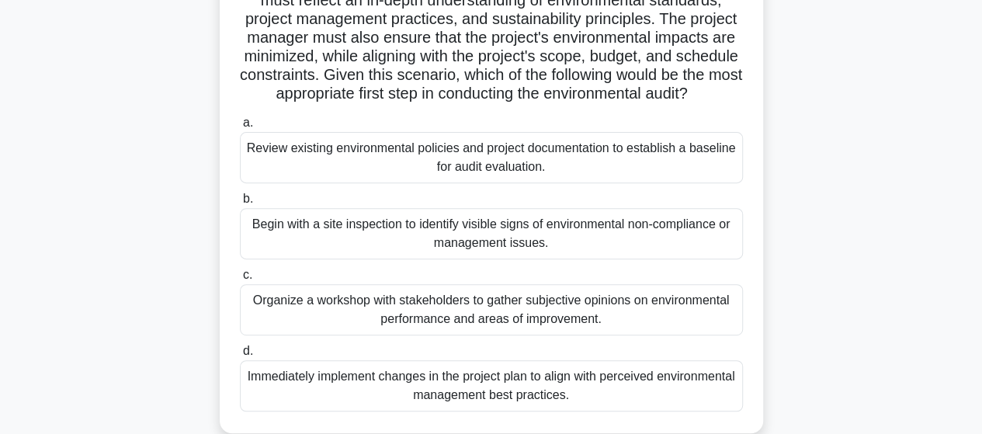
click at [464, 179] on div "Review existing environmental policies and project documentation to establish a…" at bounding box center [491, 157] width 503 height 51
click at [240, 128] on input "a. Review existing environmental policies and project documentation to establis…" at bounding box center [240, 123] width 0 height 10
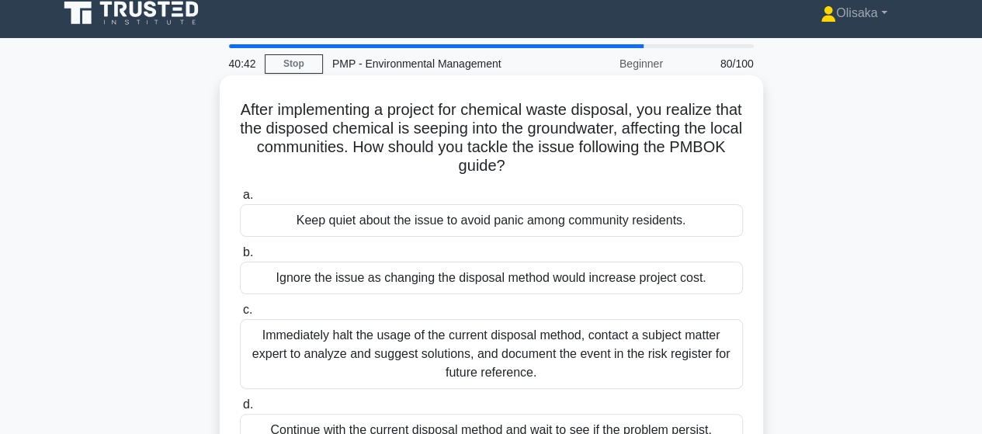
scroll to position [0, 0]
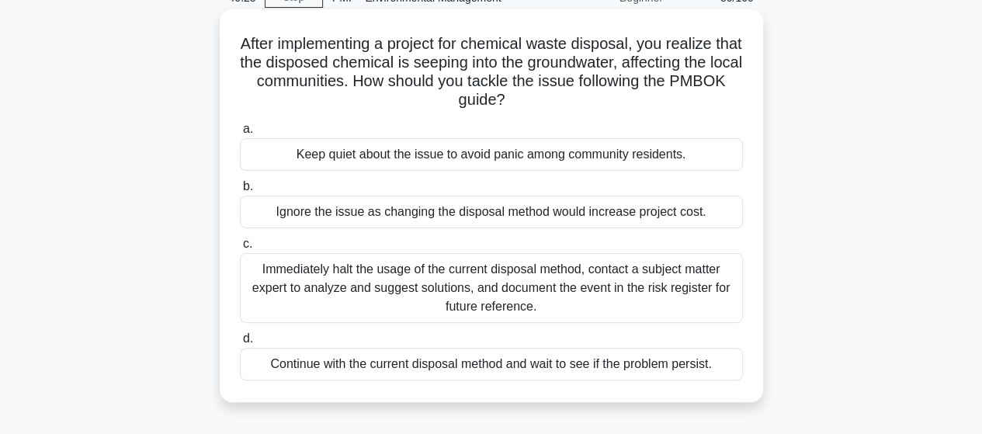
click at [494, 278] on div "Immediately halt the usage of the current disposal method, contact a subject ma…" at bounding box center [491, 288] width 503 height 70
click at [240, 249] on input "c. Immediately halt the usage of the current disposal method, contact a subject…" at bounding box center [240, 244] width 0 height 10
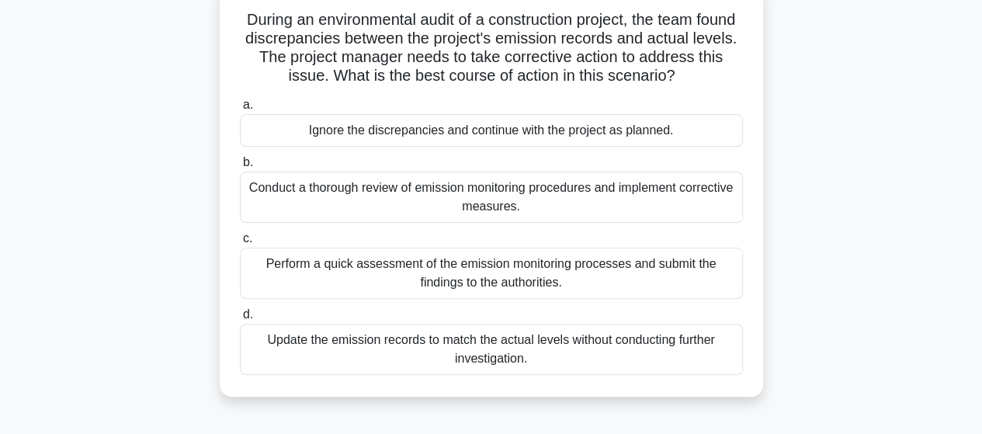
scroll to position [78, 0]
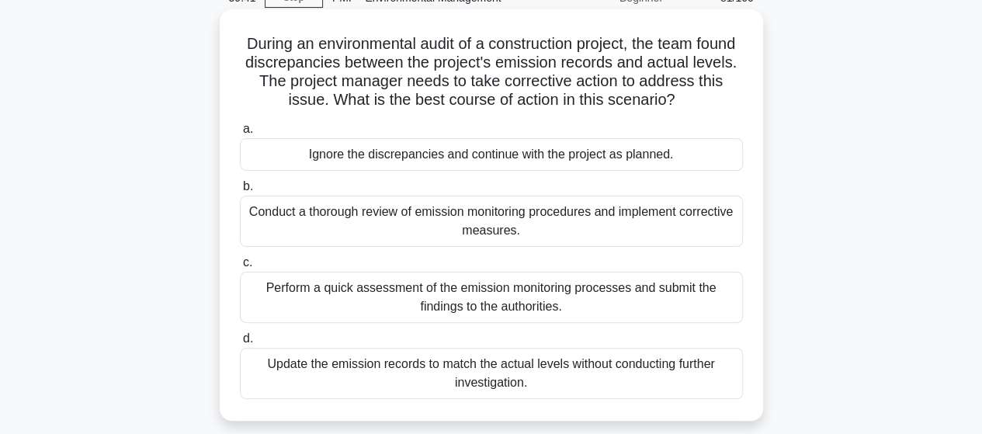
click at [509, 229] on div "Conduct a thorough review of emission monitoring procedures and implement corre…" at bounding box center [491, 221] width 503 height 51
click at [240, 192] on input "b. Conduct a thorough review of emission monitoring procedures and implement co…" at bounding box center [240, 187] width 0 height 10
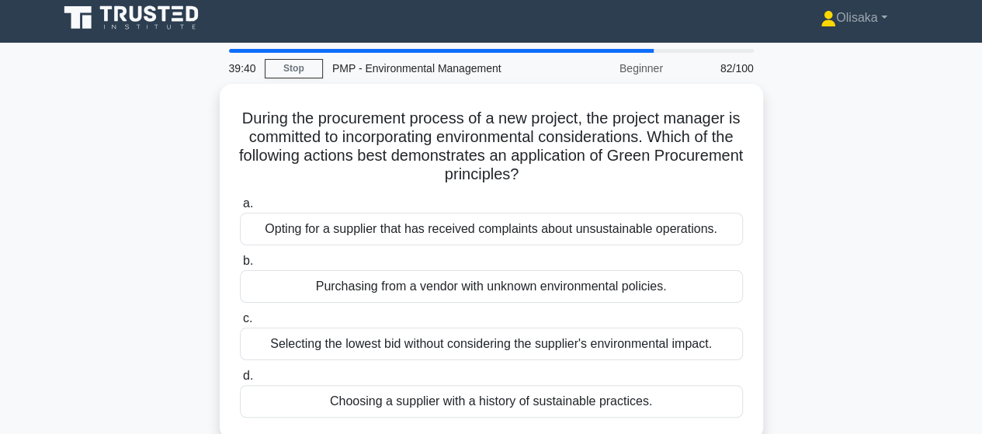
scroll to position [0, 0]
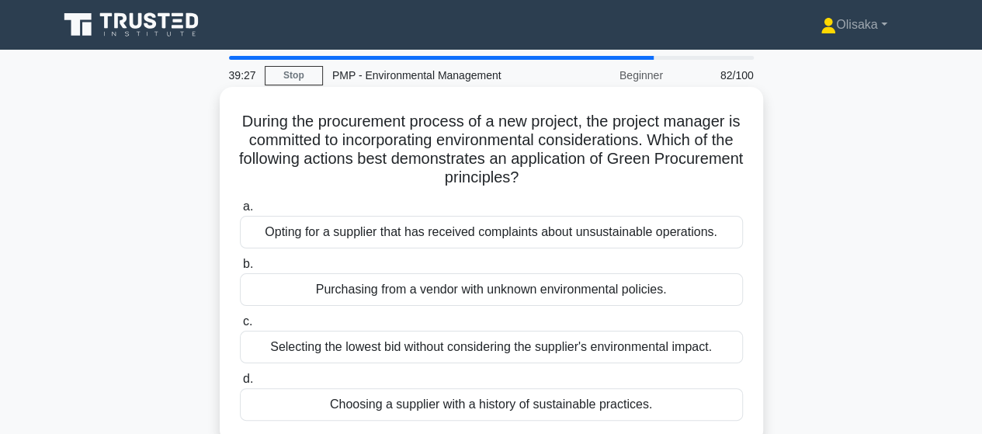
click at [474, 405] on div "Choosing a supplier with a history of sustainable practices." at bounding box center [491, 404] width 503 height 33
click at [240, 384] on input "d. Choosing a supplier with a history of sustainable practices." at bounding box center [240, 379] width 0 height 10
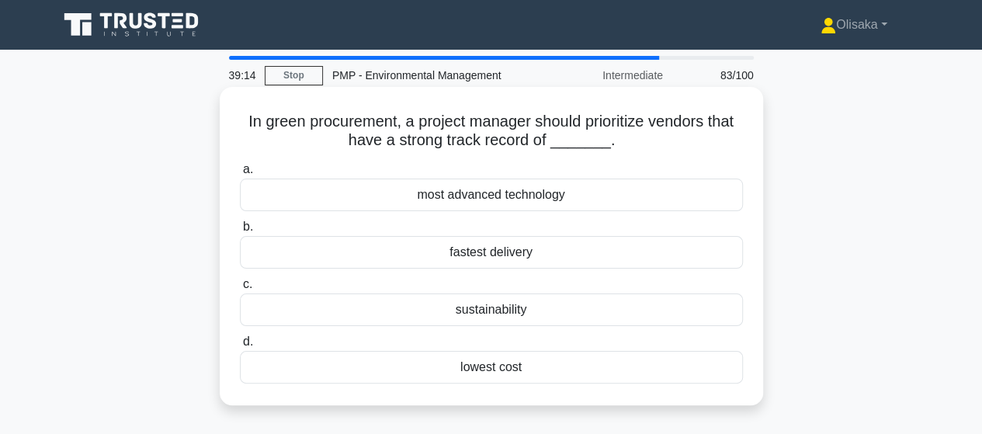
click at [481, 308] on div "sustainability" at bounding box center [491, 310] width 503 height 33
click at [240, 290] on input "c. sustainability" at bounding box center [240, 285] width 0 height 10
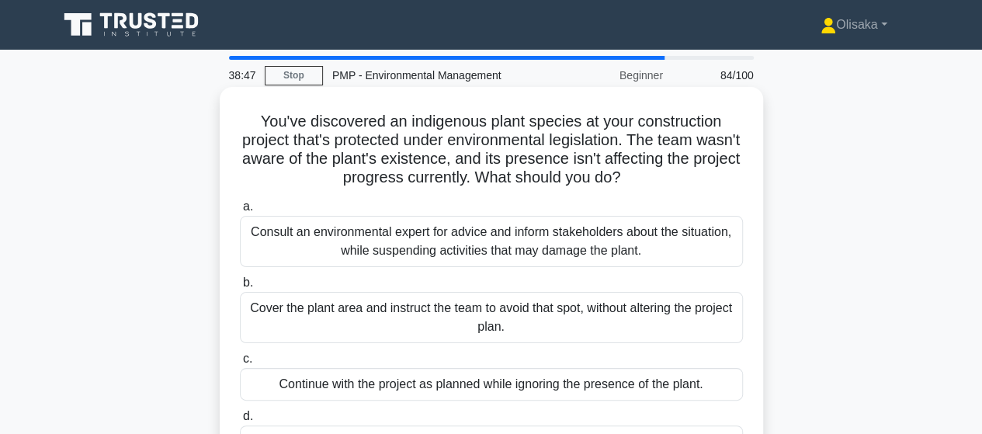
scroll to position [78, 0]
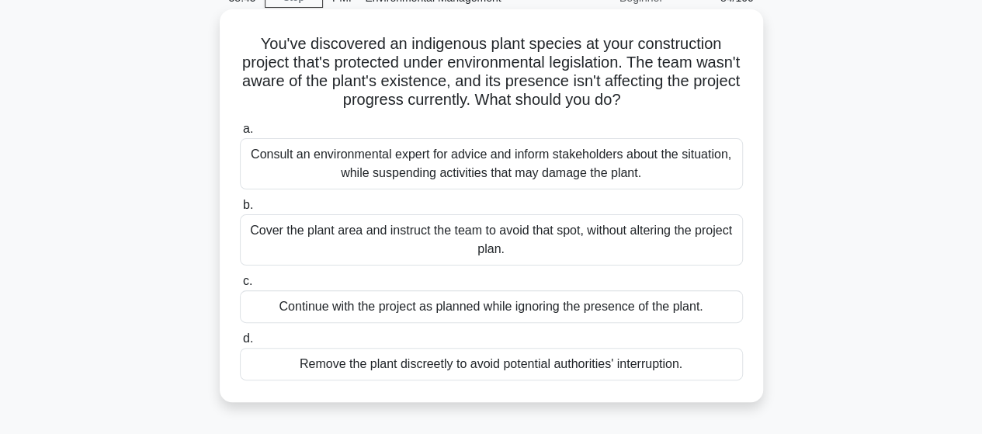
click at [527, 164] on div "Consult an environmental expert for advice and inform stakeholders about the si…" at bounding box center [491, 163] width 503 height 51
click at [240, 134] on input "a. Consult an environmental expert for advice and inform stakeholders about the…" at bounding box center [240, 129] width 0 height 10
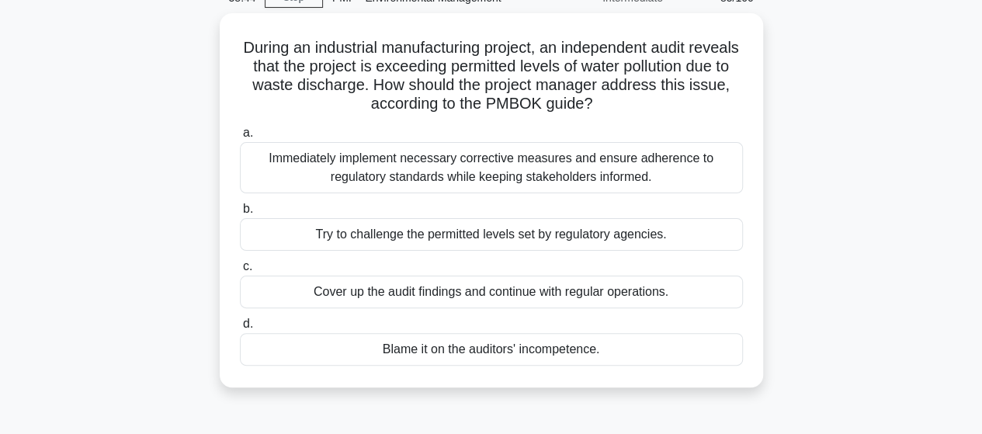
scroll to position [0, 0]
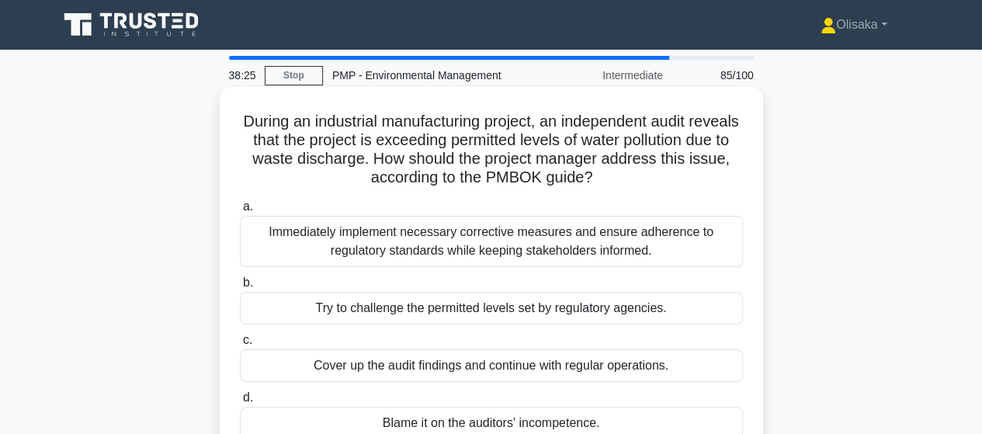
click at [561, 237] on div "Immediately implement necessary corrective measures and ensure adherence to reg…" at bounding box center [491, 241] width 503 height 51
click at [240, 212] on input "a. Immediately implement necessary corrective measures and ensure adherence to …" at bounding box center [240, 207] width 0 height 10
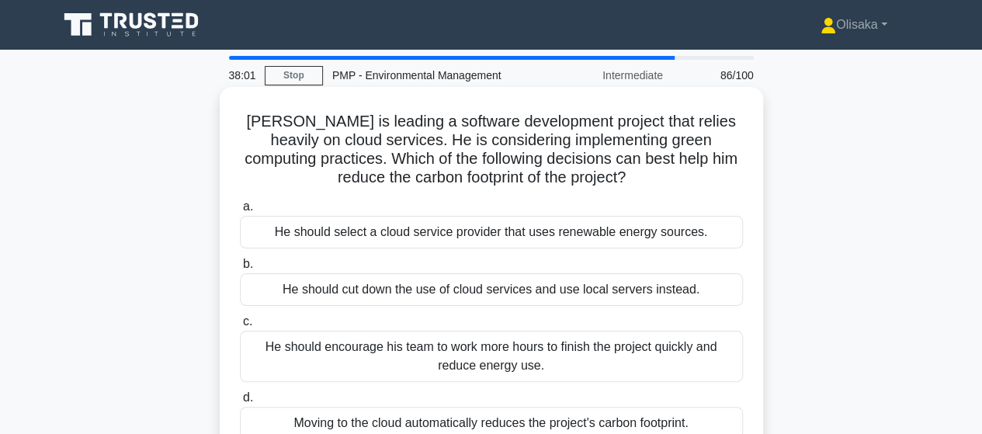
click at [562, 235] on div "He should select a cloud service provider that uses renewable energy sources." at bounding box center [491, 232] width 503 height 33
click at [240, 212] on input "a. He should select a cloud service provider that uses renewable energy sources." at bounding box center [240, 207] width 0 height 10
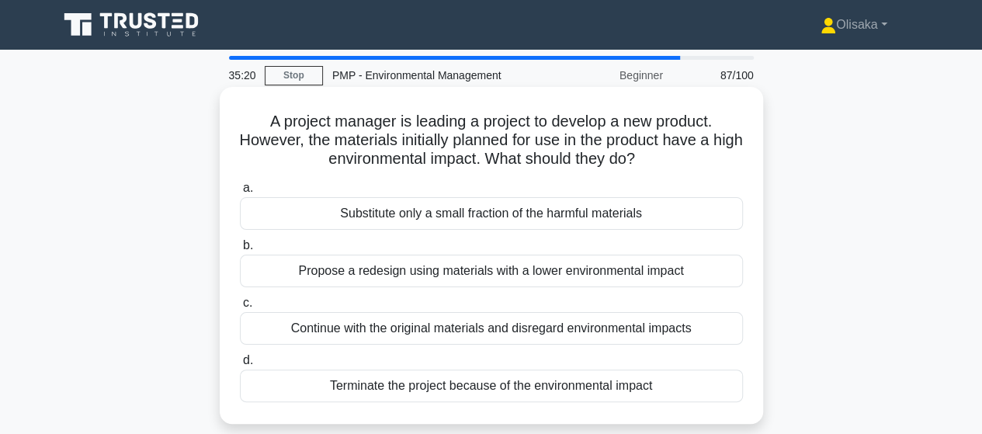
click at [419, 273] on div "Propose a redesign using materials with a lower environmental impact" at bounding box center [491, 271] width 503 height 33
click at [240, 251] on input "b. Propose a redesign using materials with a lower environmental impact" at bounding box center [240, 246] width 0 height 10
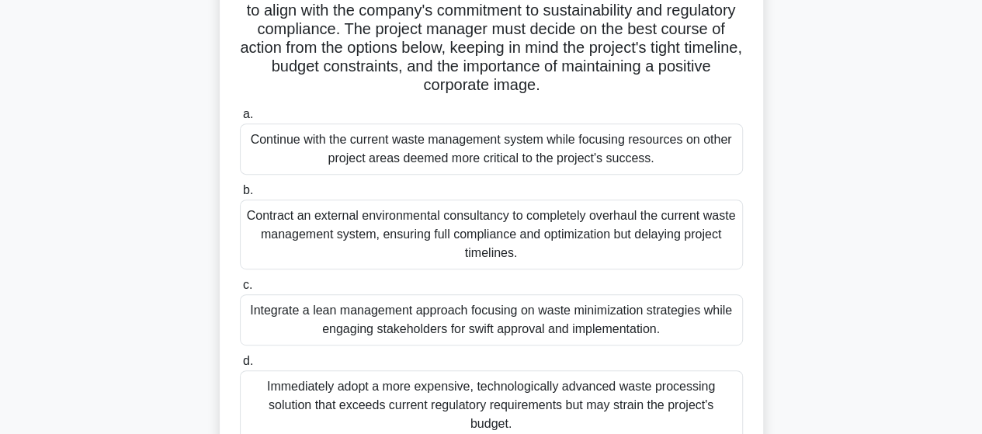
scroll to position [311, 0]
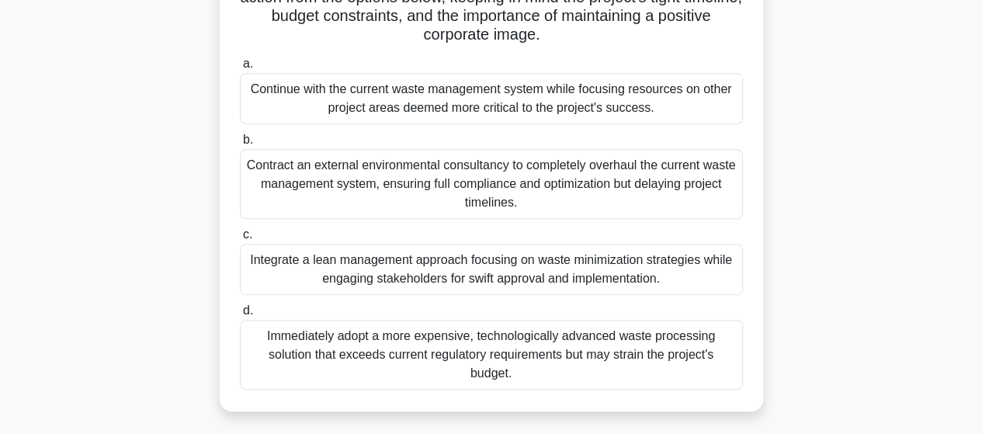
click at [429, 273] on div "Integrate a lean management approach focusing on waste minimization strategies …" at bounding box center [491, 269] width 503 height 51
click at [240, 240] on input "c. Integrate a lean management approach focusing on waste minimization strategi…" at bounding box center [240, 235] width 0 height 10
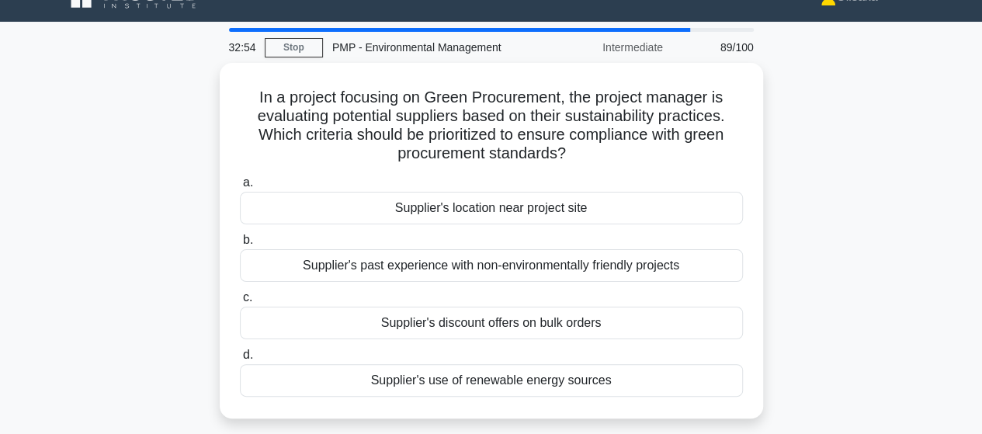
scroll to position [0, 0]
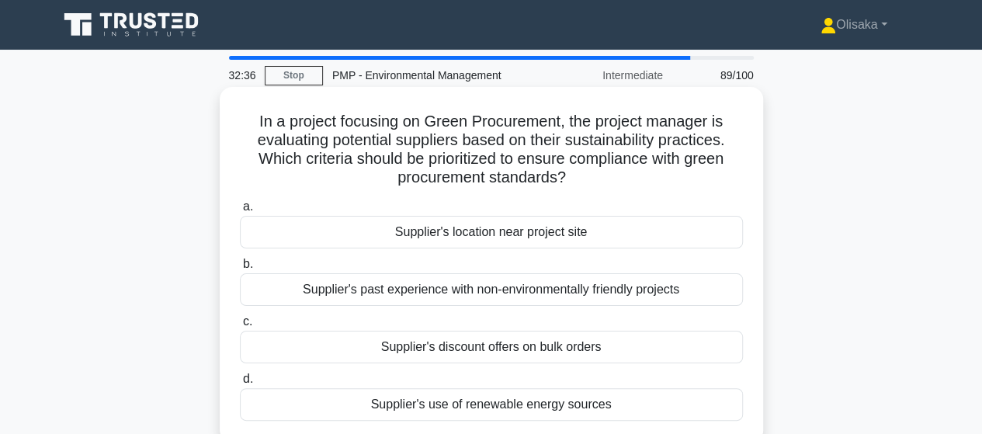
click at [481, 403] on div "Supplier's use of renewable energy sources" at bounding box center [491, 404] width 503 height 33
click at [240, 384] on input "d. Supplier's use of renewable energy sources" at bounding box center [240, 379] width 0 height 10
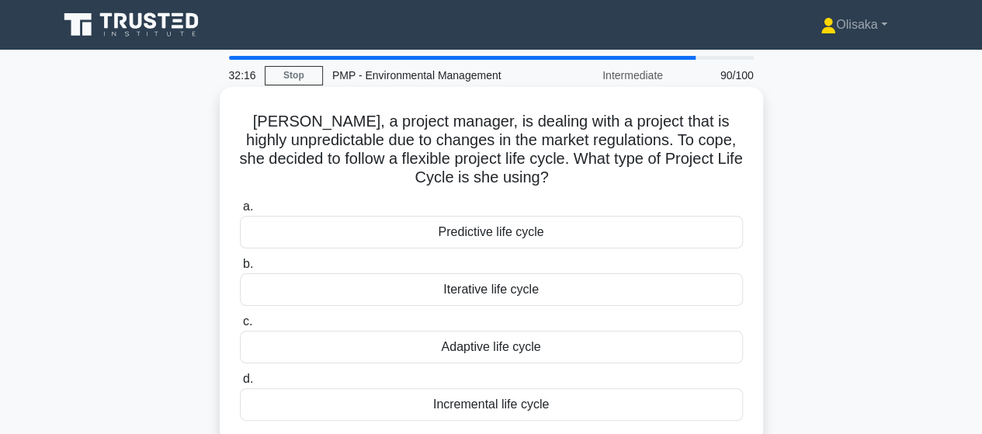
click at [470, 350] on div "Adaptive life cycle" at bounding box center [491, 347] width 503 height 33
click at [240, 327] on input "c. Adaptive life cycle" at bounding box center [240, 322] width 0 height 10
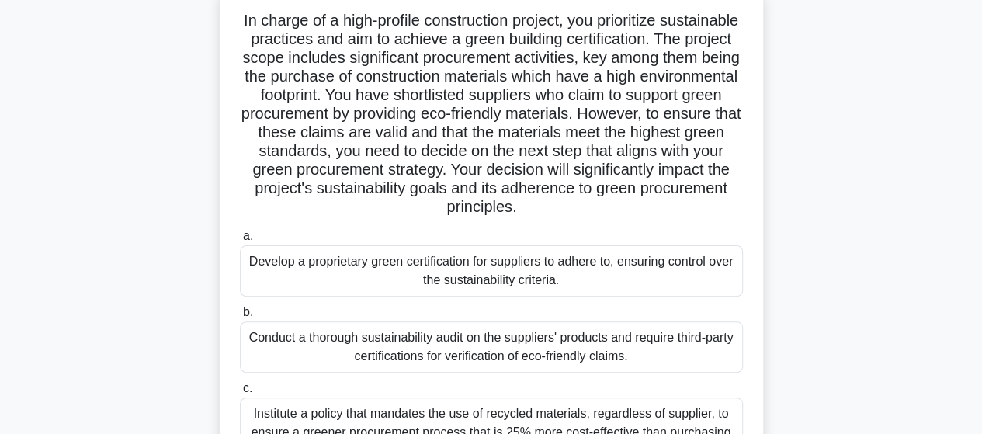
scroll to position [78, 0]
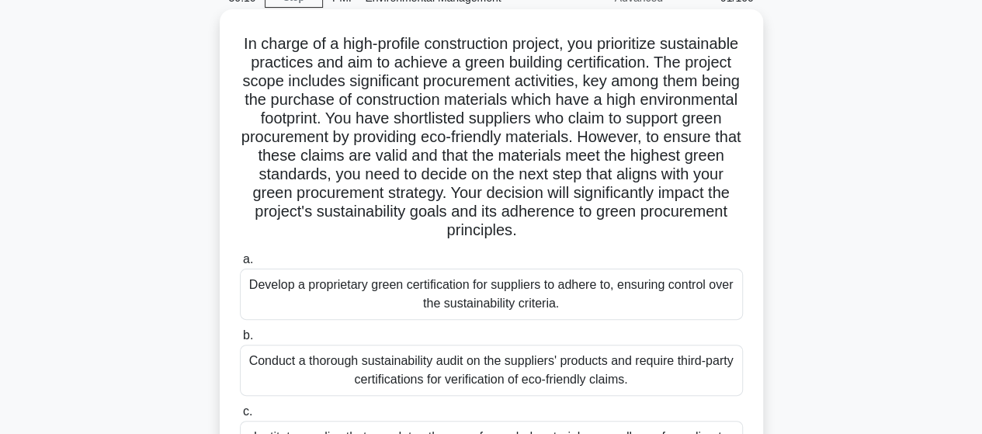
click at [478, 360] on div "Conduct a thorough sustainability audit on the suppliers' products and require …" at bounding box center [491, 370] width 503 height 51
click at [240, 341] on input "b. Conduct a thorough sustainability audit on the suppliers' products and requi…" at bounding box center [240, 336] width 0 height 10
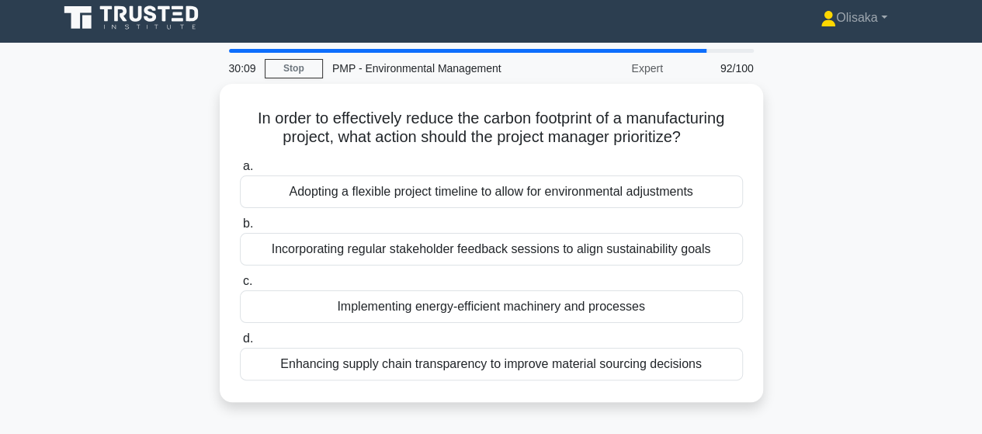
scroll to position [0, 0]
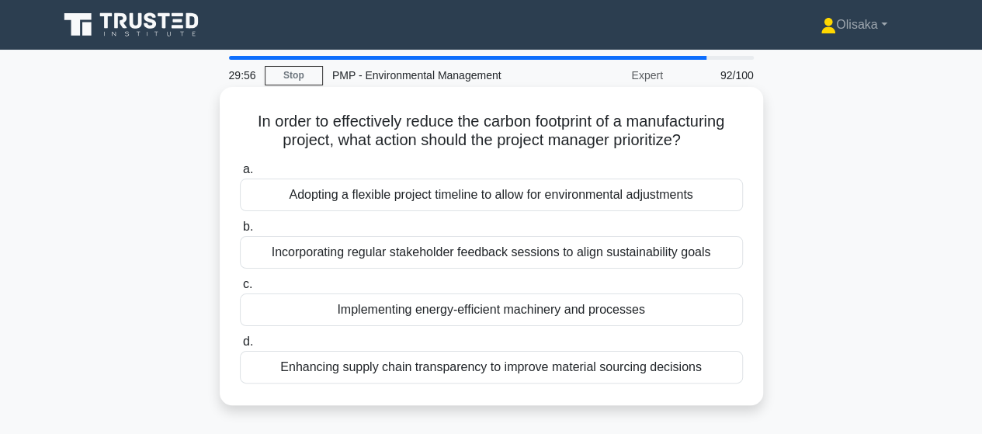
click at [478, 303] on div "Implementing energy-efficient machinery and processes" at bounding box center [491, 310] width 503 height 33
click at [240, 290] on input "c. Implementing energy-efficient machinery and processes" at bounding box center [240, 285] width 0 height 10
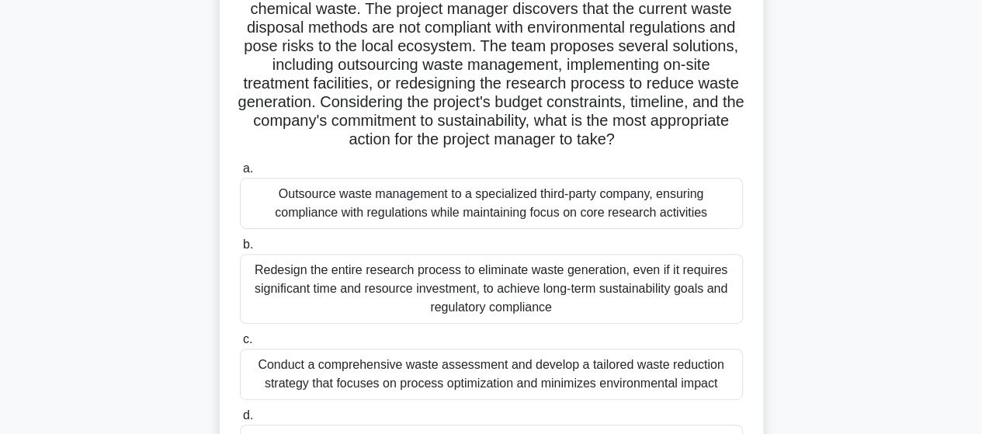
scroll to position [233, 0]
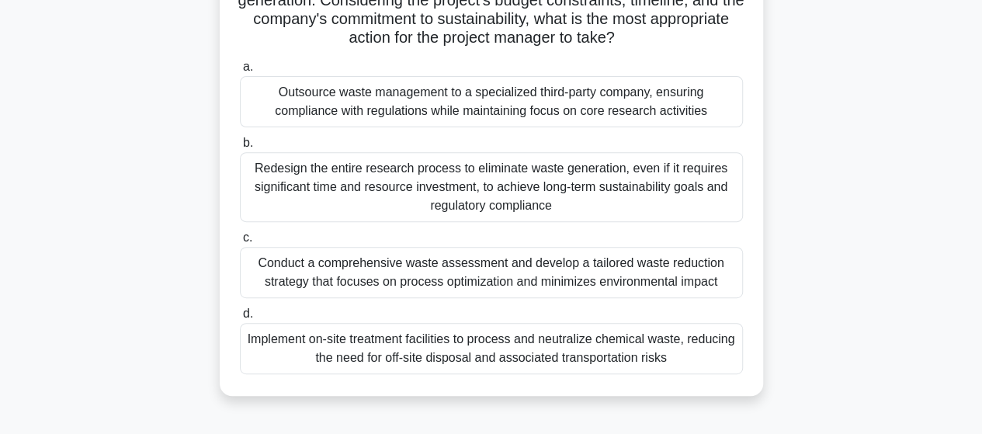
click at [496, 272] on div "Conduct a comprehensive waste assessment and develop a tailored waste reduction…" at bounding box center [491, 272] width 503 height 51
click at [240, 243] on input "c. Conduct a comprehensive waste assessment and develop a tailored waste reduct…" at bounding box center [240, 238] width 0 height 10
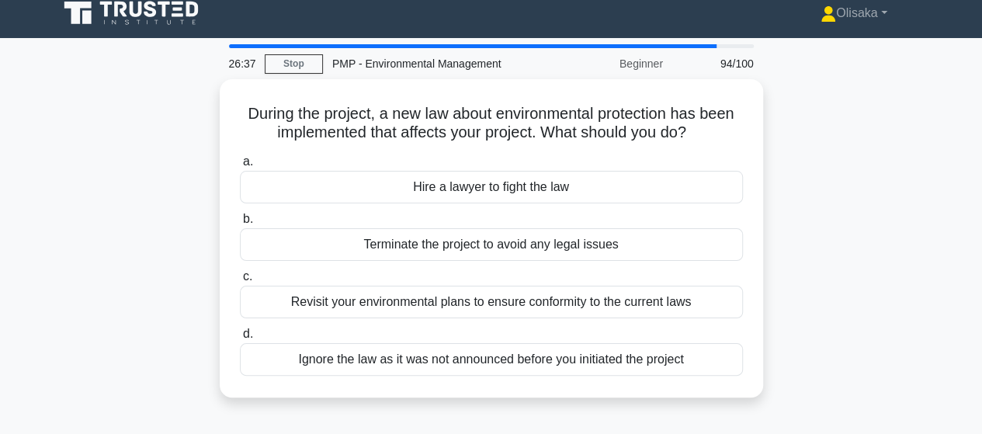
scroll to position [0, 0]
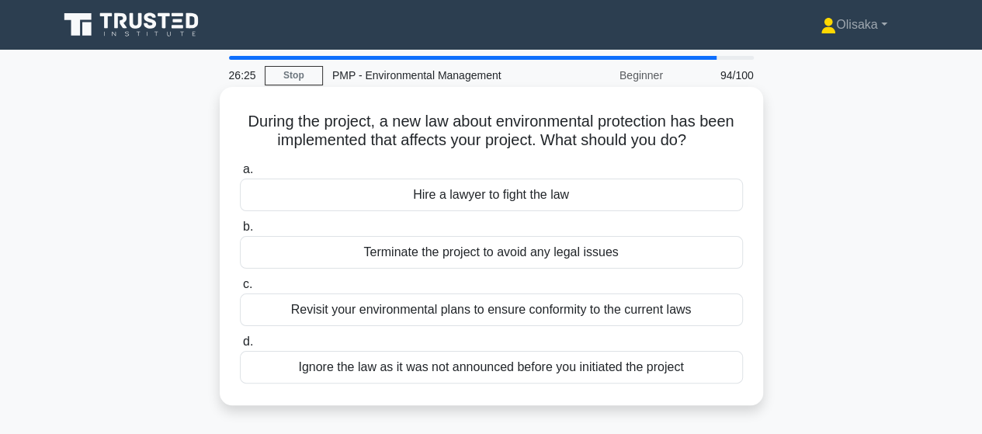
click at [479, 305] on div "Revisit your environmental plans to ensure conformity to the current laws" at bounding box center [491, 310] width 503 height 33
click at [240, 290] on input "c. Revisit your environmental plans to ensure conformity to the current laws" at bounding box center [240, 285] width 0 height 10
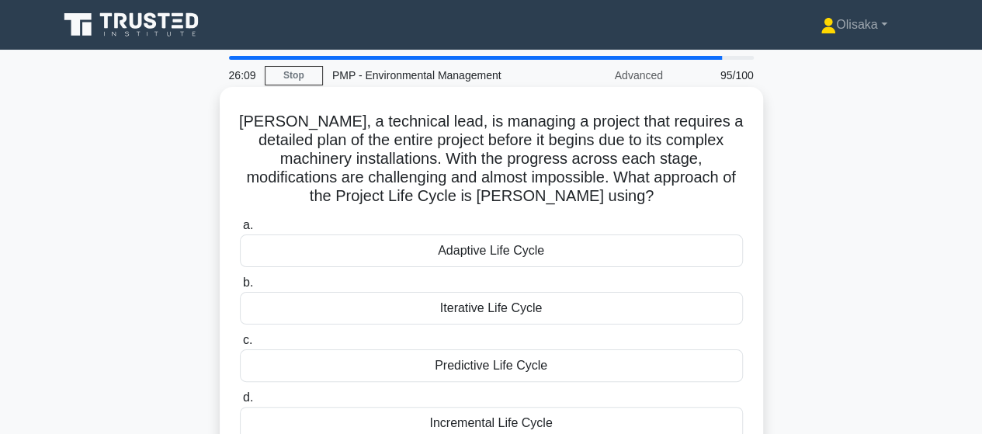
click at [477, 373] on div "Predictive Life Cycle" at bounding box center [491, 365] width 503 height 33
click at [240, 346] on input "c. Predictive Life Cycle" at bounding box center [240, 340] width 0 height 10
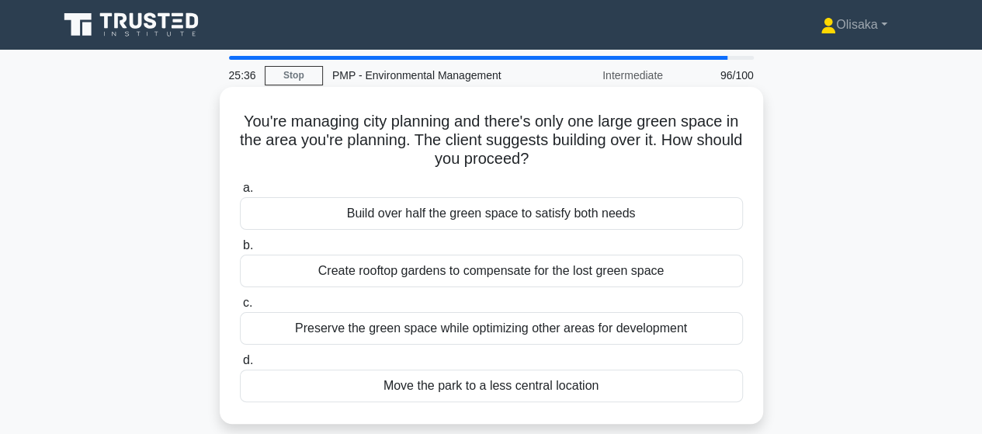
click at [465, 329] on div "Preserve the green space while optimizing other areas for development" at bounding box center [491, 328] width 503 height 33
click at [240, 308] on input "c. Preserve the green space while optimizing other areas for development" at bounding box center [240, 303] width 0 height 10
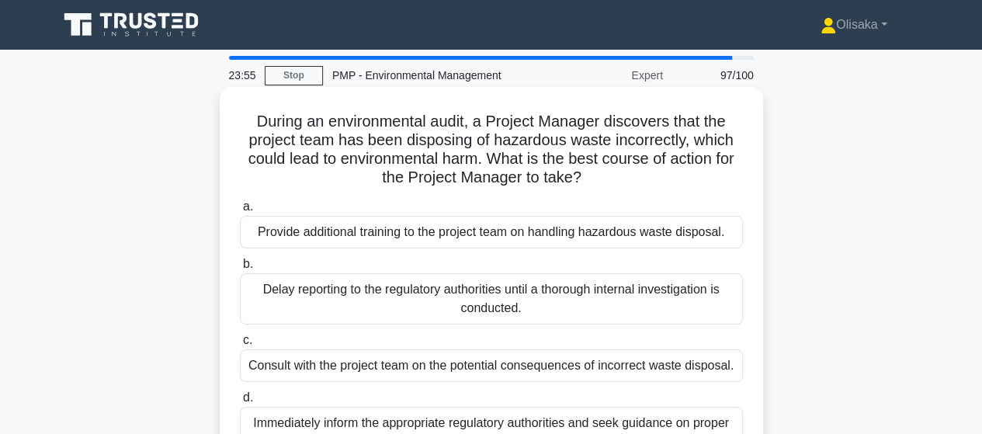
click at [453, 238] on div "Provide additional training to the project team on handling hazardous waste dis…" at bounding box center [491, 232] width 503 height 33
click at [240, 212] on input "a. Provide additional training to the project team on handling hazardous waste …" at bounding box center [240, 207] width 0 height 10
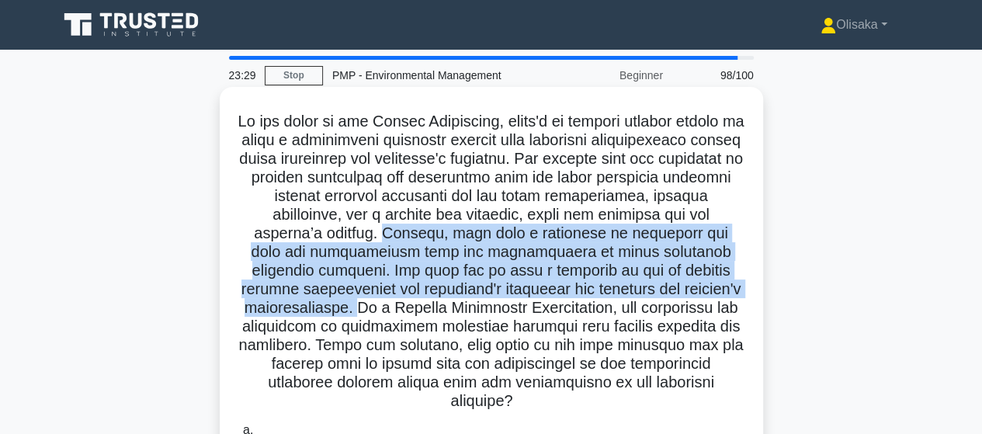
drag, startPoint x: 486, startPoint y: 234, endPoint x: 528, endPoint y: 305, distance: 82.8
click at [528, 305] on h5 ".spinner_0XTQ{transform-origin:center;animation:spinner_y6GP .75s linear infini…" at bounding box center [491, 262] width 506 height 300
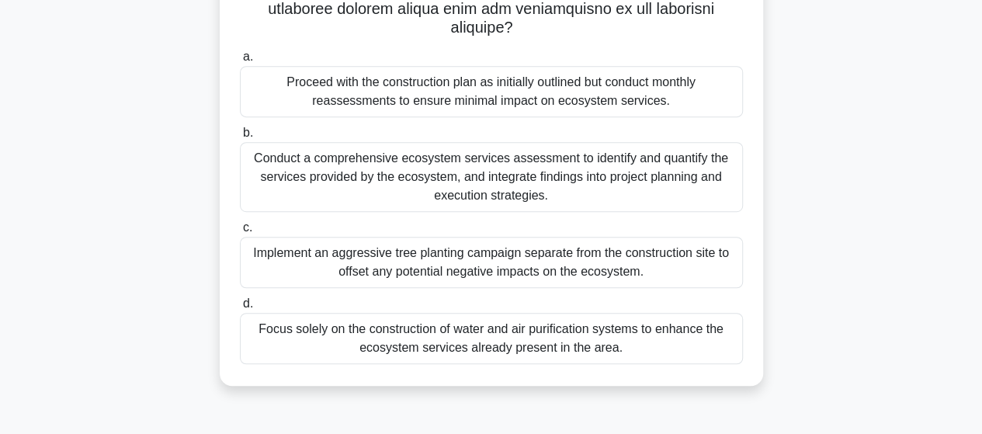
scroll to position [388, 0]
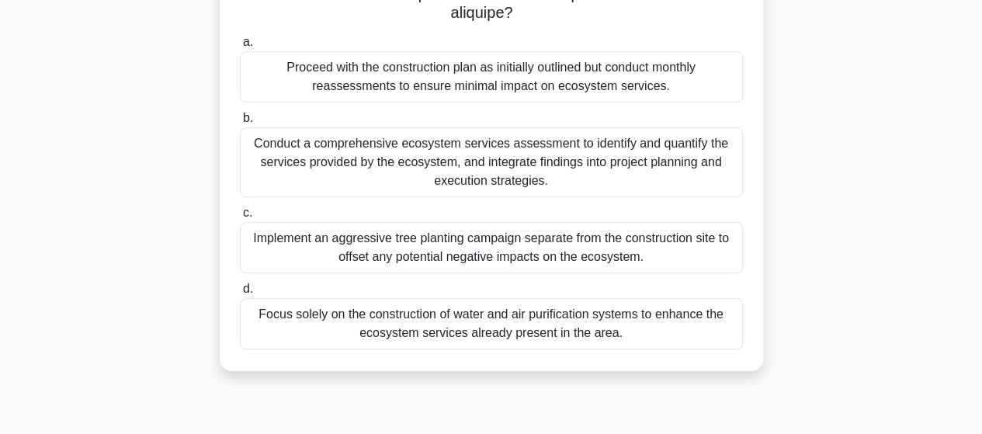
click at [490, 170] on div "Conduct a comprehensive ecosystem services assessment to identify and quantify …" at bounding box center [491, 162] width 503 height 70
click at [240, 123] on input "b. Conduct a comprehensive ecosystem services assessment to identify and quanti…" at bounding box center [240, 118] width 0 height 10
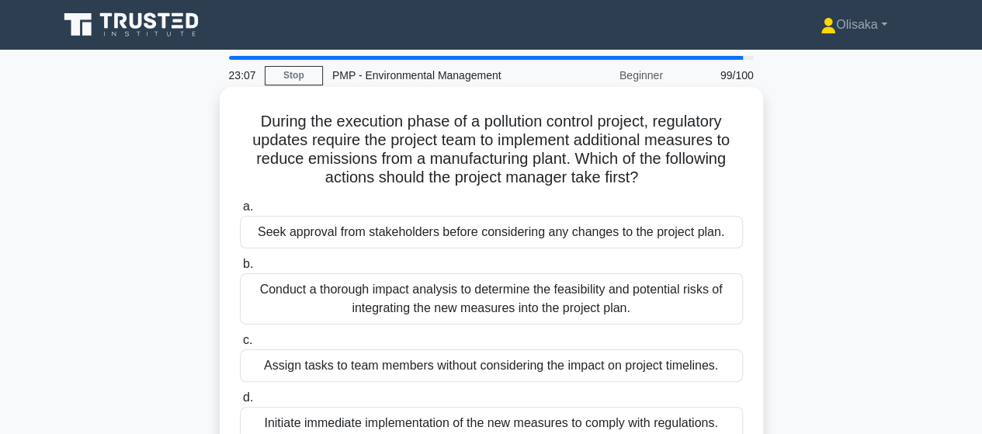
scroll to position [0, 0]
click at [449, 308] on div "Conduct a thorough impact analysis to determine the feasibility and potential r…" at bounding box center [491, 298] width 503 height 51
click at [240, 269] on input "b. Conduct a thorough impact analysis to determine the feasibility and potentia…" at bounding box center [240, 264] width 0 height 10
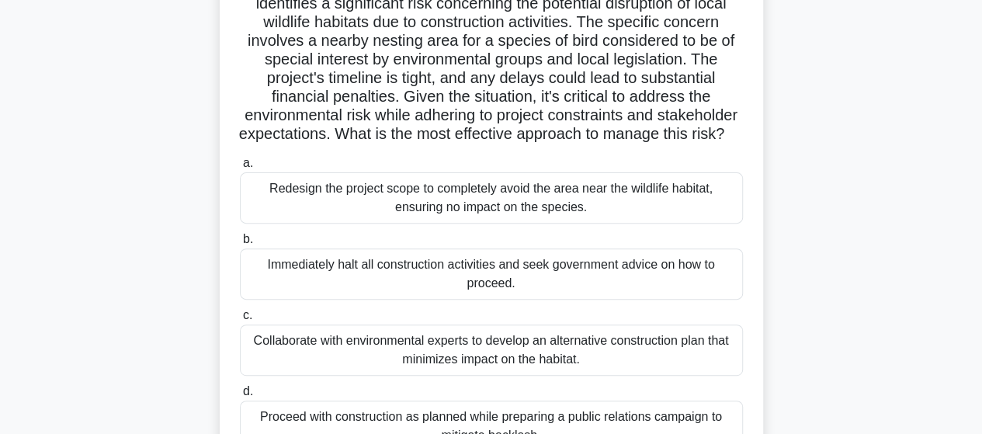
scroll to position [233, 0]
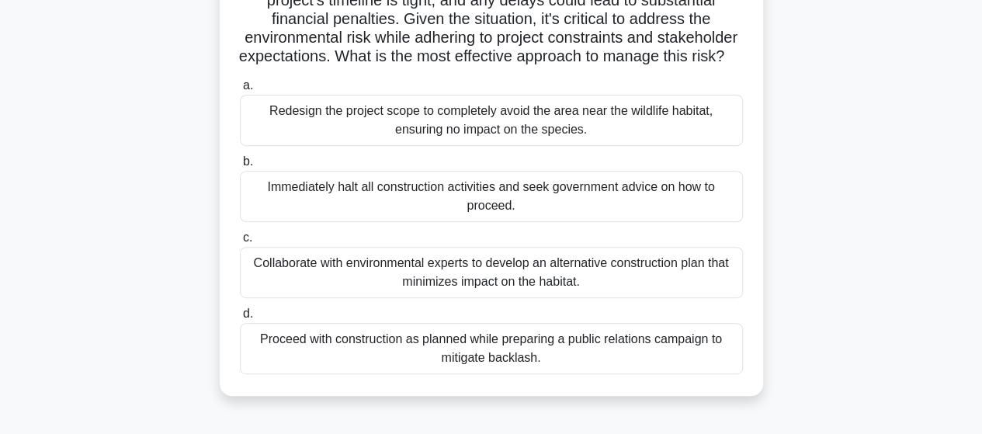
click at [444, 296] on div "Collaborate with environmental experts to develop an alternative construction p…" at bounding box center [491, 272] width 503 height 51
click at [240, 243] on input "c. Collaborate with environmental experts to develop an alternative constructio…" at bounding box center [240, 238] width 0 height 10
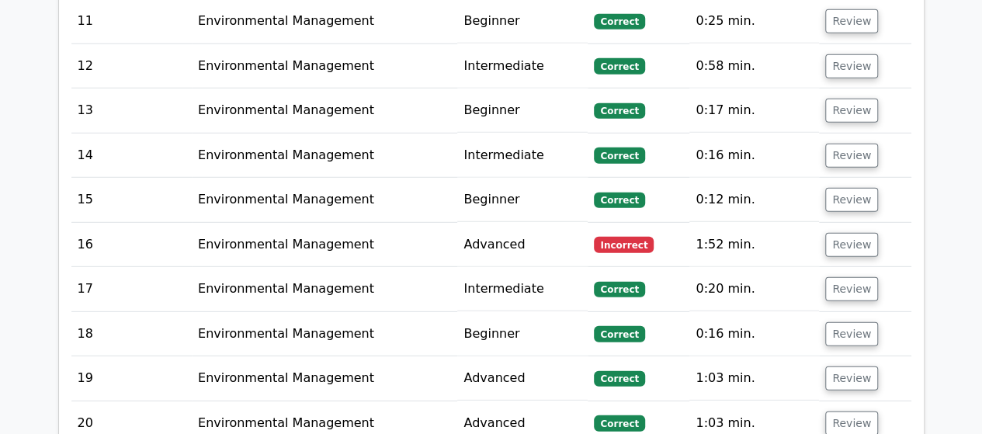
scroll to position [2174, 0]
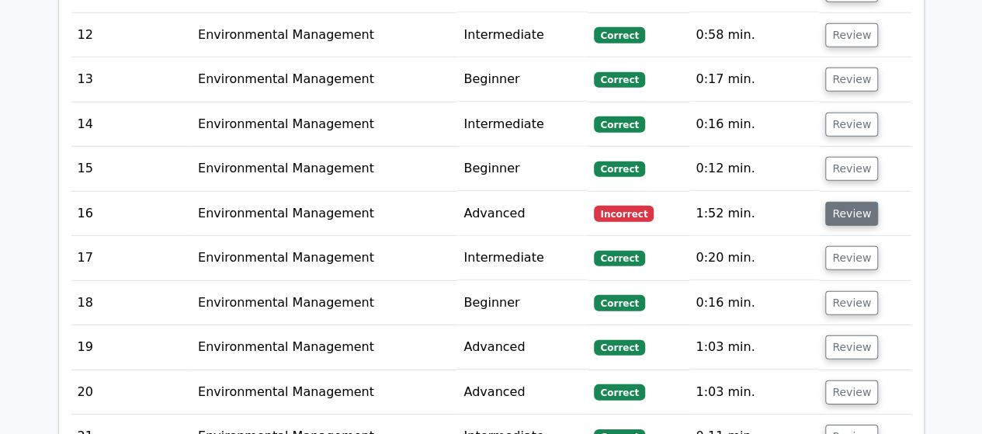
click at [836, 202] on button "Review" at bounding box center [852, 214] width 53 height 24
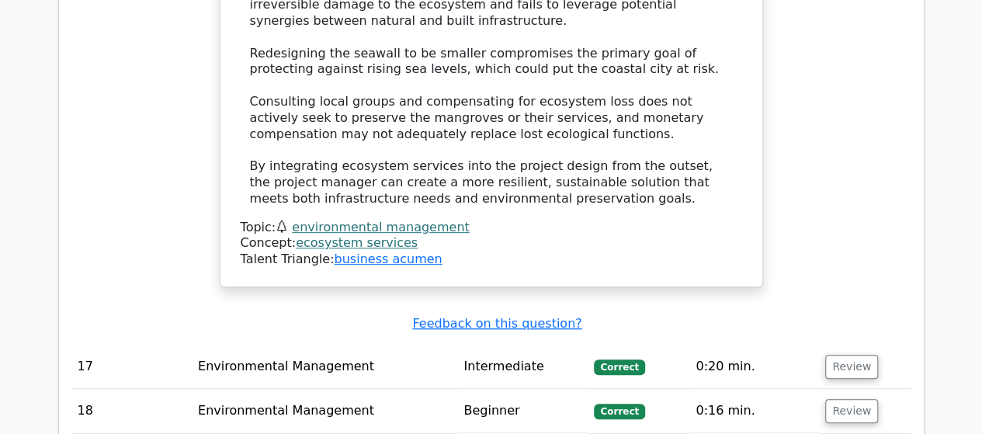
scroll to position [3184, 0]
